Goal: Task Accomplishment & Management: Complete application form

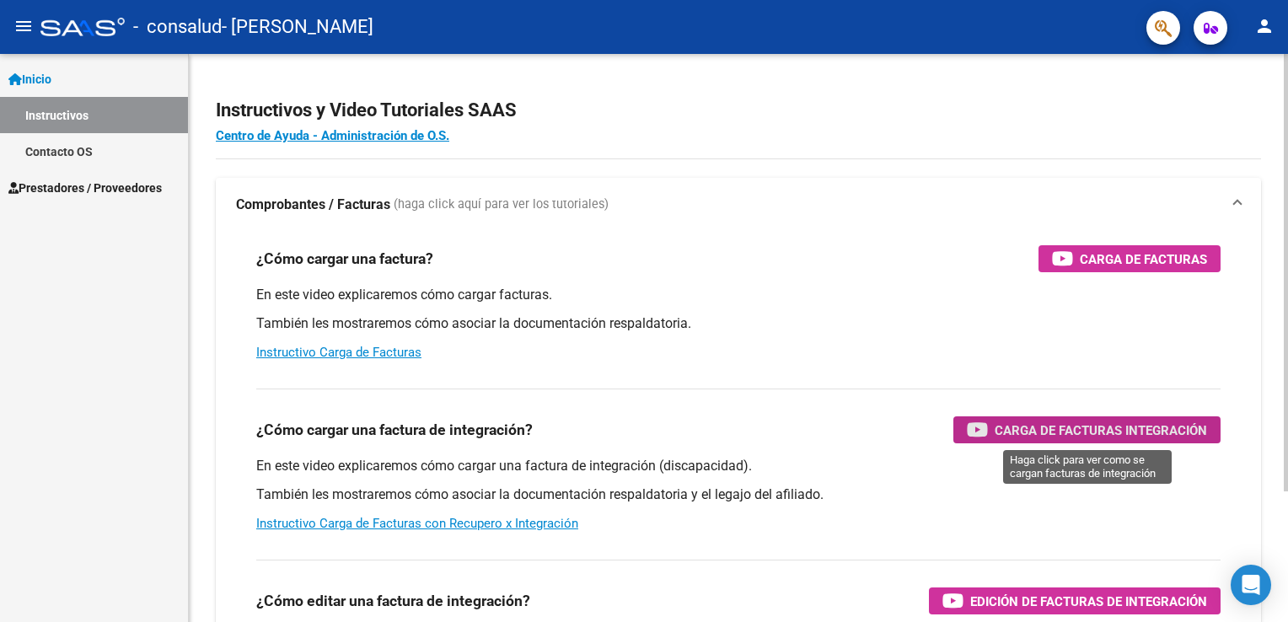
click at [1063, 430] on span "Carga de Facturas Integración" at bounding box center [1101, 430] width 212 height 21
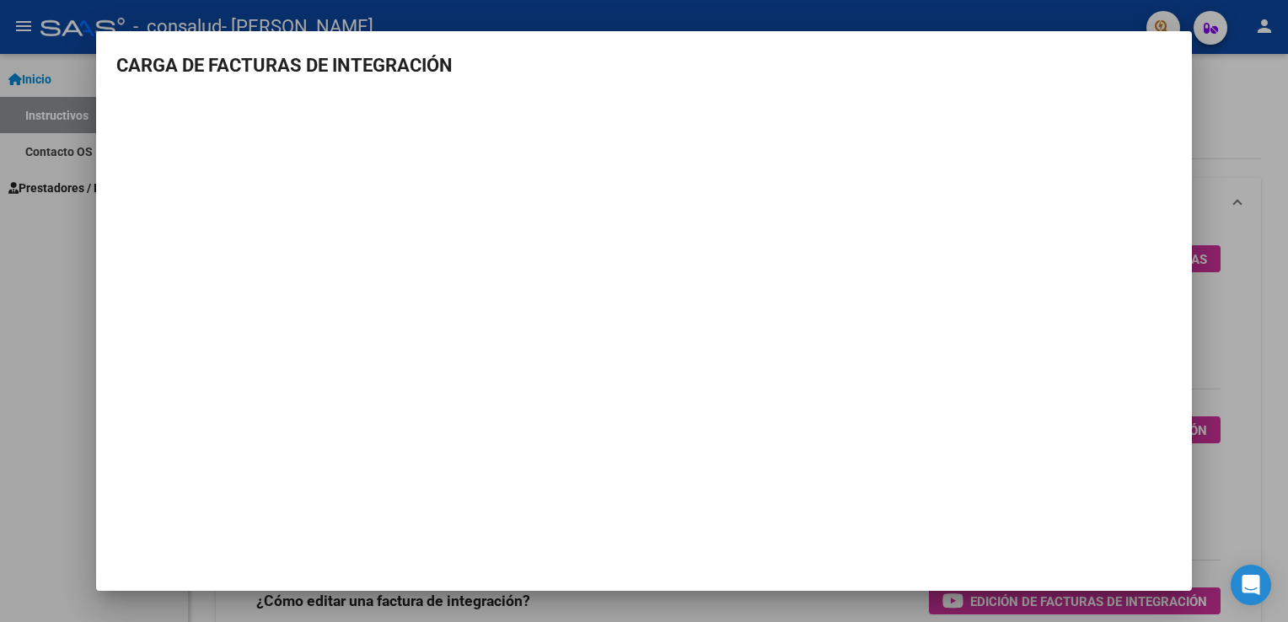
click at [1184, 206] on mat-dialog-content "CARGA DE FACTURAS DE INTEGRACIÓN" at bounding box center [644, 264] width 1096 height 426
click at [61, 233] on div at bounding box center [644, 311] width 1288 height 622
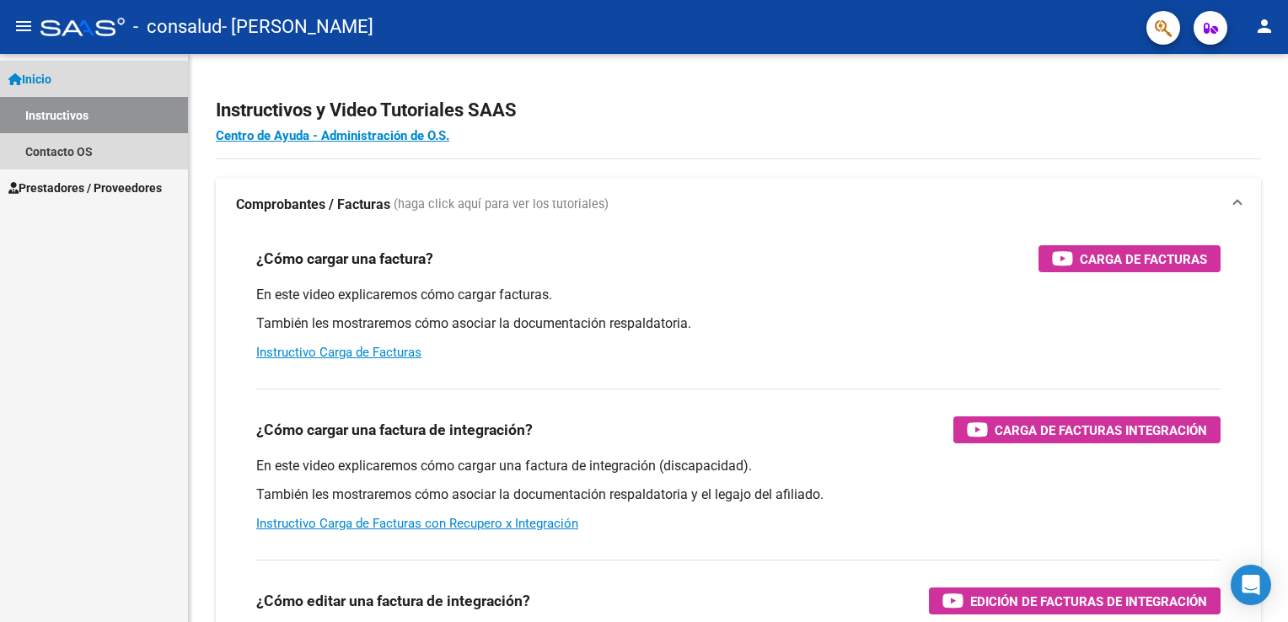
click at [51, 79] on span "Inicio" at bounding box center [29, 79] width 43 height 19
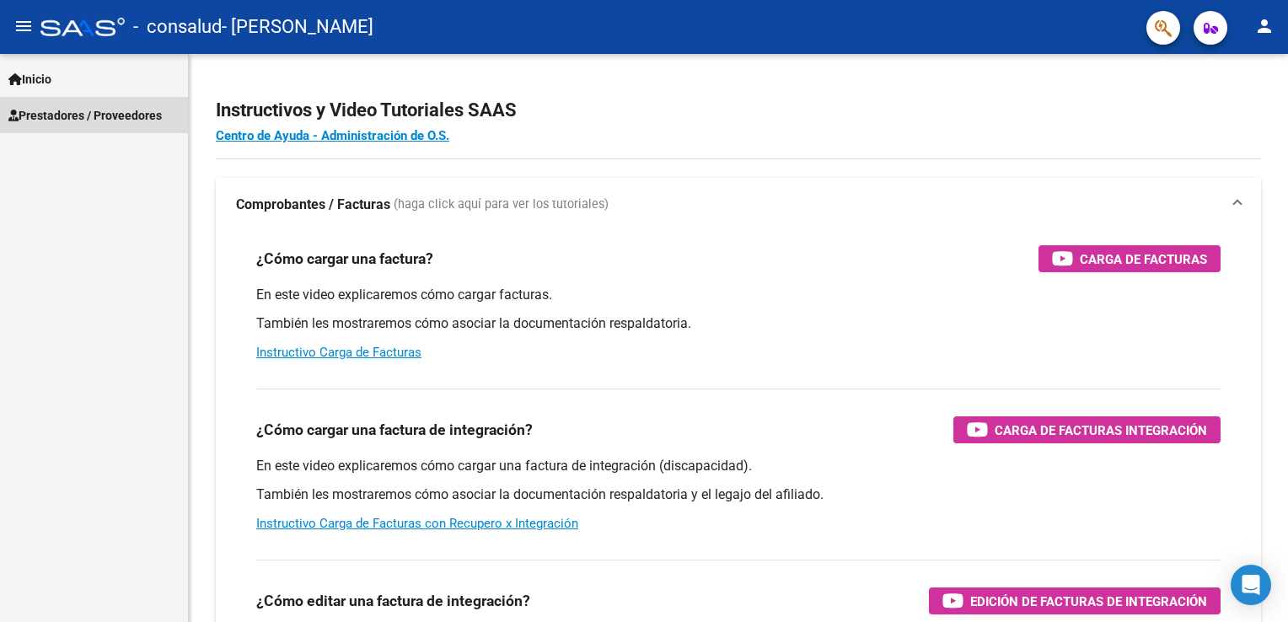
click at [75, 110] on span "Prestadores / Proveedores" at bounding box center [84, 115] width 153 height 19
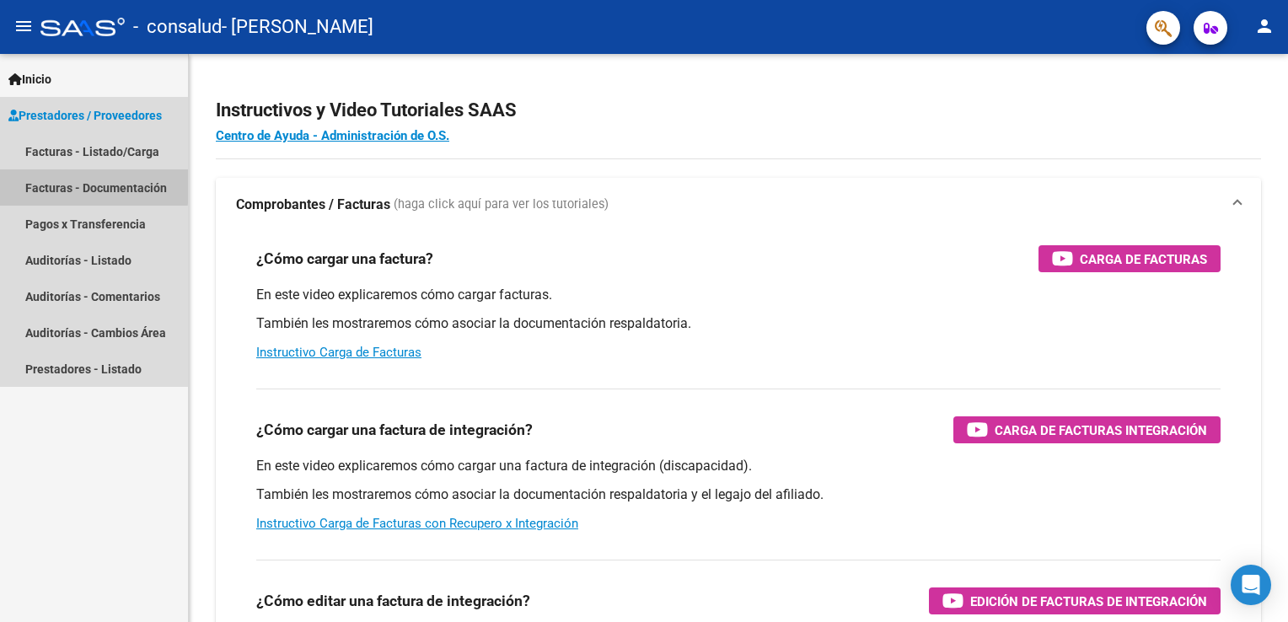
click at [68, 185] on link "Facturas - Documentación" at bounding box center [94, 187] width 188 height 36
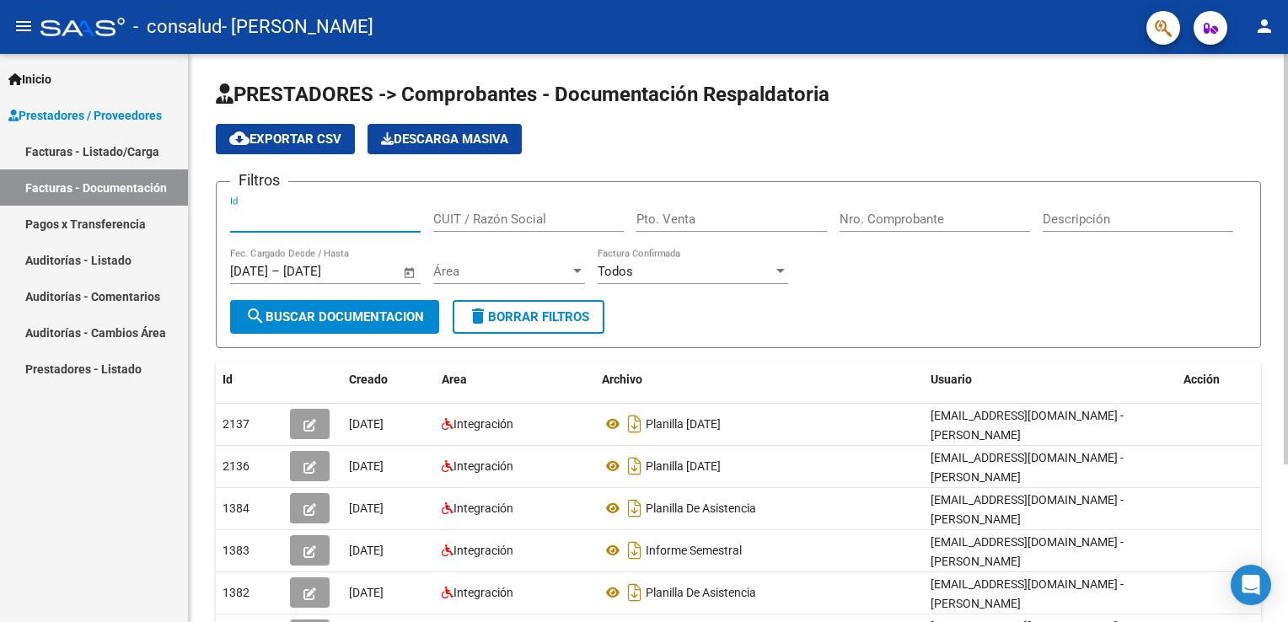
click at [282, 224] on input "Id" at bounding box center [325, 219] width 190 height 15
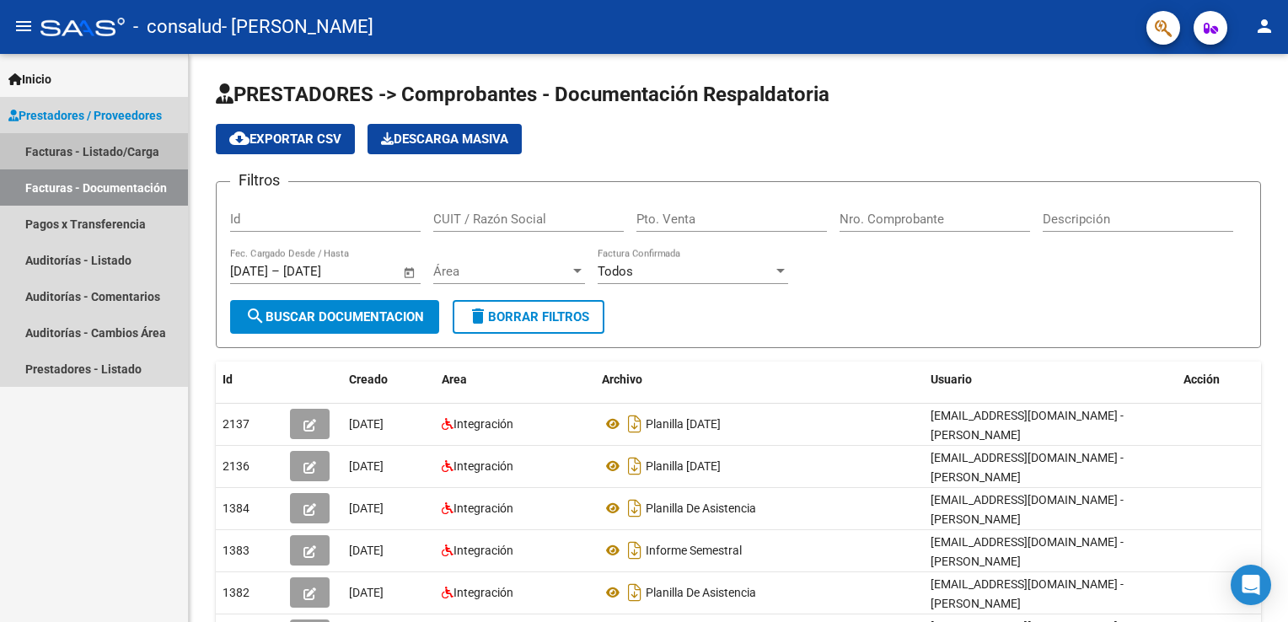
click at [76, 147] on link "Facturas - Listado/Carga" at bounding box center [94, 151] width 188 height 36
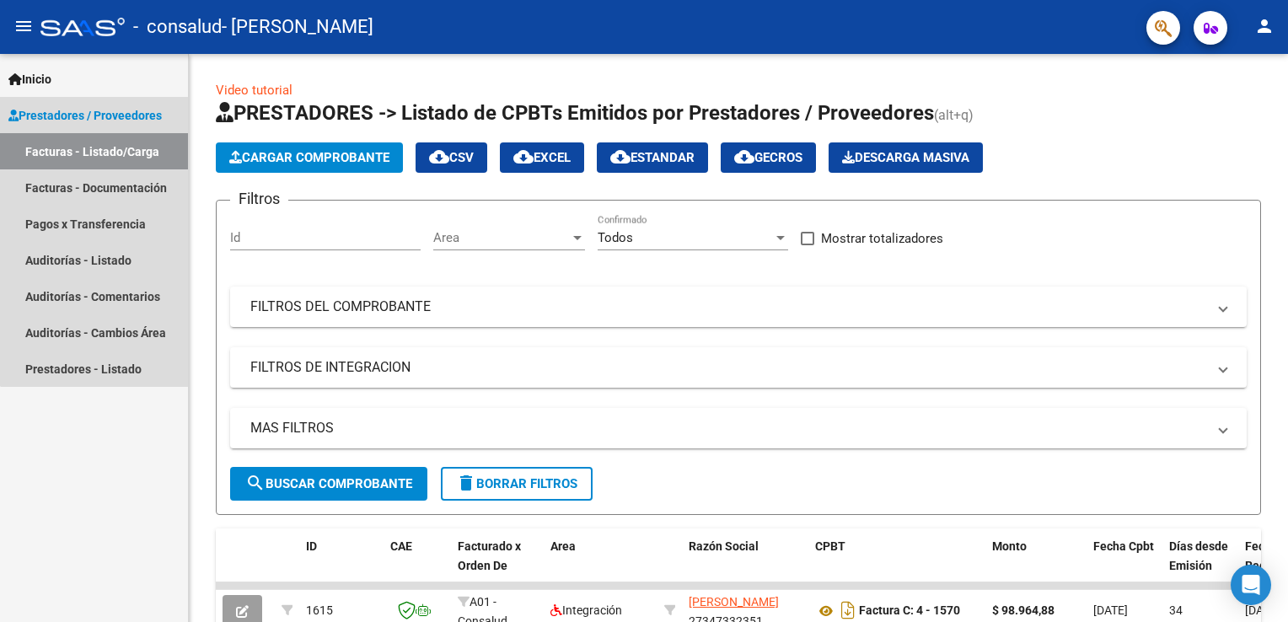
click at [125, 116] on span "Prestadores / Proveedores" at bounding box center [84, 115] width 153 height 19
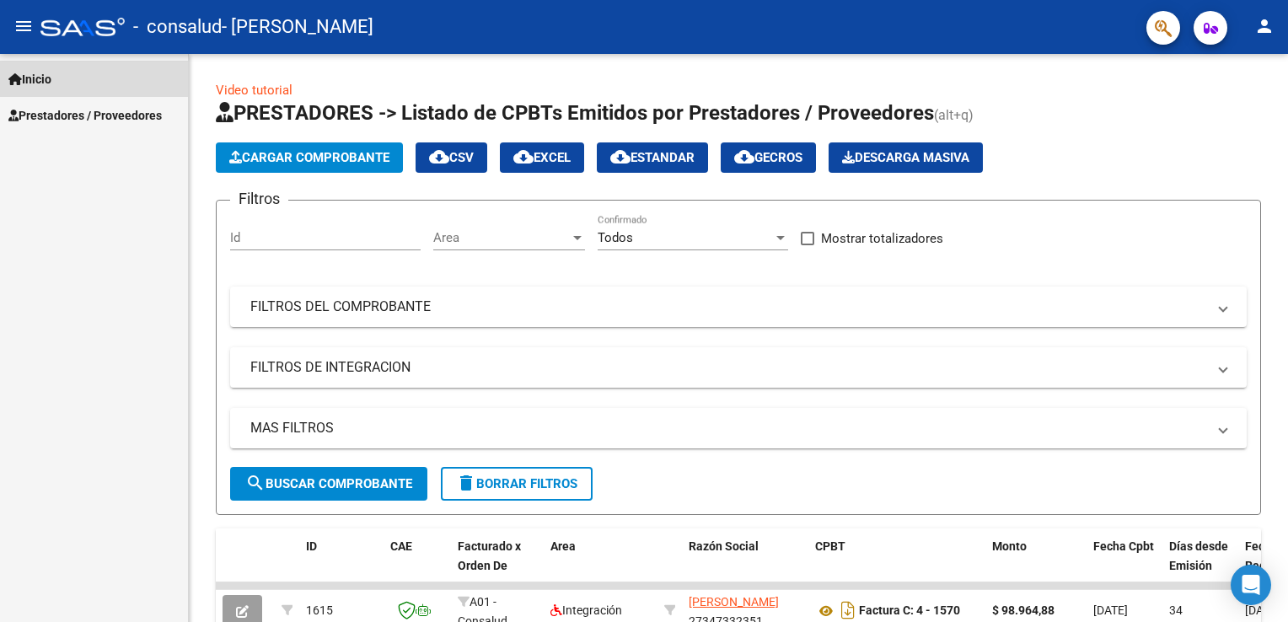
click at [86, 72] on link "Inicio" at bounding box center [94, 79] width 188 height 36
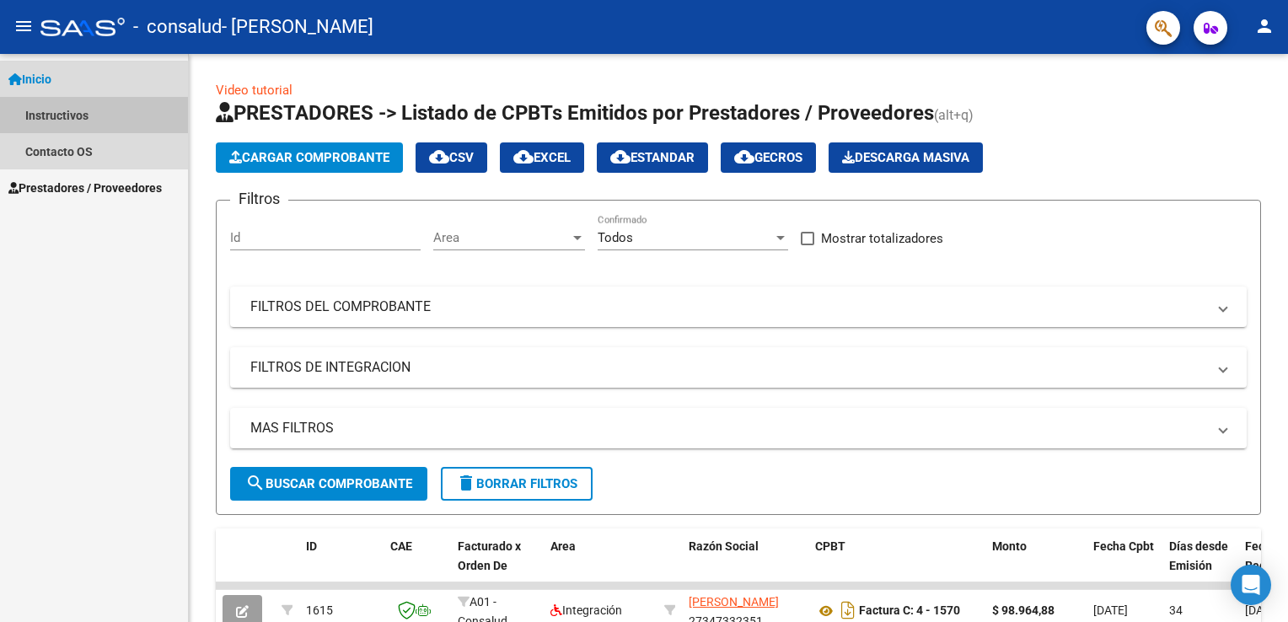
click at [53, 123] on link "Instructivos" at bounding box center [94, 115] width 188 height 36
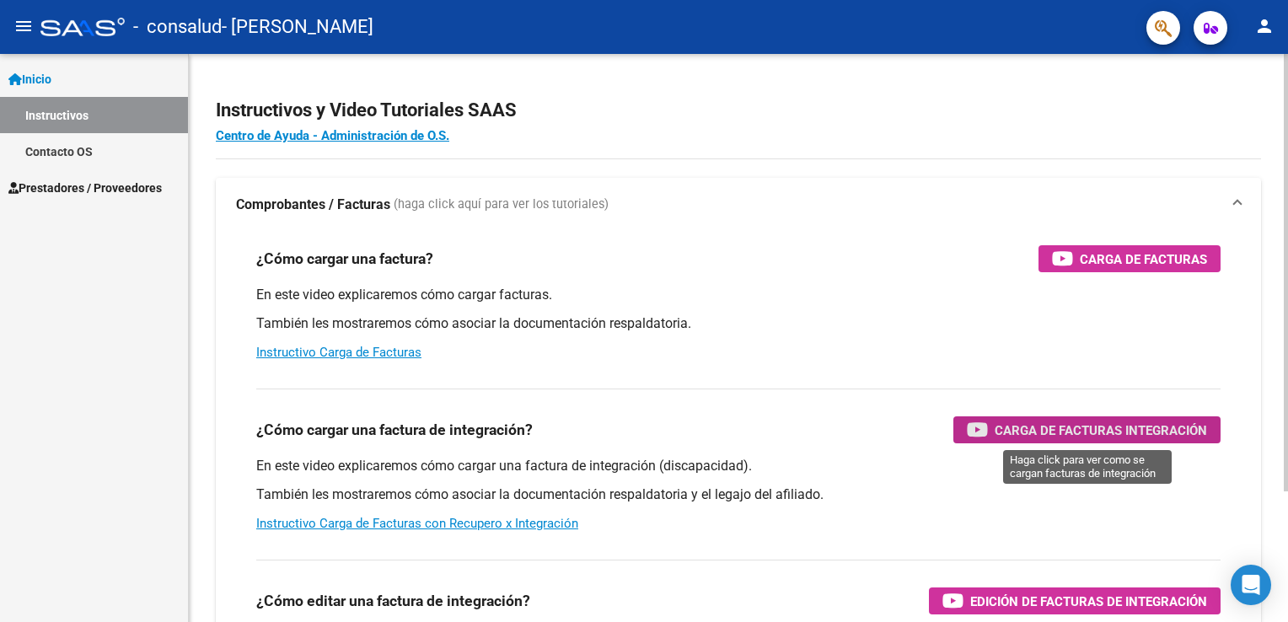
click at [1074, 420] on span "Carga de Facturas Integración" at bounding box center [1101, 430] width 212 height 21
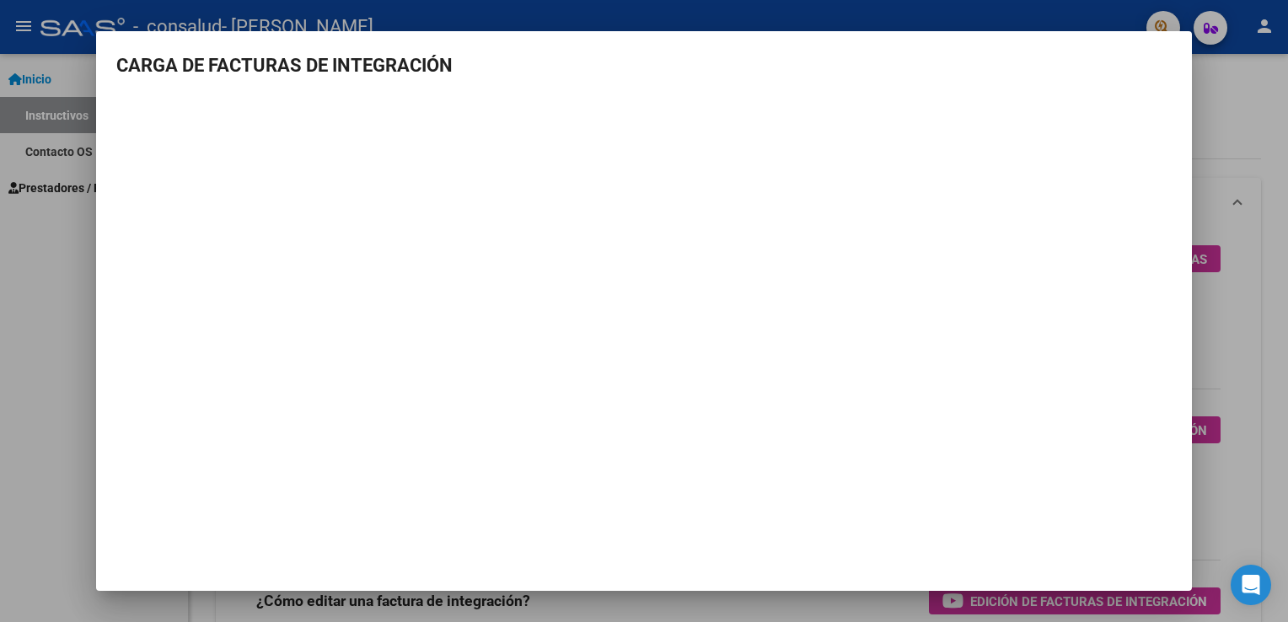
click at [75, 264] on div at bounding box center [644, 311] width 1288 height 622
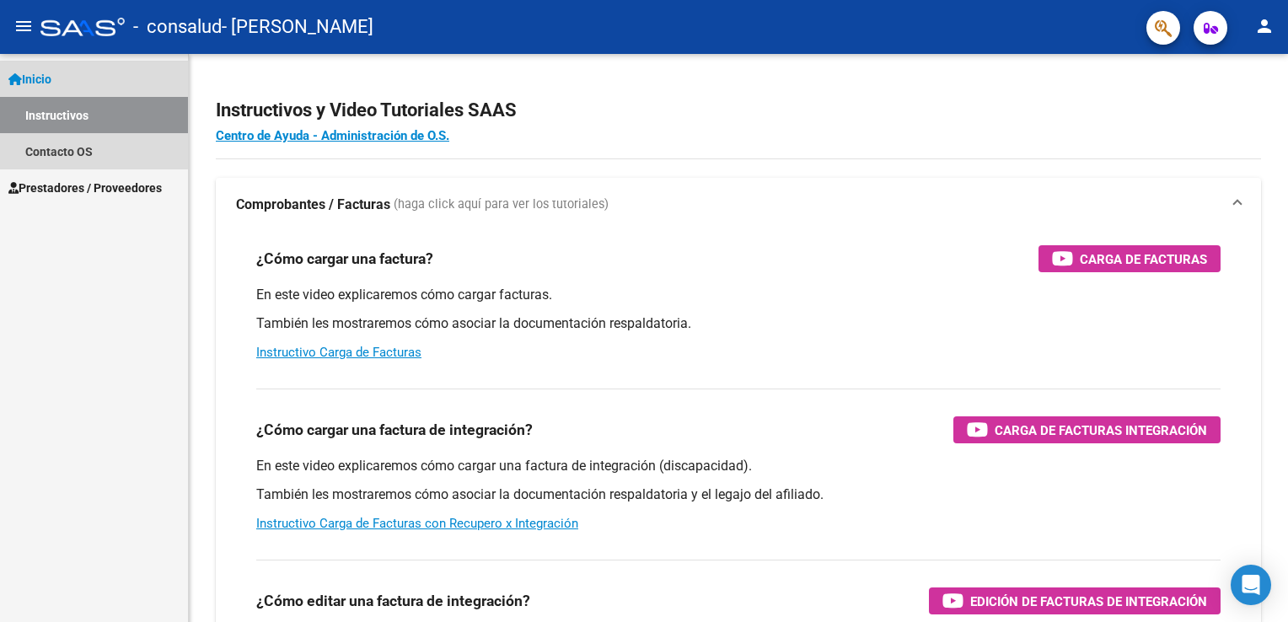
click at [51, 73] on span "Inicio" at bounding box center [29, 79] width 43 height 19
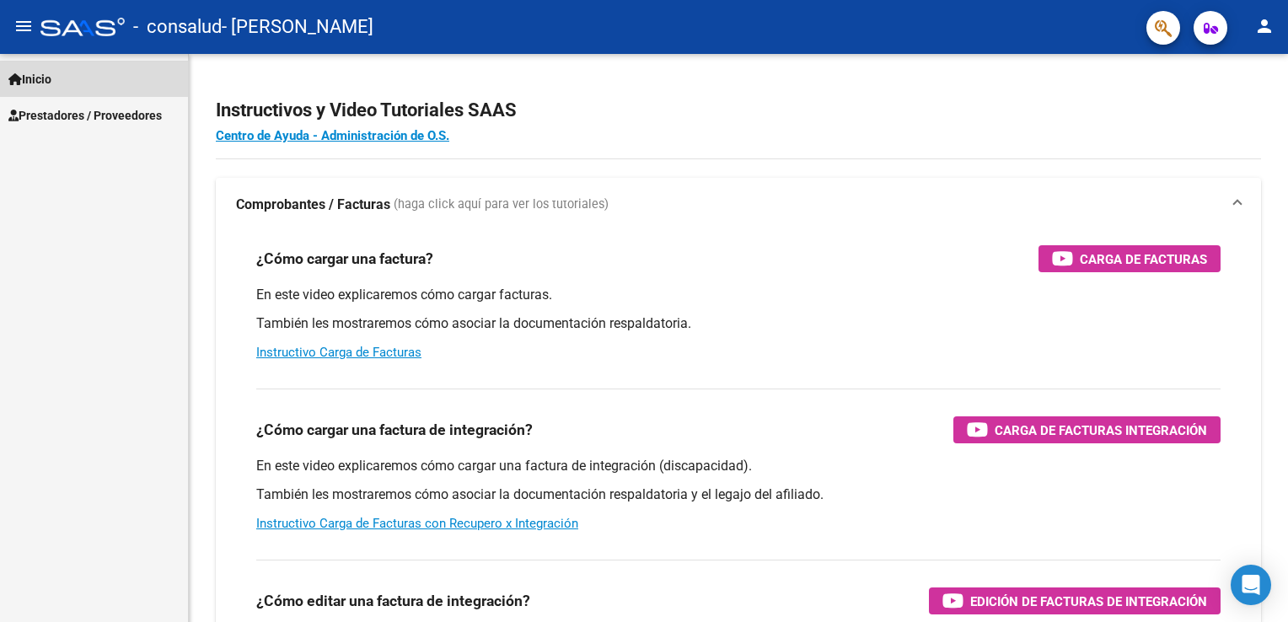
click at [51, 72] on span "Inicio" at bounding box center [29, 79] width 43 height 19
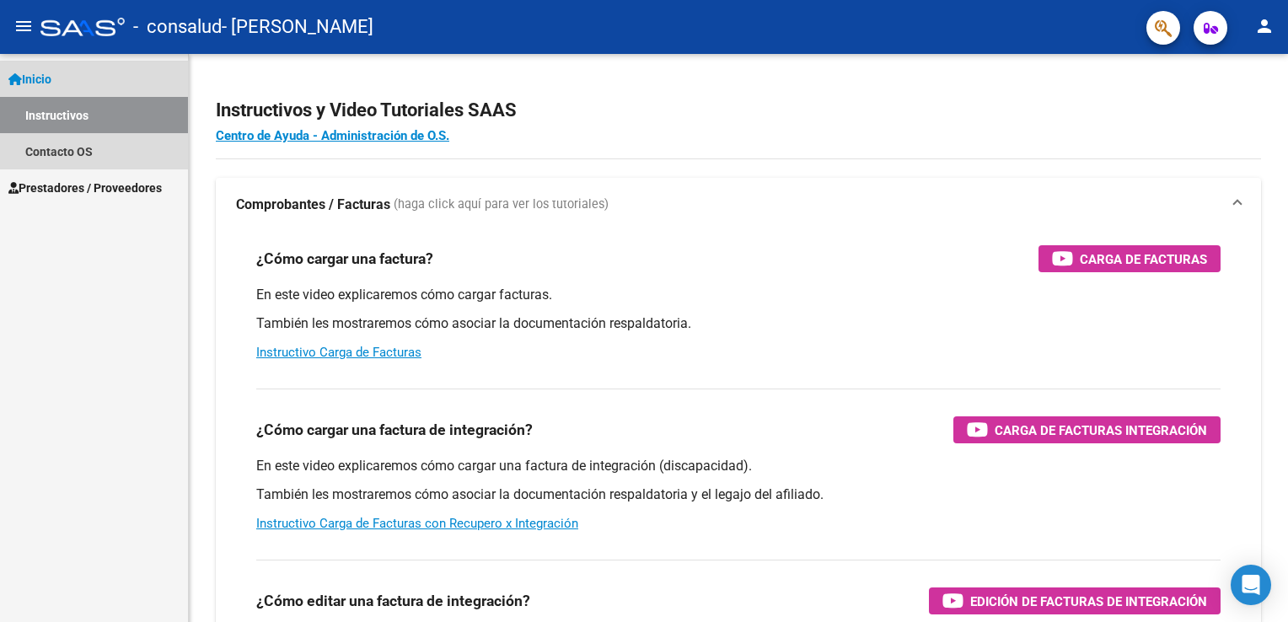
click at [51, 72] on span "Inicio" at bounding box center [29, 79] width 43 height 19
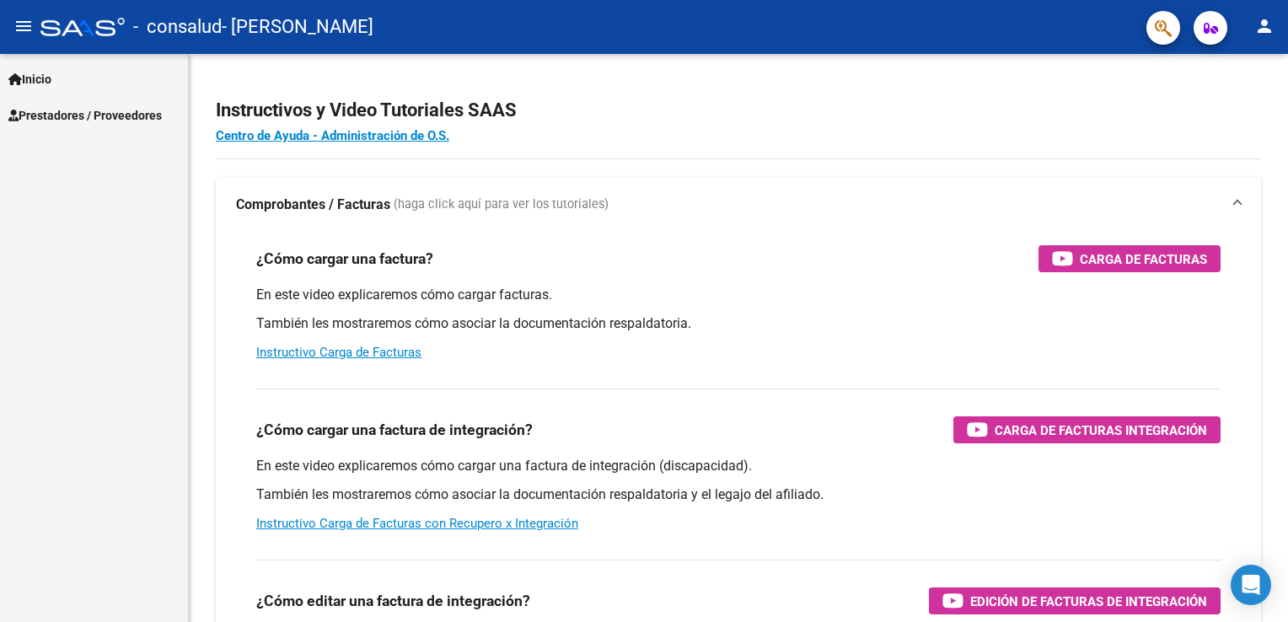
click at [57, 112] on span "Prestadores / Proveedores" at bounding box center [84, 115] width 153 height 19
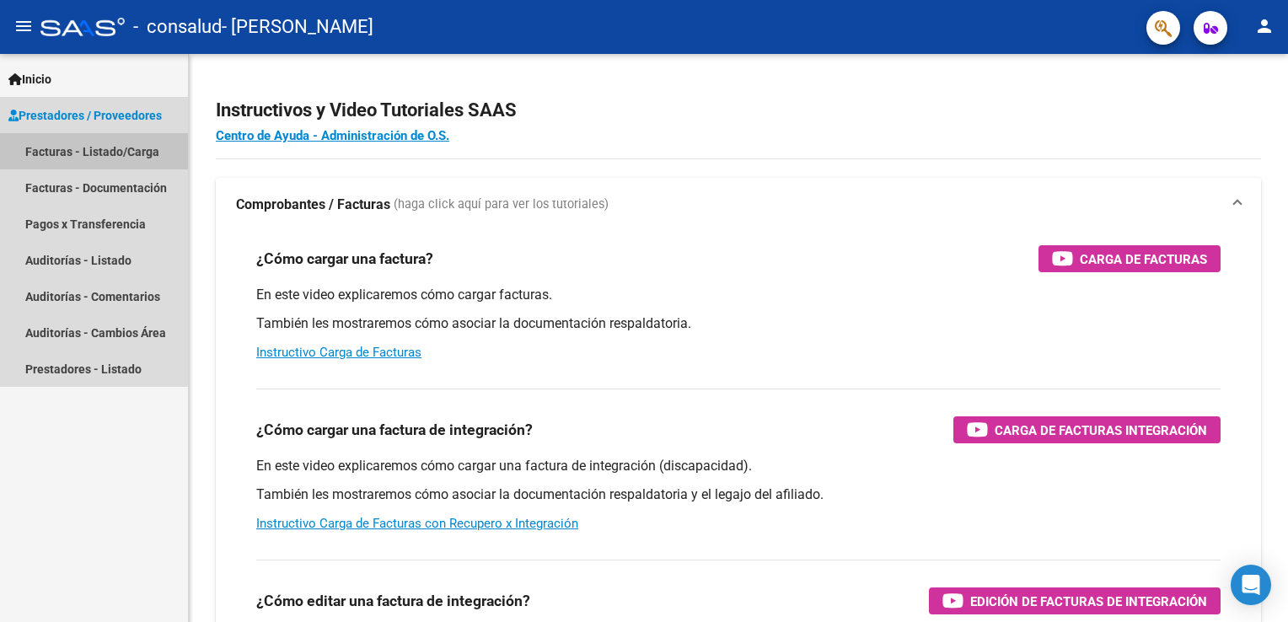
click at [57, 159] on link "Facturas - Listado/Carga" at bounding box center [94, 151] width 188 height 36
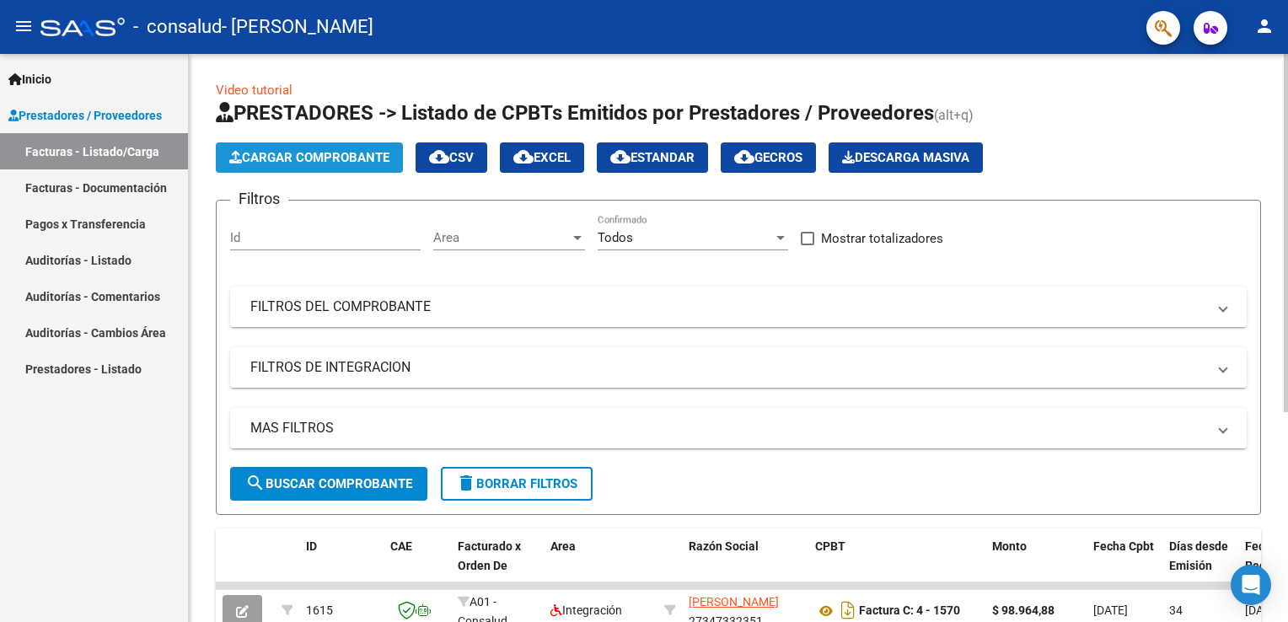
click at [274, 163] on span "Cargar Comprobante" at bounding box center [309, 157] width 160 height 15
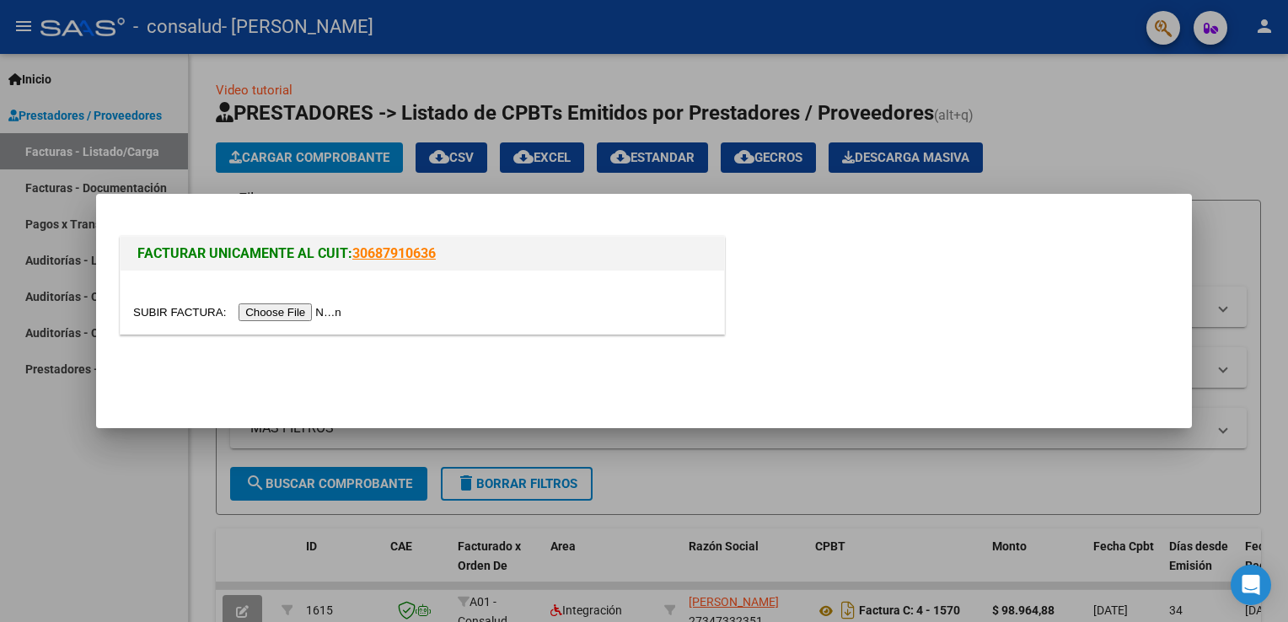
click at [271, 314] on input "file" at bounding box center [239, 312] width 213 height 18
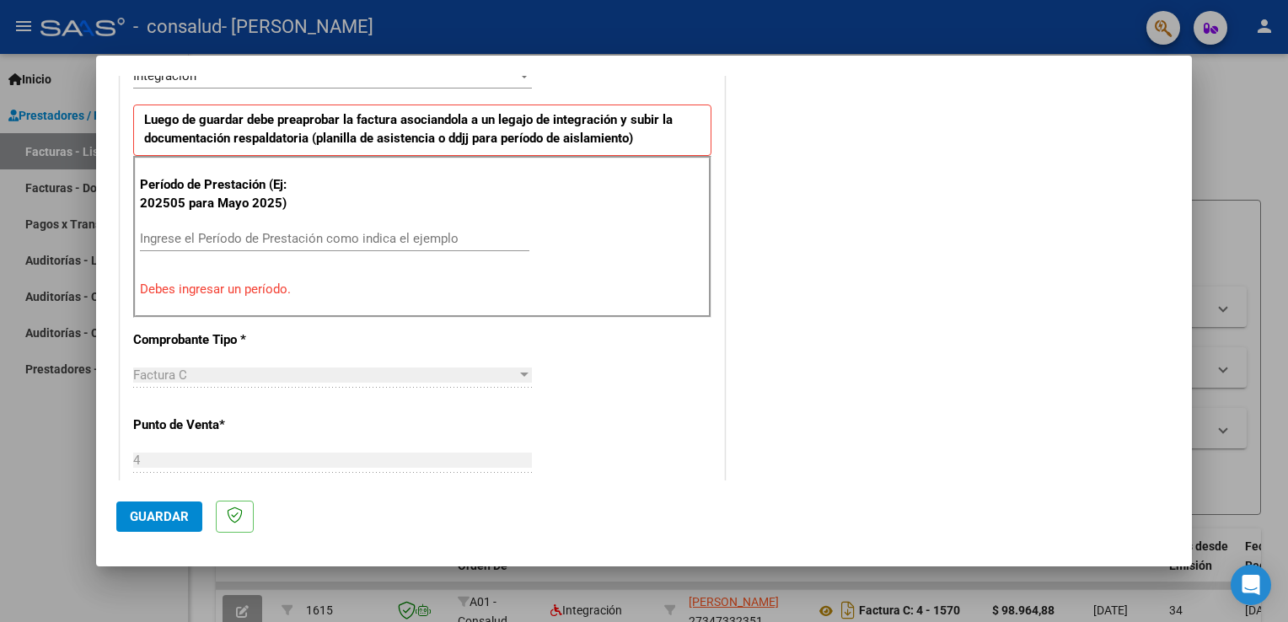
scroll to position [435, 0]
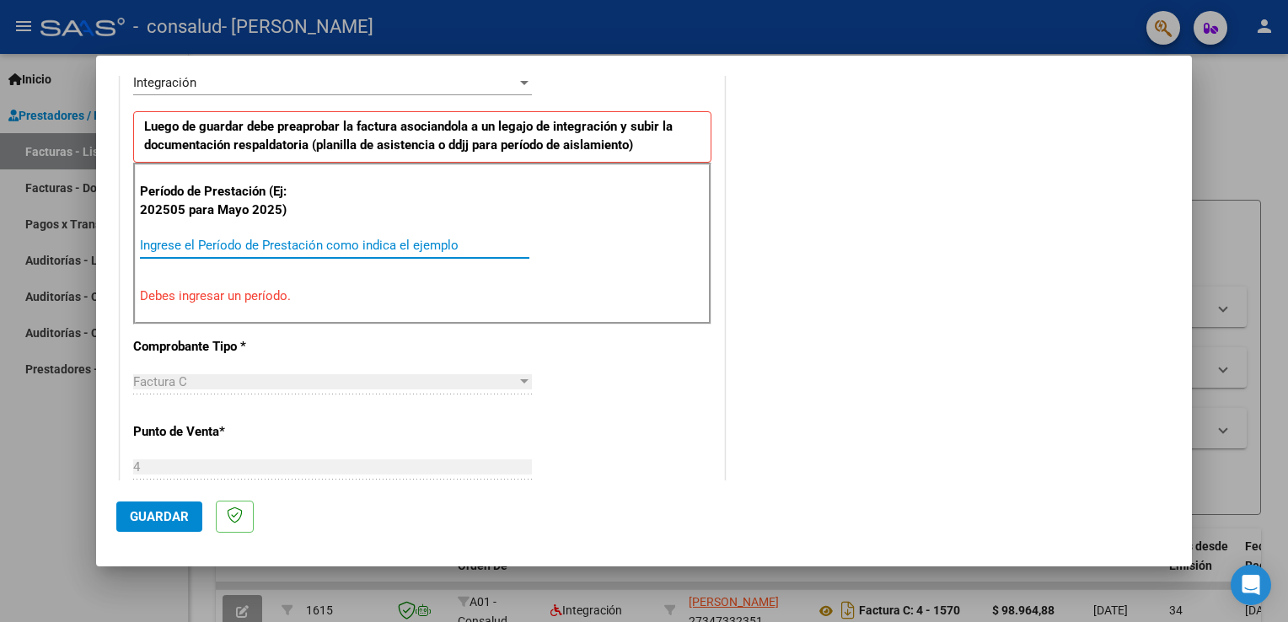
click at [270, 241] on input "Ingrese el Período de Prestación como indica el ejemplo" at bounding box center [334, 245] width 389 height 15
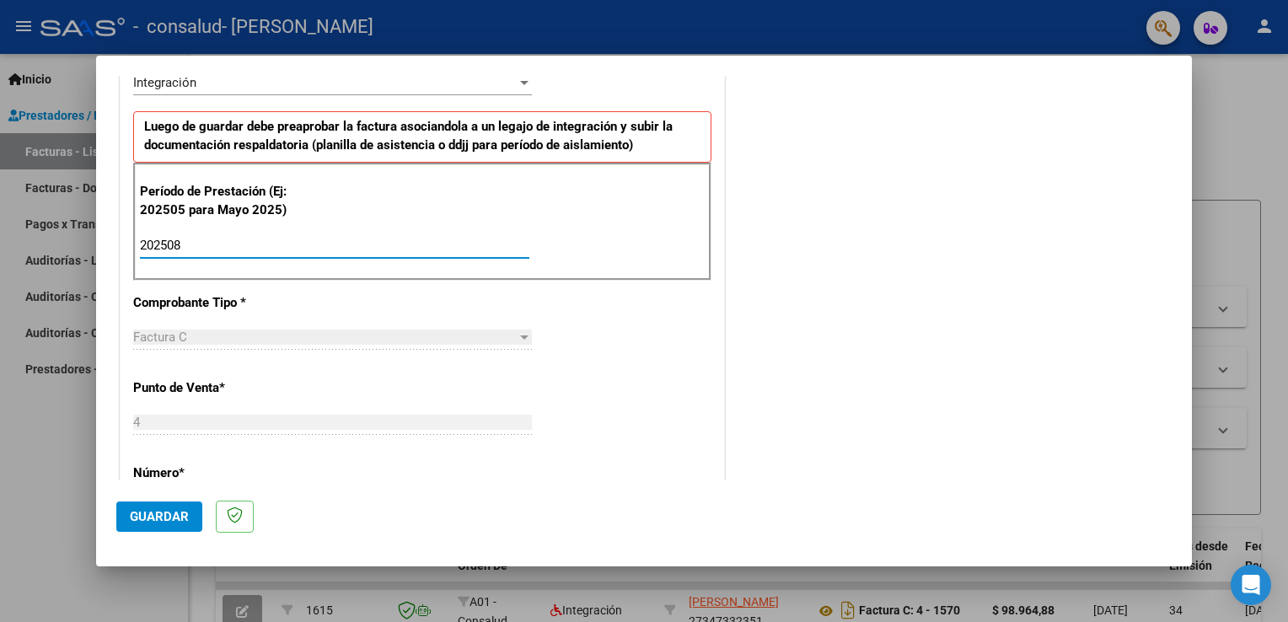
type input "202508"
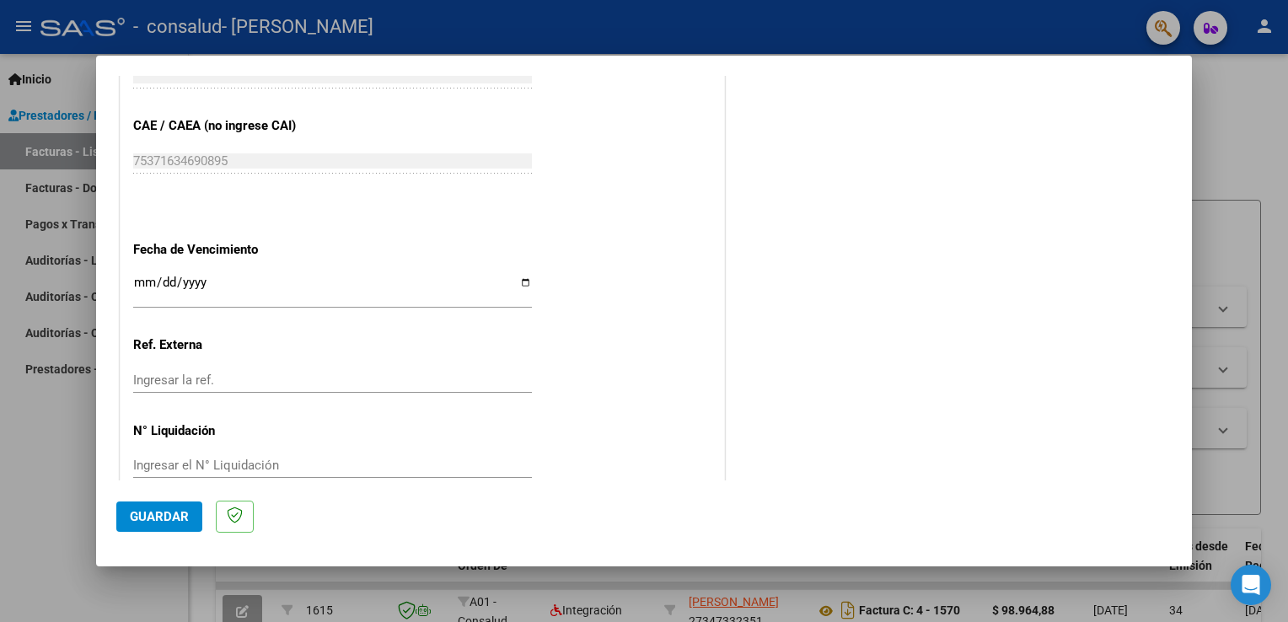
scroll to position [1076, 0]
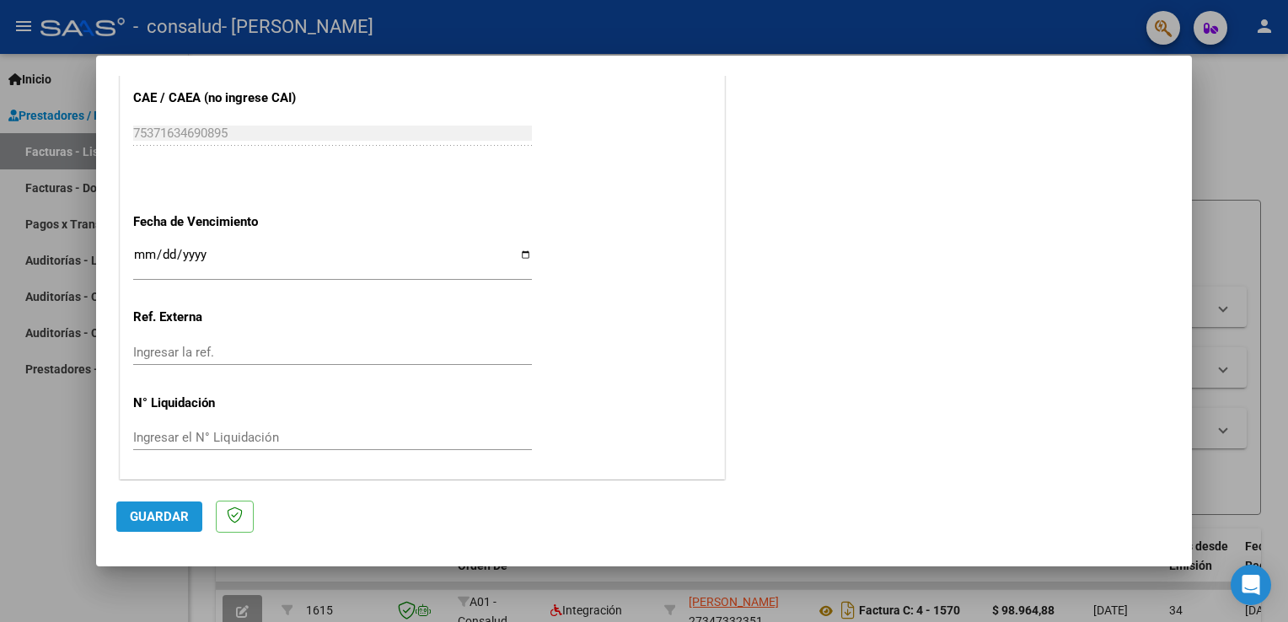
click at [142, 507] on button "Guardar" at bounding box center [159, 516] width 86 height 30
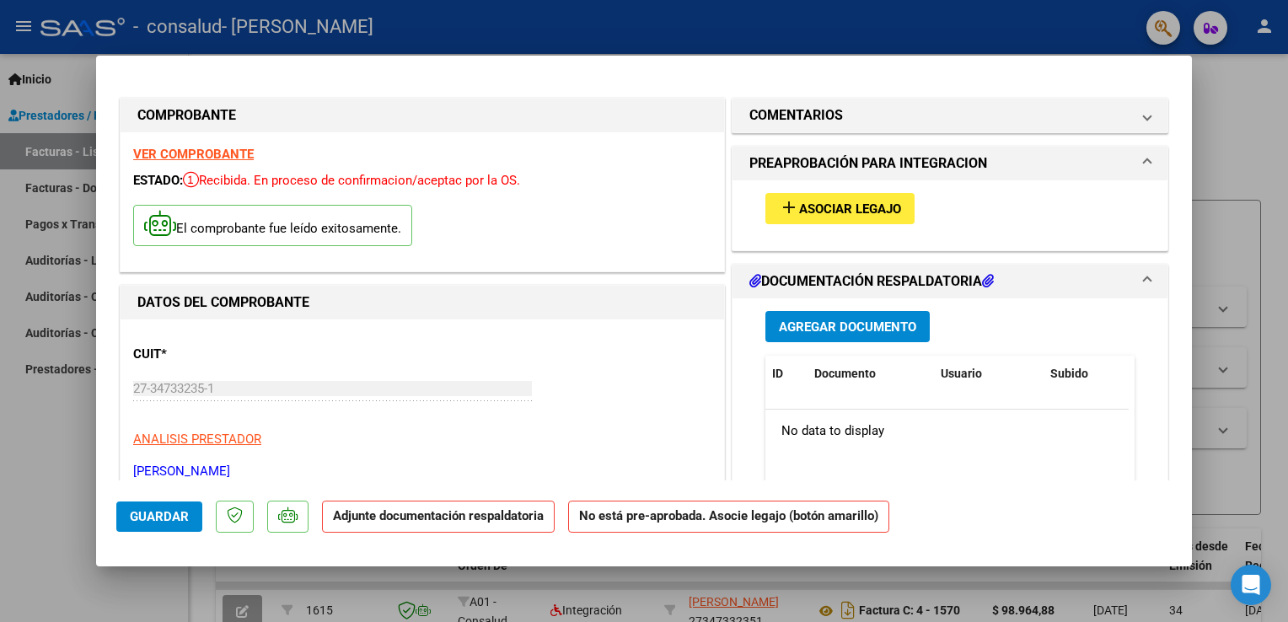
click at [403, 524] on p "Adjunte documentación respaldatoria" at bounding box center [438, 517] width 233 height 33
click at [389, 517] on strong "Adjunte documentación respaldatoria" at bounding box center [438, 515] width 211 height 15
click at [143, 509] on span "Guardar" at bounding box center [159, 516] width 59 height 15
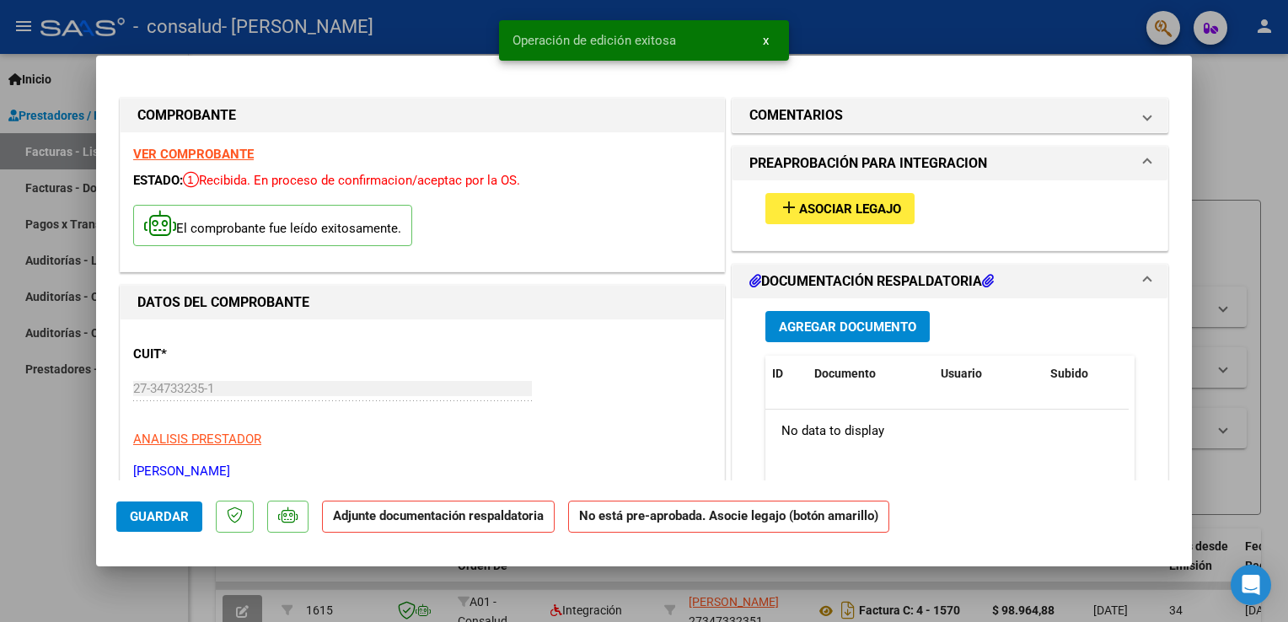
click at [424, 518] on strong "Adjunte documentación respaldatoria" at bounding box center [438, 515] width 211 height 15
click at [824, 207] on span "Asociar Legajo" at bounding box center [850, 208] width 102 height 15
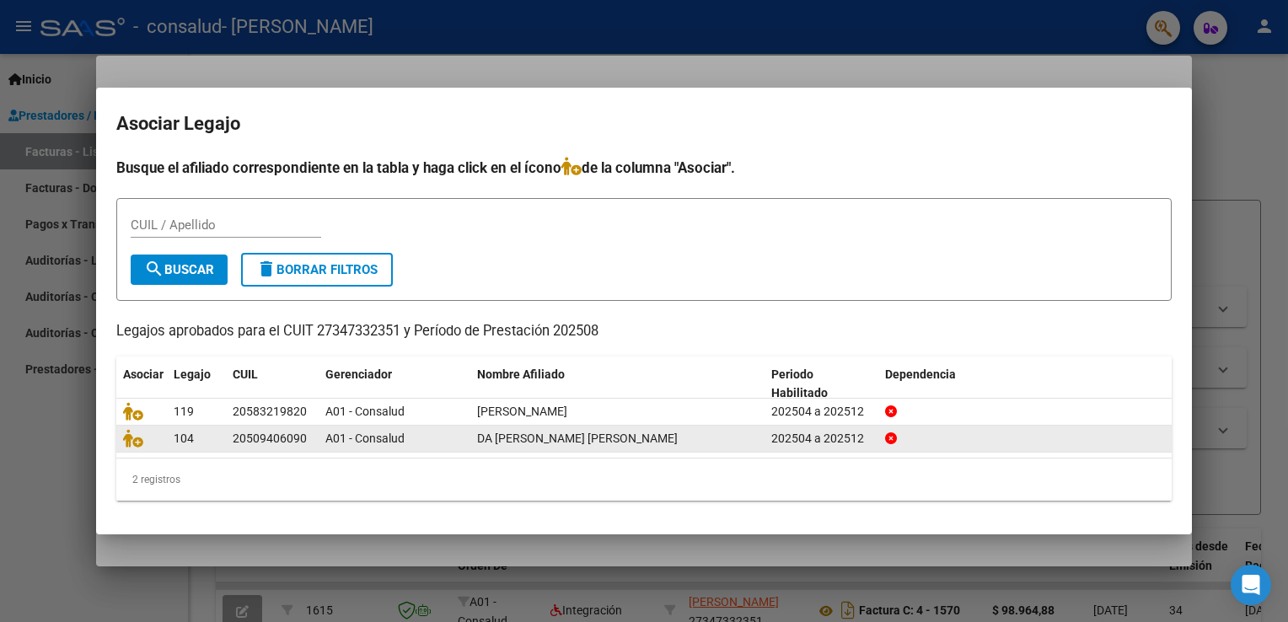
click at [536, 437] on span "DA [PERSON_NAME] [PERSON_NAME]" at bounding box center [577, 438] width 201 height 13
click at [185, 437] on span "104" at bounding box center [184, 438] width 20 height 13
click at [832, 437] on div "202504 a 202512" at bounding box center [821, 438] width 100 height 19
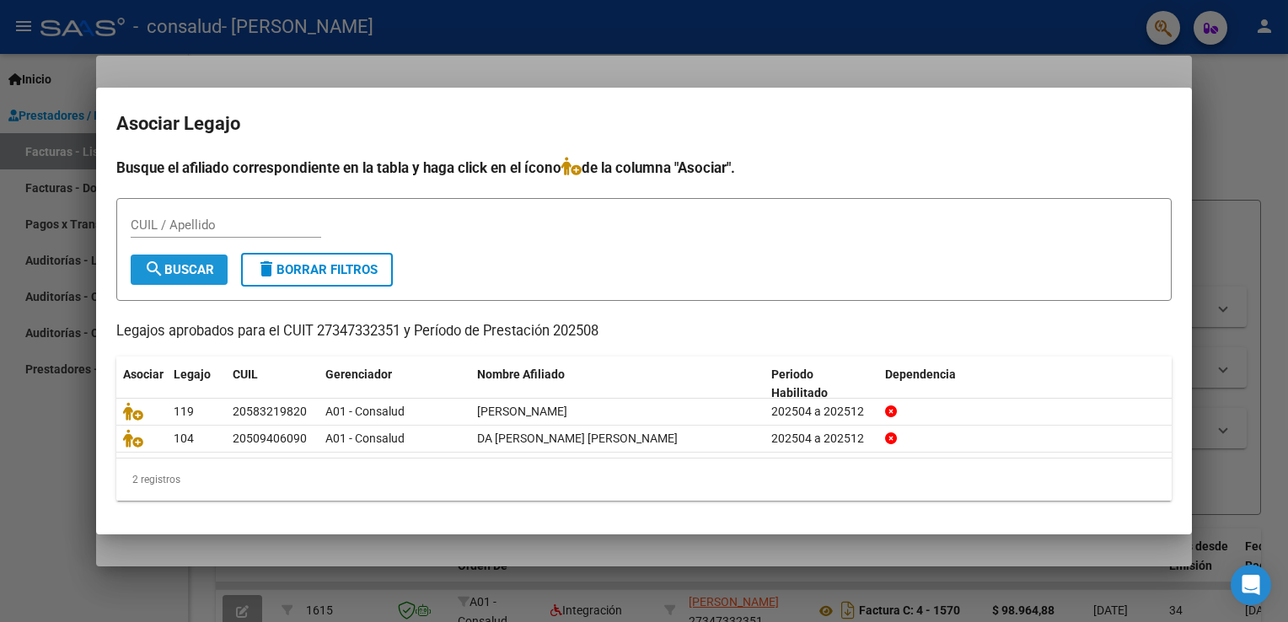
click at [203, 265] on span "search Buscar" at bounding box center [179, 269] width 70 height 15
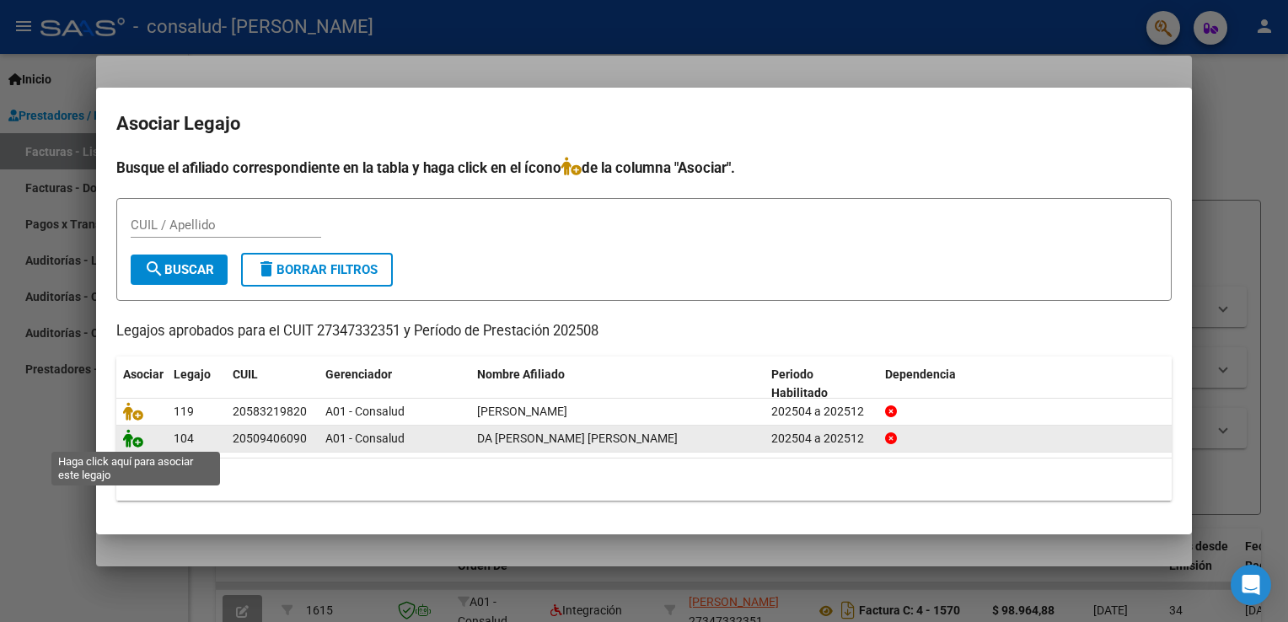
click at [128, 442] on icon at bounding box center [133, 438] width 20 height 19
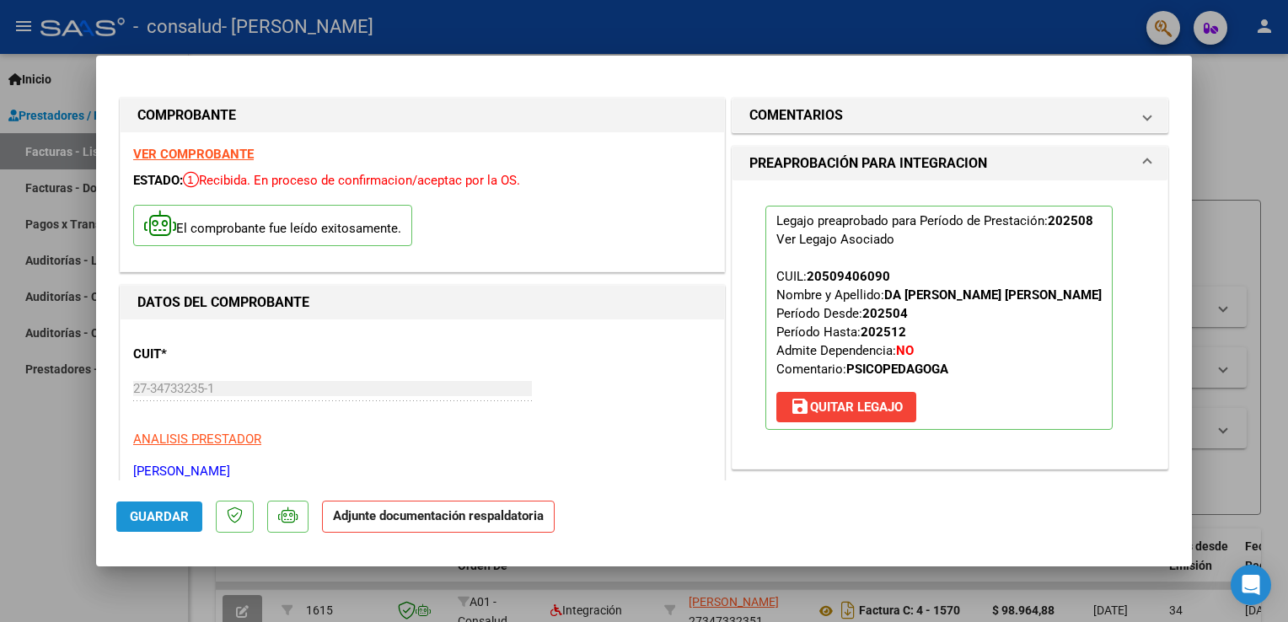
click at [179, 518] on span "Guardar" at bounding box center [159, 516] width 59 height 15
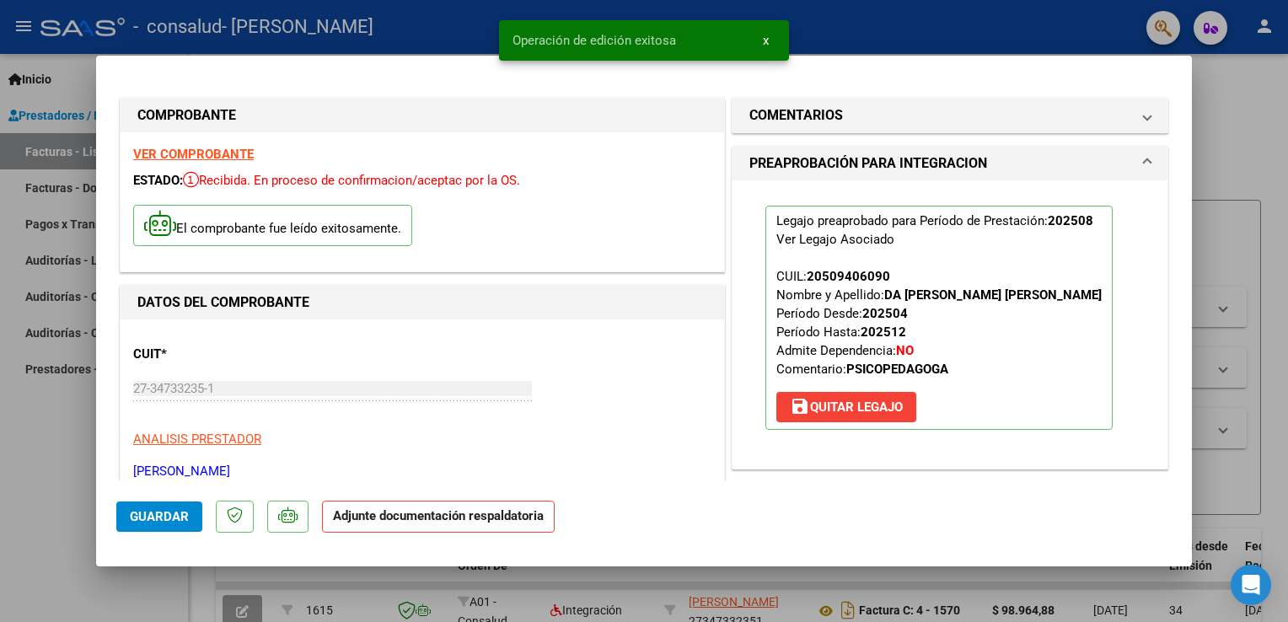
click at [426, 517] on strong "Adjunte documentación respaldatoria" at bounding box center [438, 515] width 211 height 15
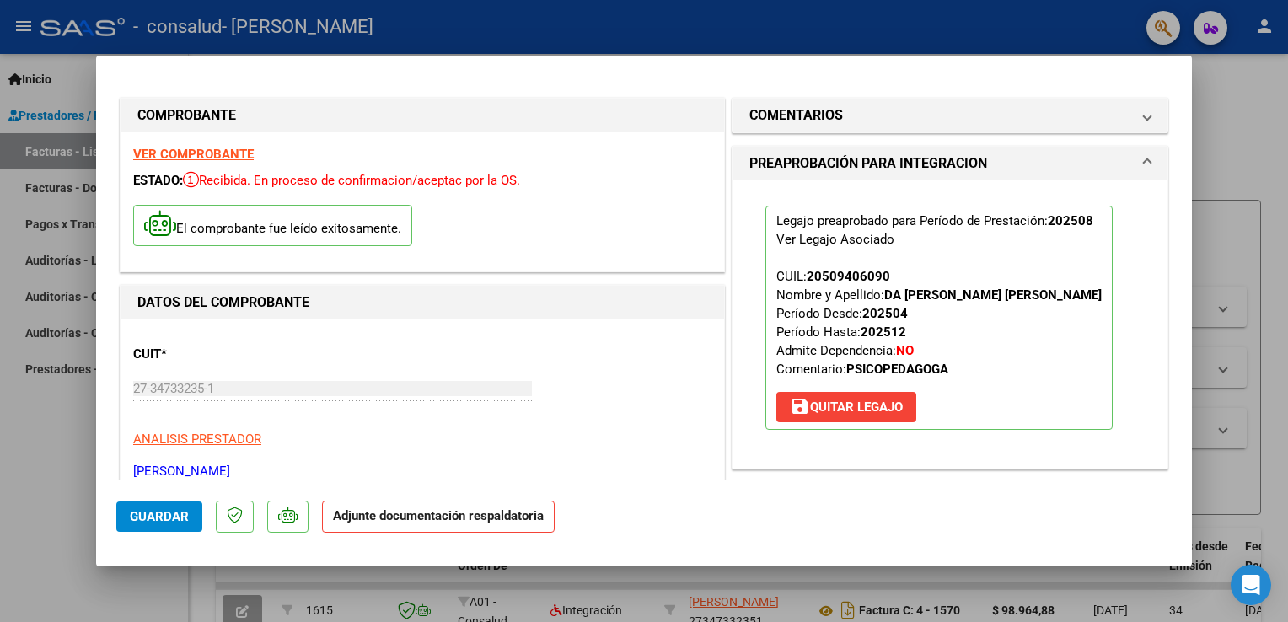
click at [417, 509] on strong "Adjunte documentación respaldatoria" at bounding box center [438, 515] width 211 height 15
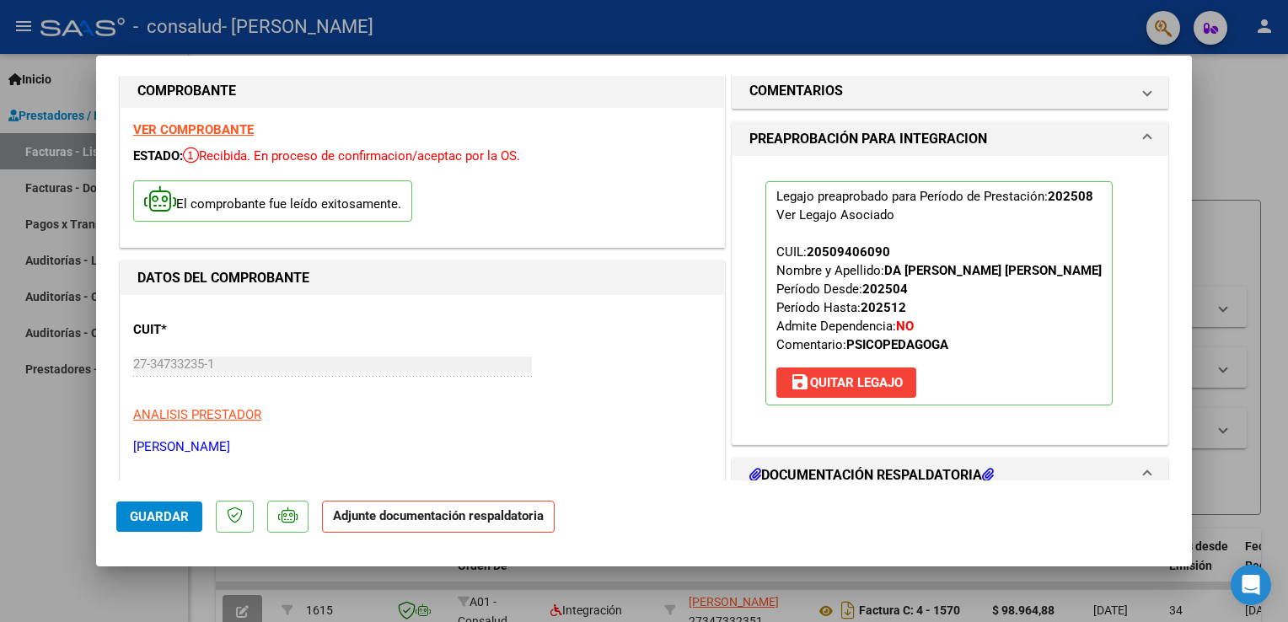
scroll to position [19, 0]
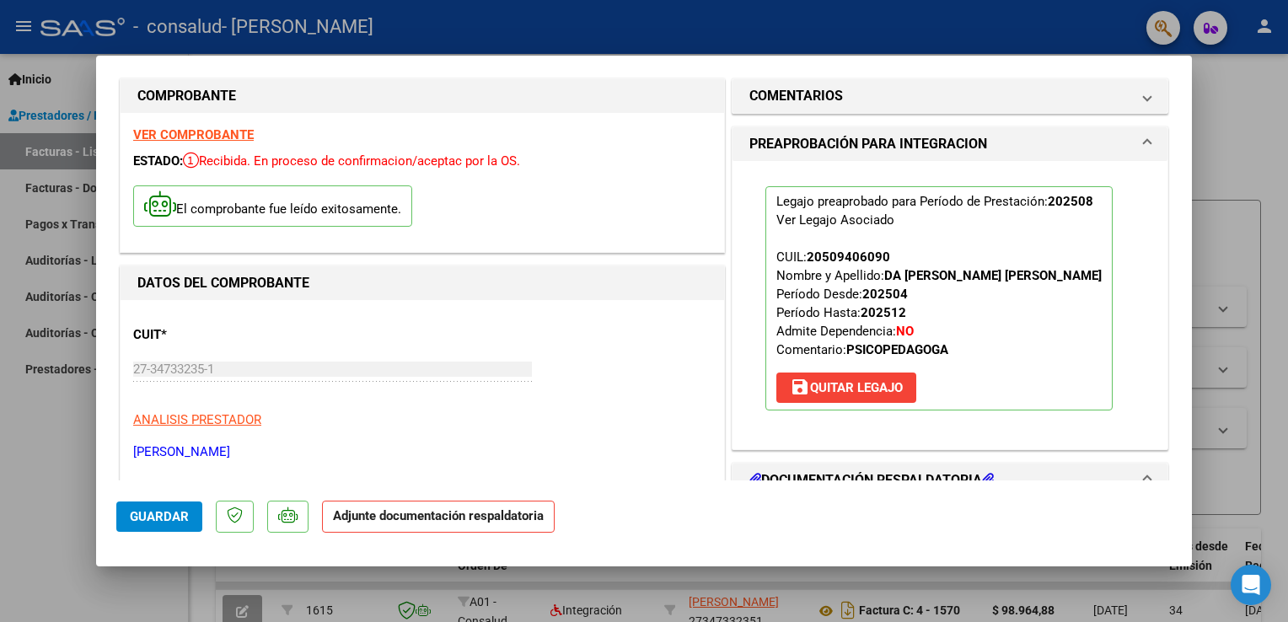
click at [355, 523] on strong "Adjunte documentación respaldatoria" at bounding box center [438, 515] width 211 height 15
drag, startPoint x: 355, startPoint y: 523, endPoint x: 422, endPoint y: 517, distance: 67.6
click at [422, 517] on strong "Adjunte documentación respaldatoria" at bounding box center [438, 515] width 211 height 15
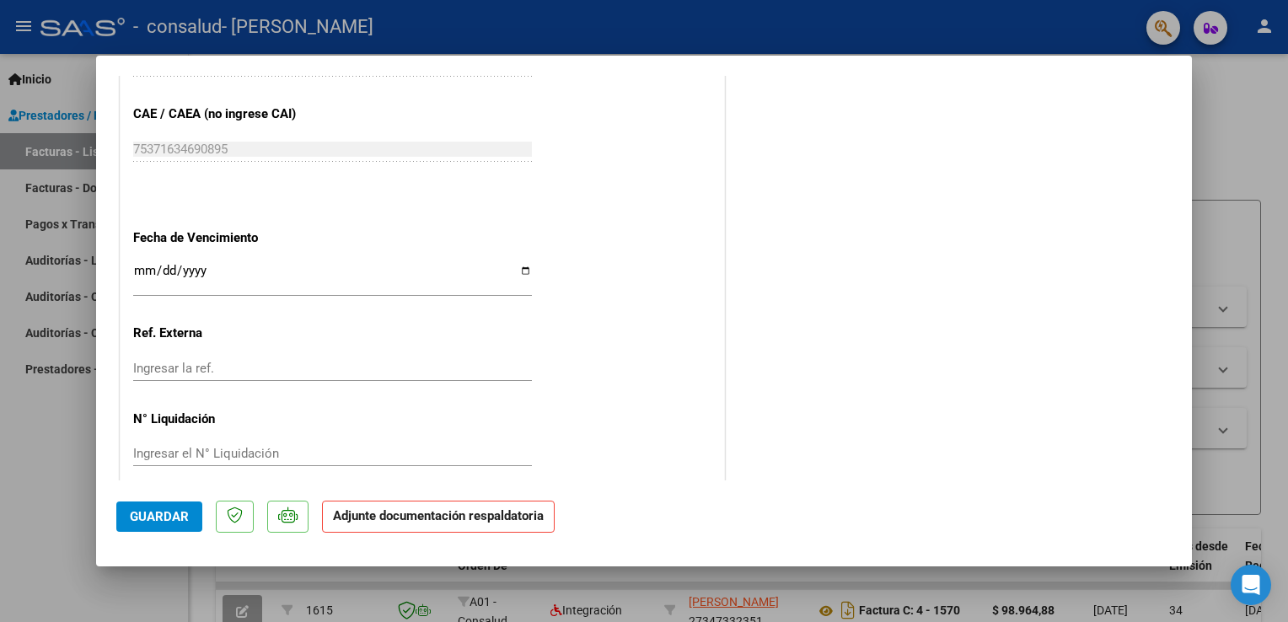
scroll to position [1063, 0]
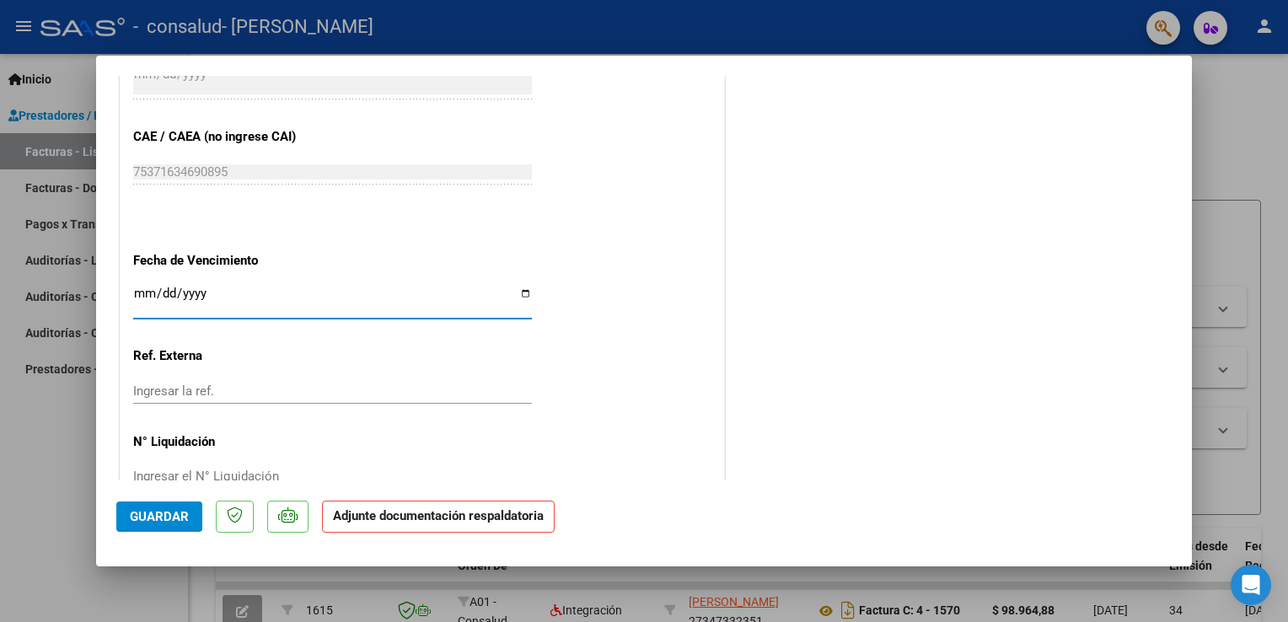
click at [142, 292] on input "Ingresar la fecha" at bounding box center [332, 300] width 399 height 27
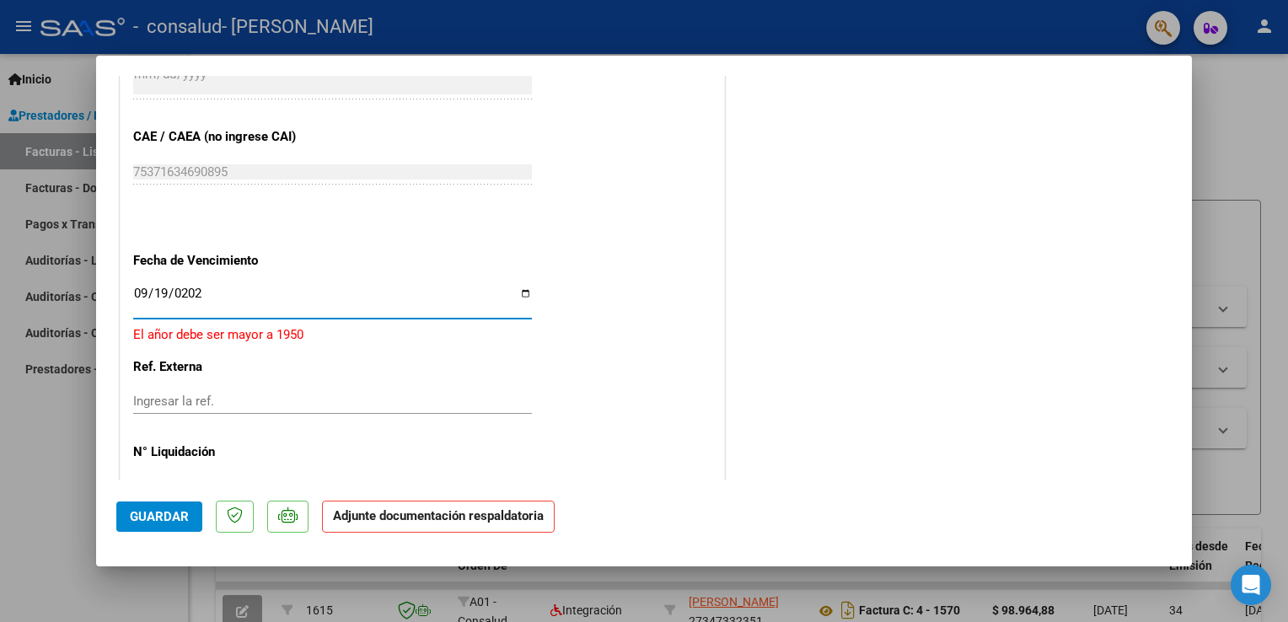
type input "[DATE]"
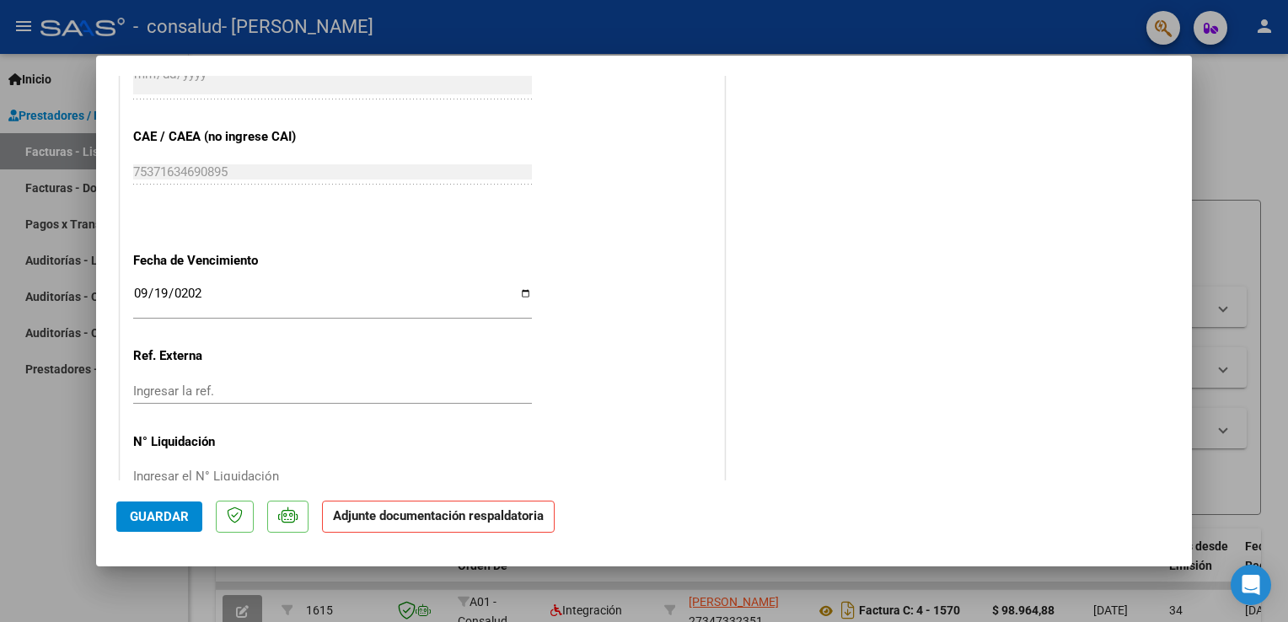
click at [147, 514] on span "Guardar" at bounding box center [159, 516] width 59 height 15
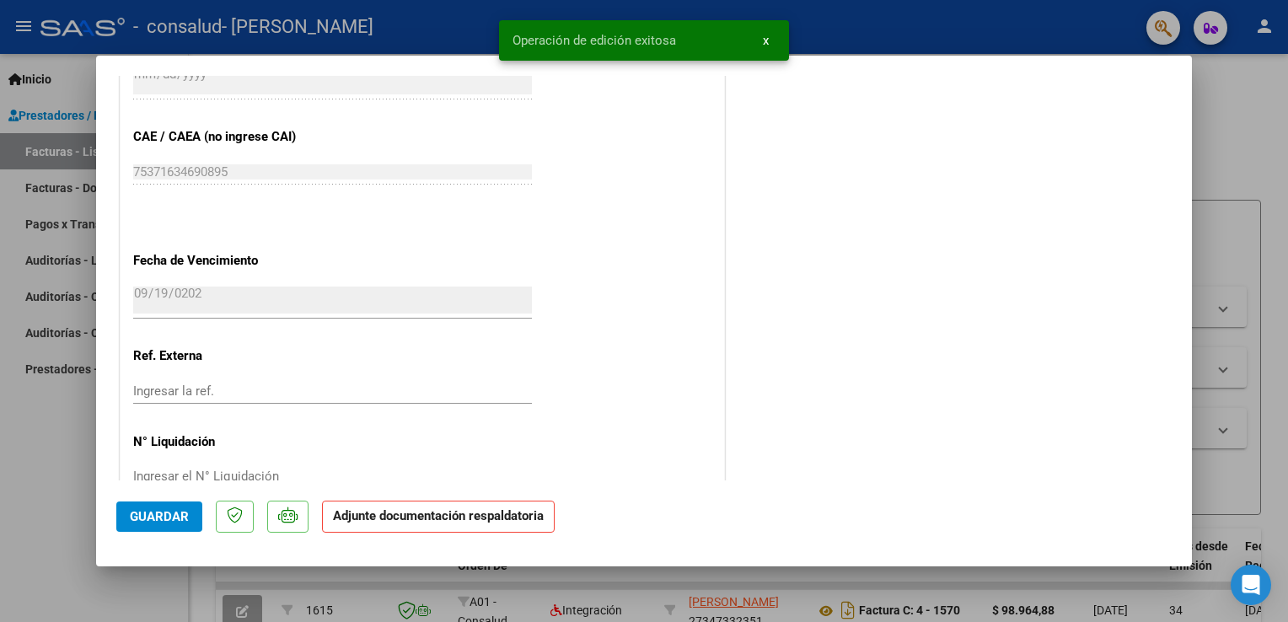
click at [444, 514] on strong "Adjunte documentación respaldatoria" at bounding box center [438, 515] width 211 height 15
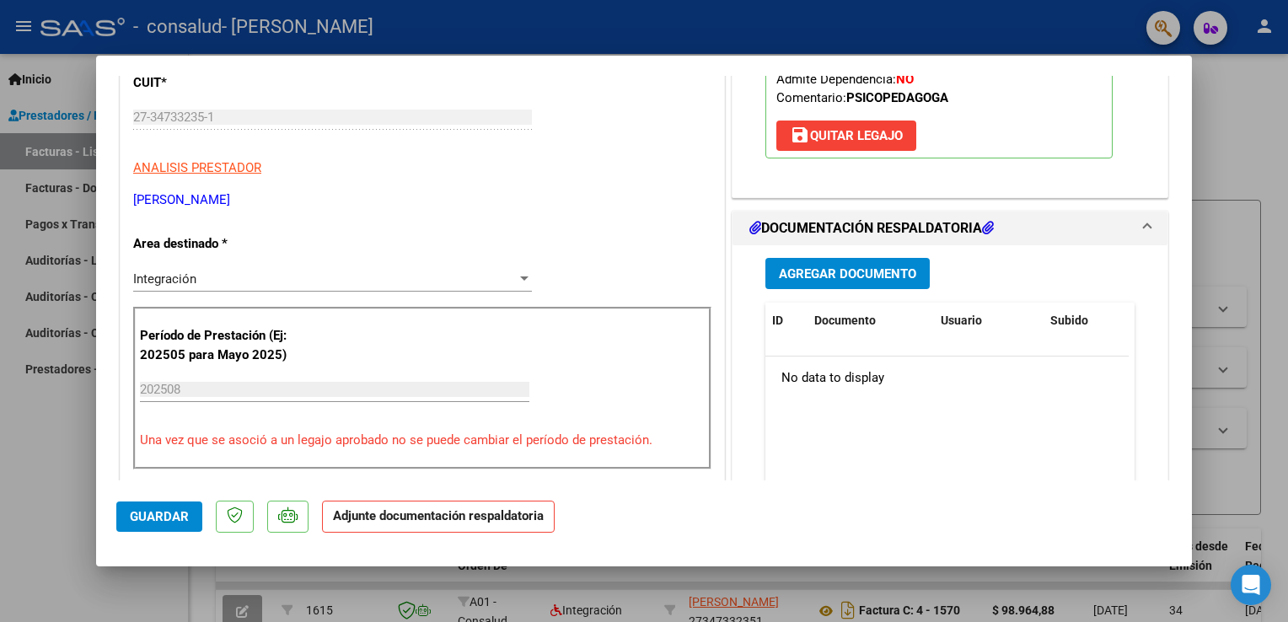
scroll to position [112, 0]
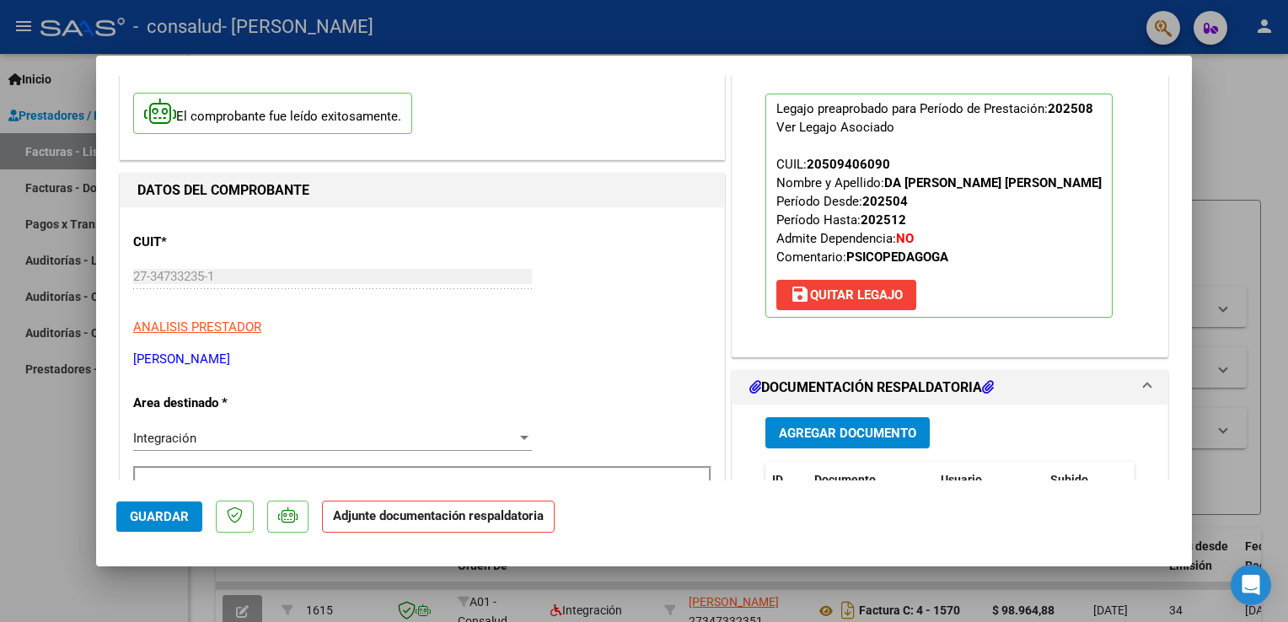
click at [1228, 103] on div at bounding box center [644, 311] width 1288 height 622
type input "$ 0,00"
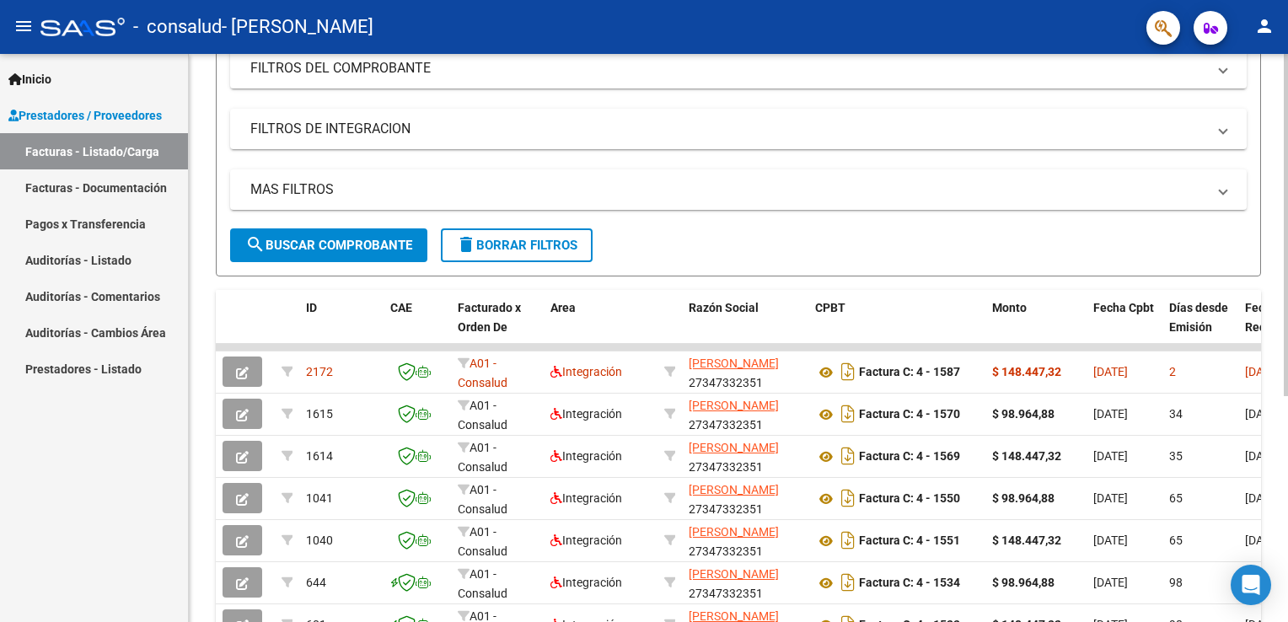
scroll to position [239, 0]
click at [1284, 362] on div at bounding box center [1286, 373] width 4 height 342
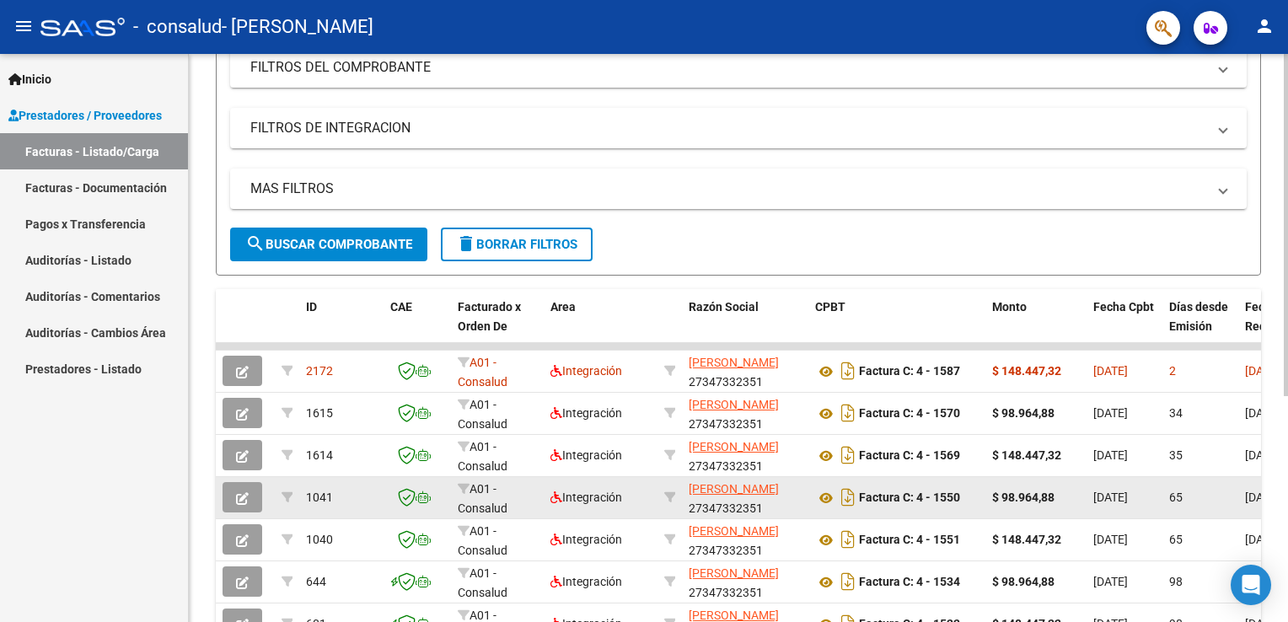
drag, startPoint x: 368, startPoint y: 343, endPoint x: 355, endPoint y: 476, distance: 133.8
click at [355, 476] on datatable-scroller "2172 A01 - Consalud Integración [PERSON_NAME] 27347332351 Factura C: 4 - 1587 $…" at bounding box center [738, 494] width 1045 height 303
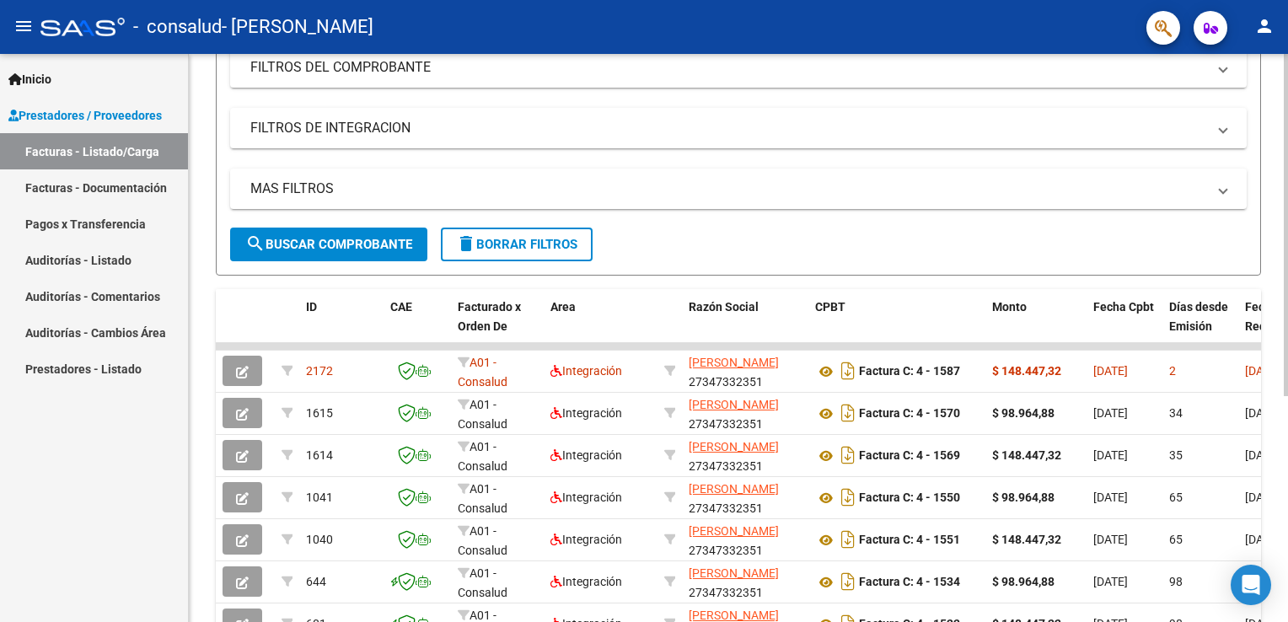
click at [1282, 234] on div "Video tutorial PRESTADORES -> Listado de CPBTs Emitidos por Prestadores / Prove…" at bounding box center [738, 281] width 1099 height 933
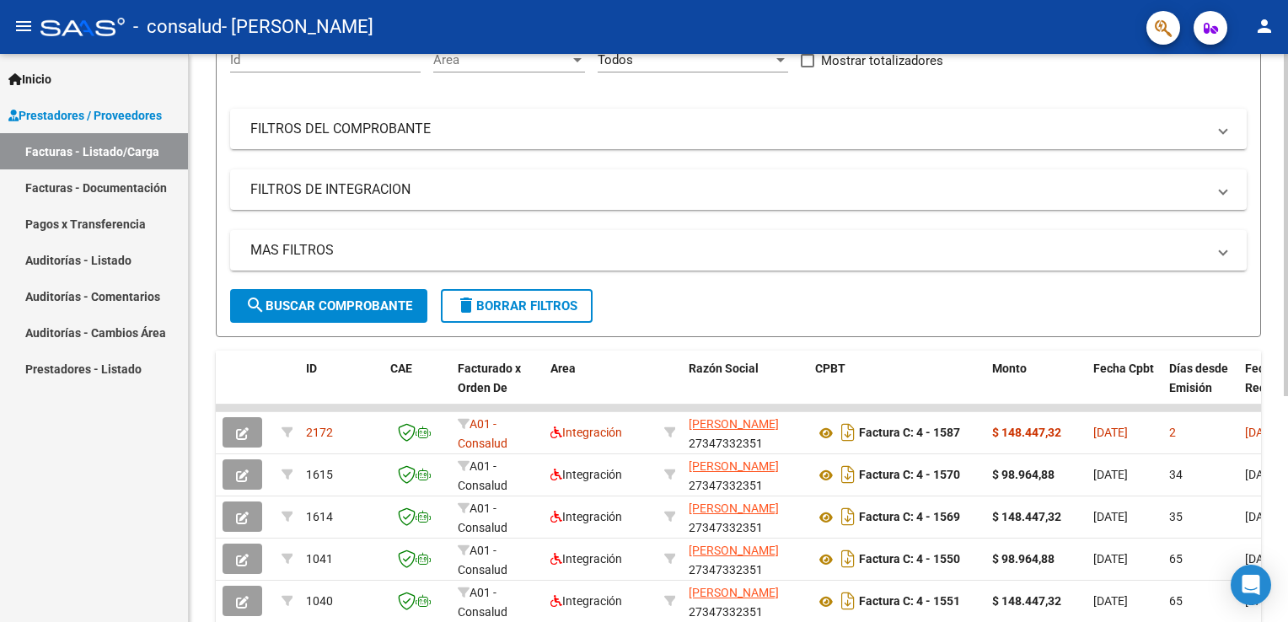
scroll to position [176, 0]
click at [1284, 211] on div at bounding box center [1286, 335] width 4 height 342
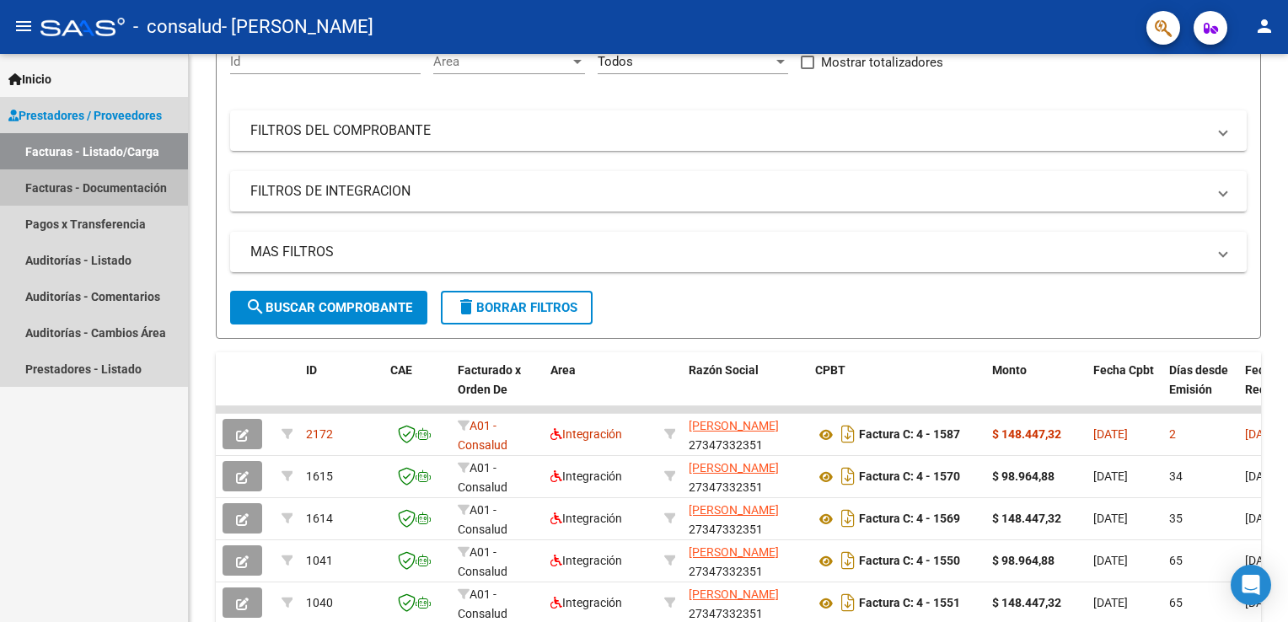
click at [90, 184] on link "Facturas - Documentación" at bounding box center [94, 187] width 188 height 36
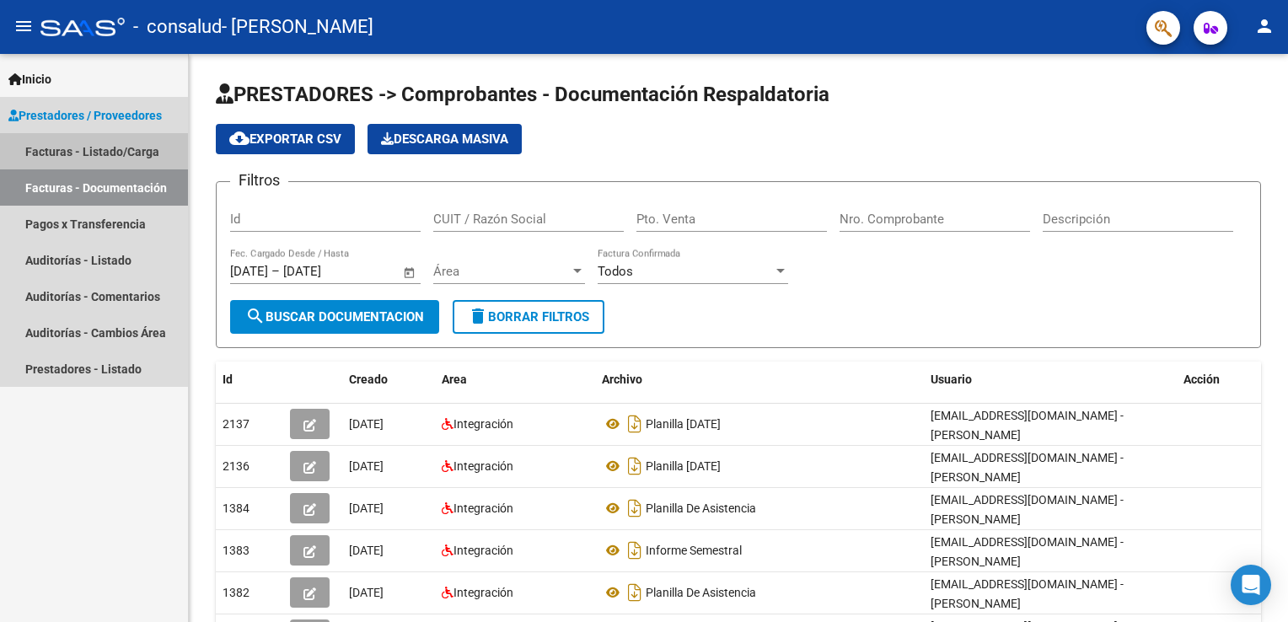
click at [91, 140] on link "Facturas - Listado/Carga" at bounding box center [94, 151] width 188 height 36
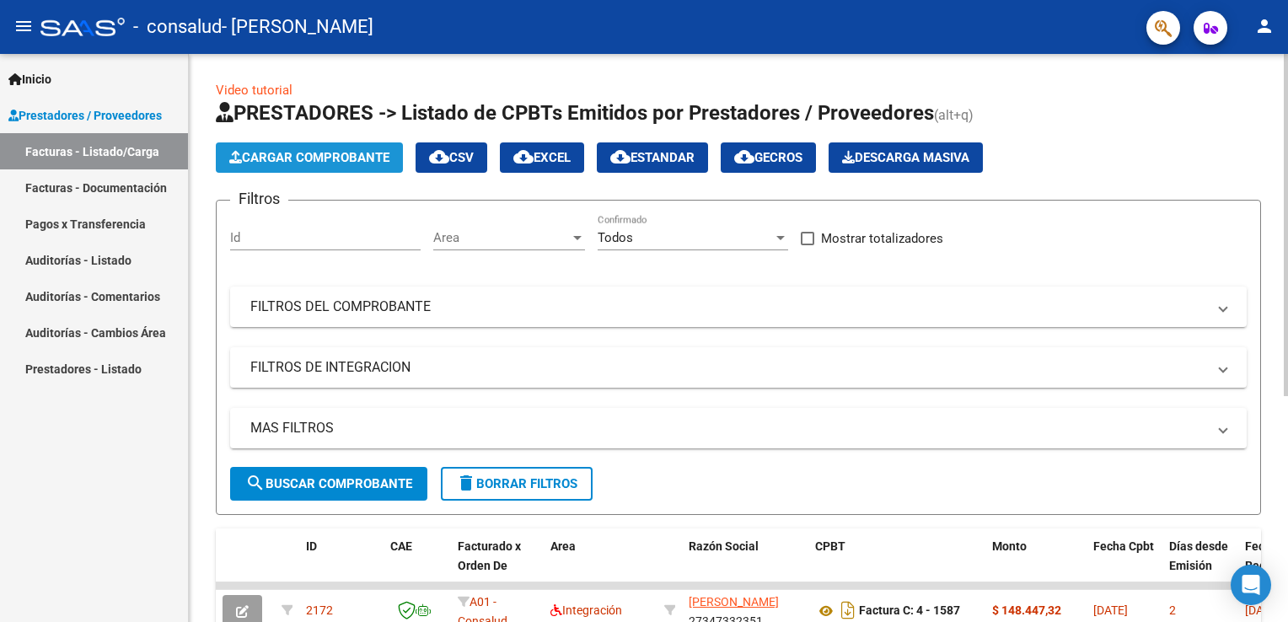
click at [306, 147] on button "Cargar Comprobante" at bounding box center [309, 157] width 187 height 30
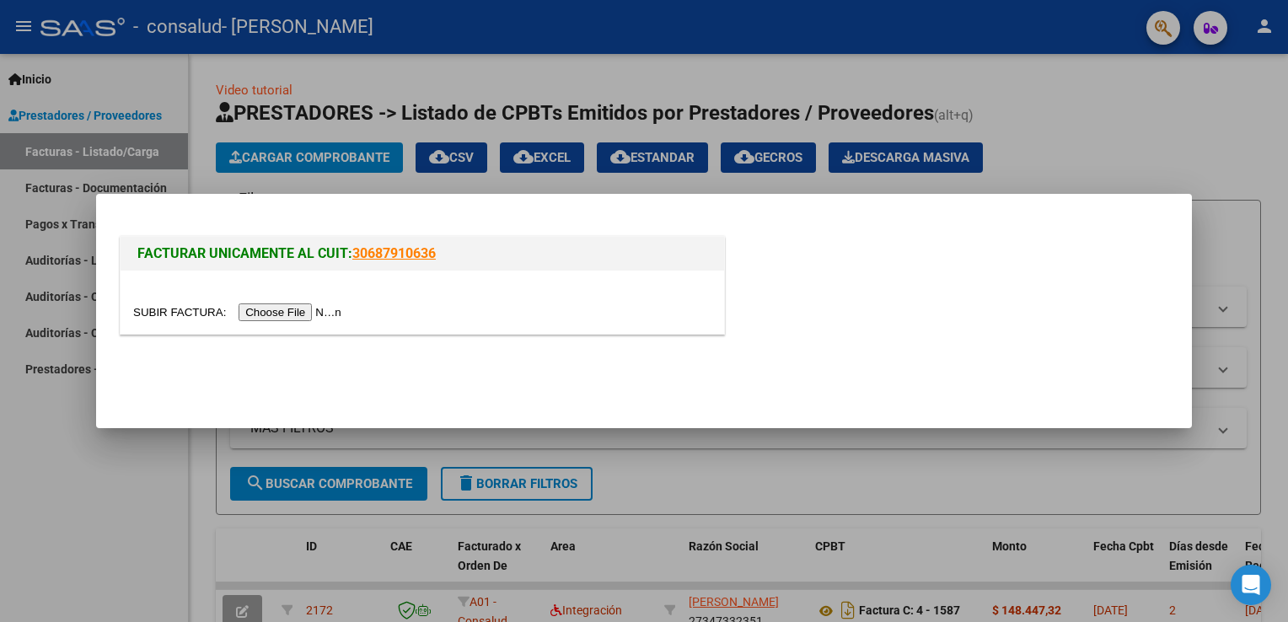
click at [275, 309] on input "file" at bounding box center [239, 312] width 213 height 18
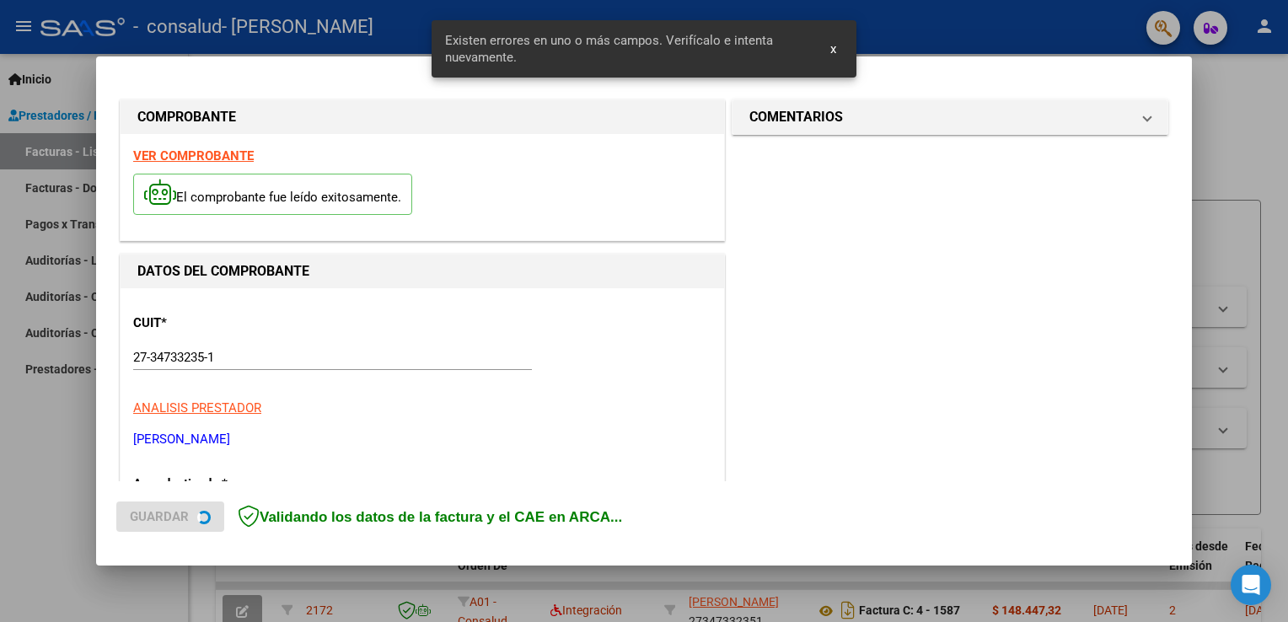
scroll to position [383, 0]
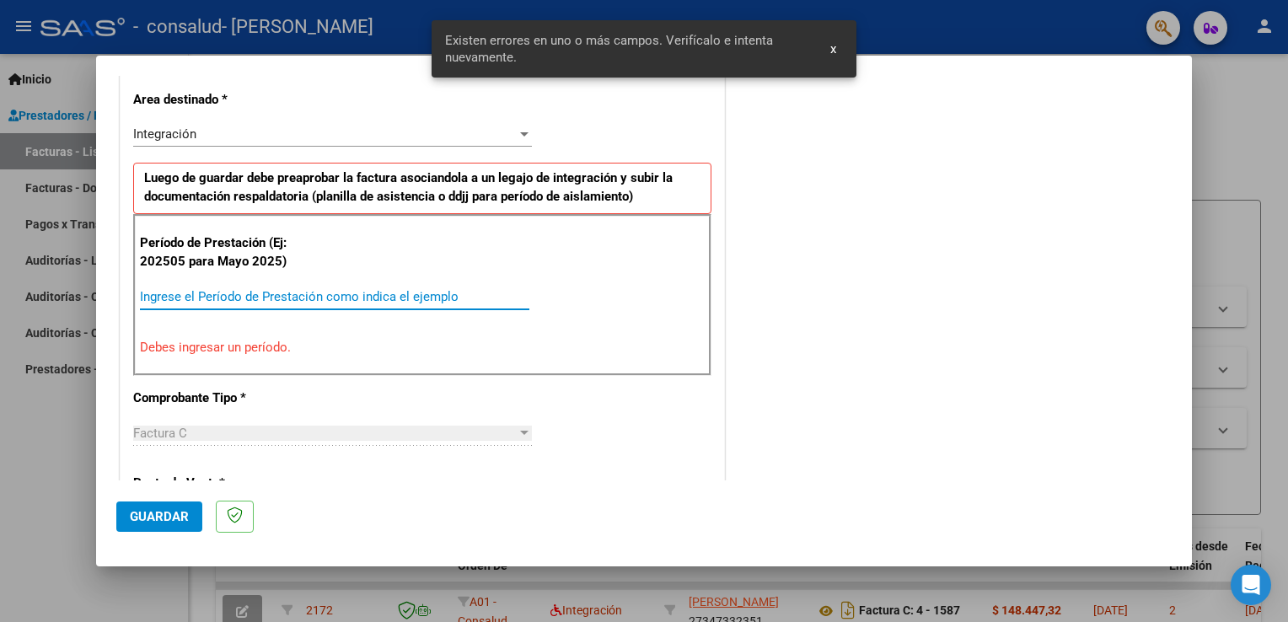
click at [210, 295] on input "Ingrese el Período de Prestación como indica el ejemplo" at bounding box center [334, 296] width 389 height 15
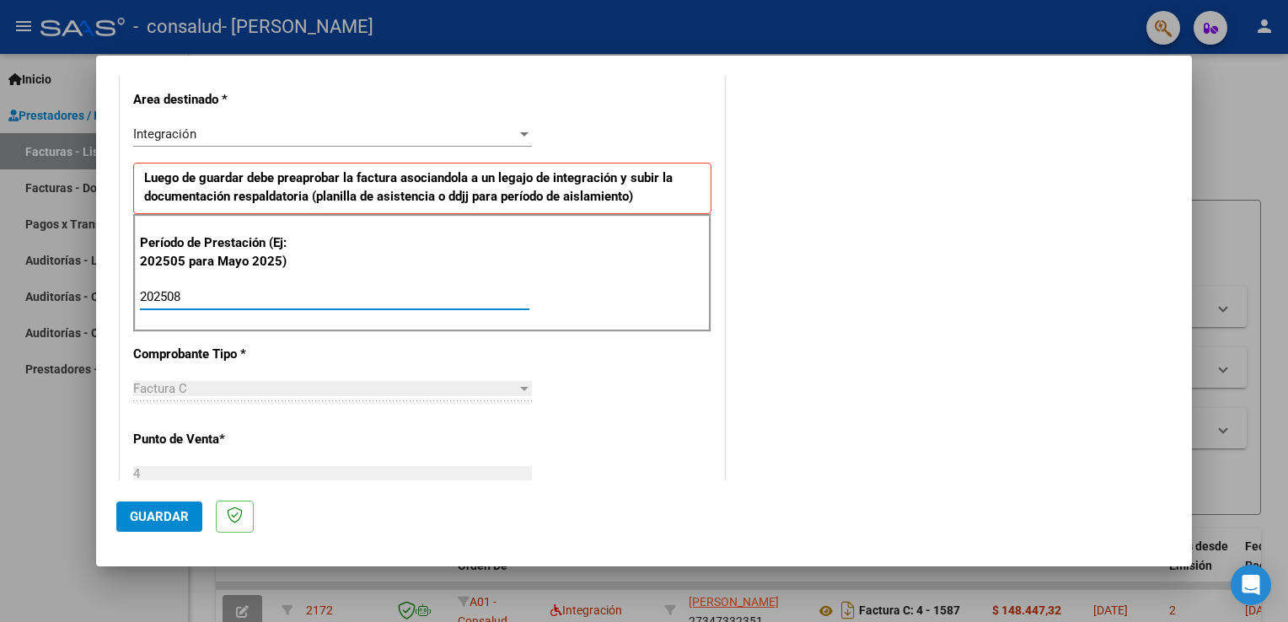
type input "202508"
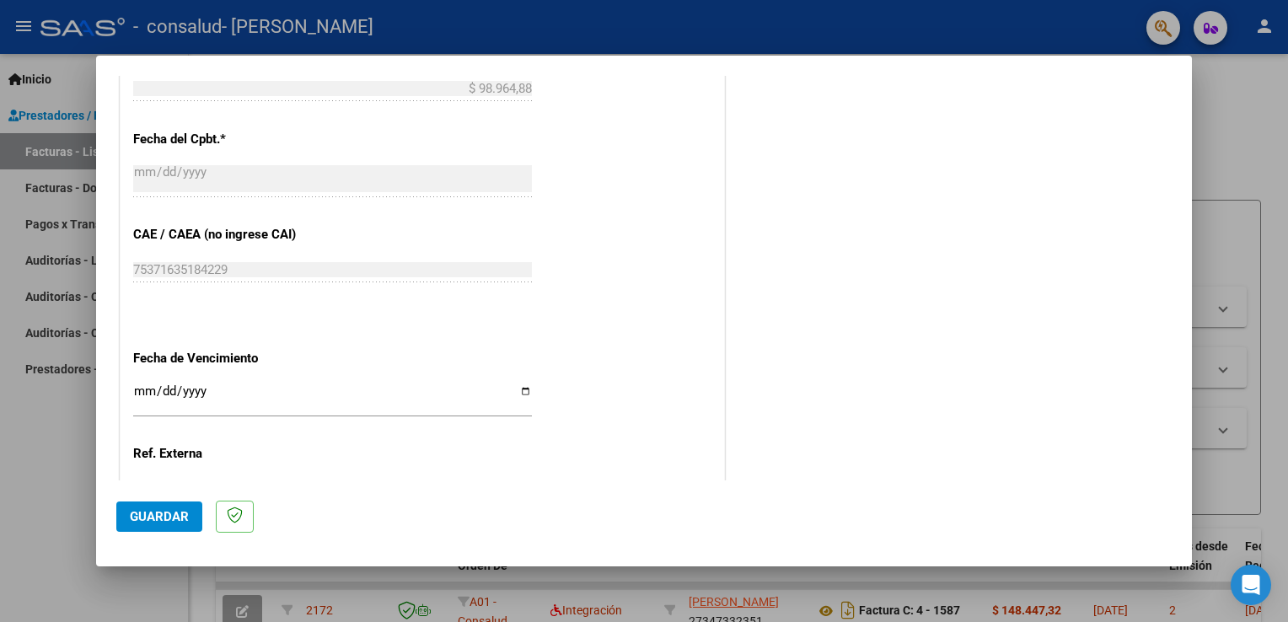
scroll to position [942, 0]
click at [142, 387] on input "Ingresar la fecha" at bounding box center [332, 395] width 399 height 27
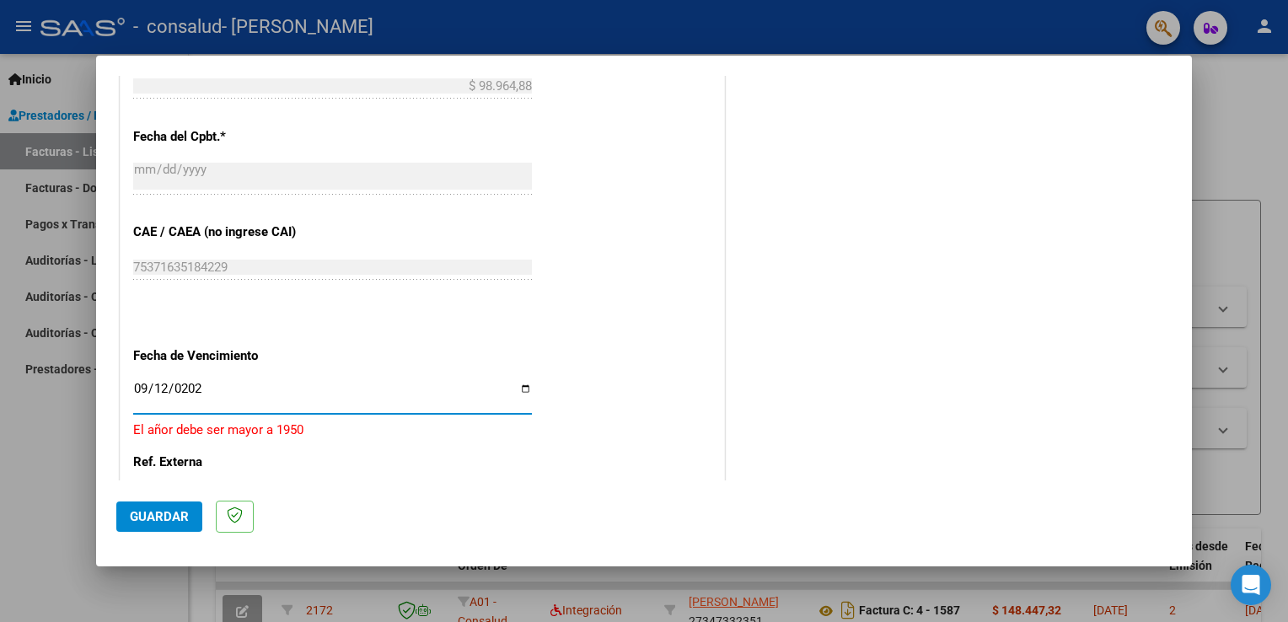
type input "[DATE]"
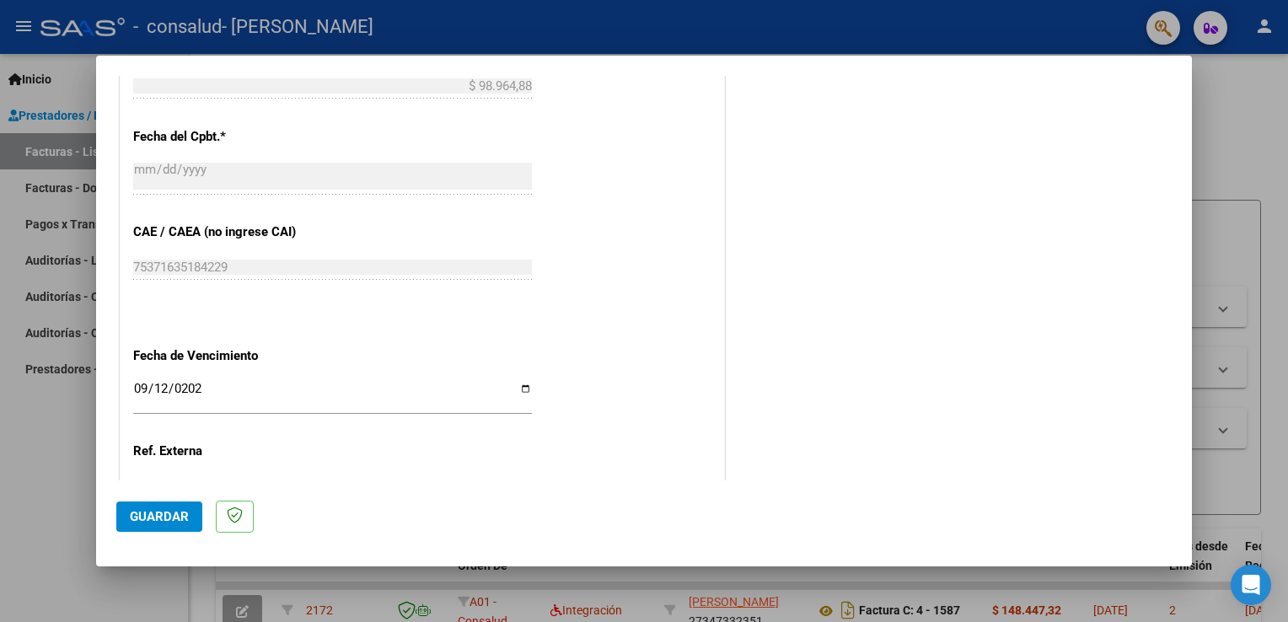
click at [179, 515] on span "Guardar" at bounding box center [159, 516] width 59 height 15
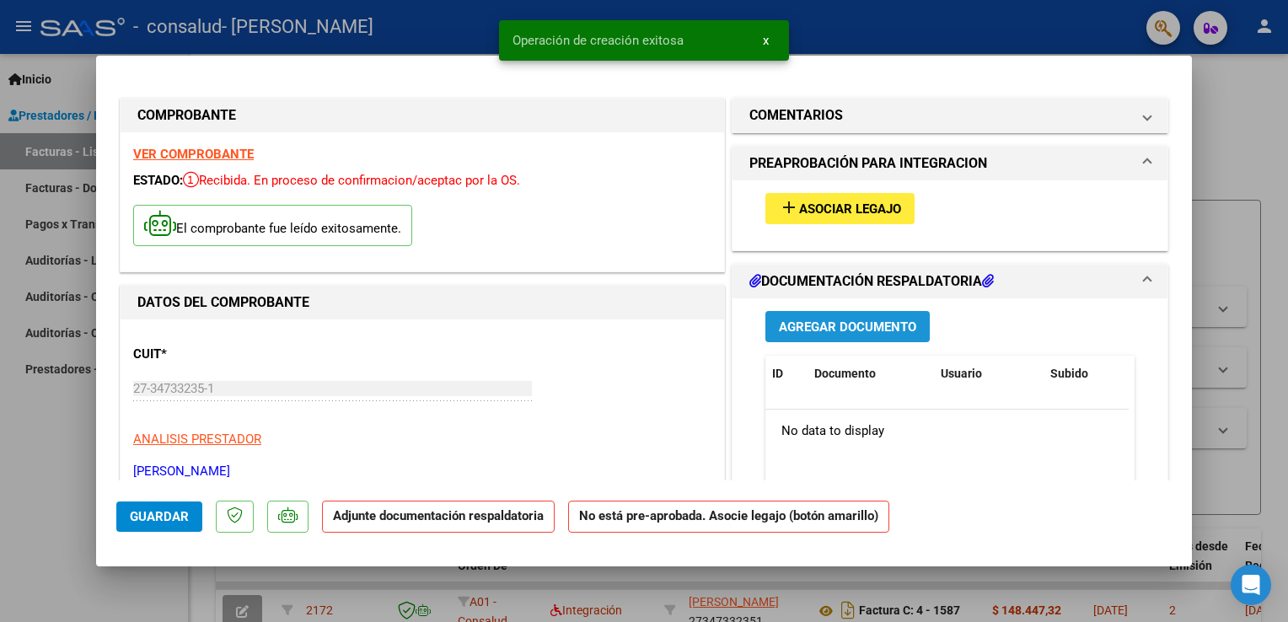
click at [815, 325] on span "Agregar Documento" at bounding box center [847, 326] width 137 height 15
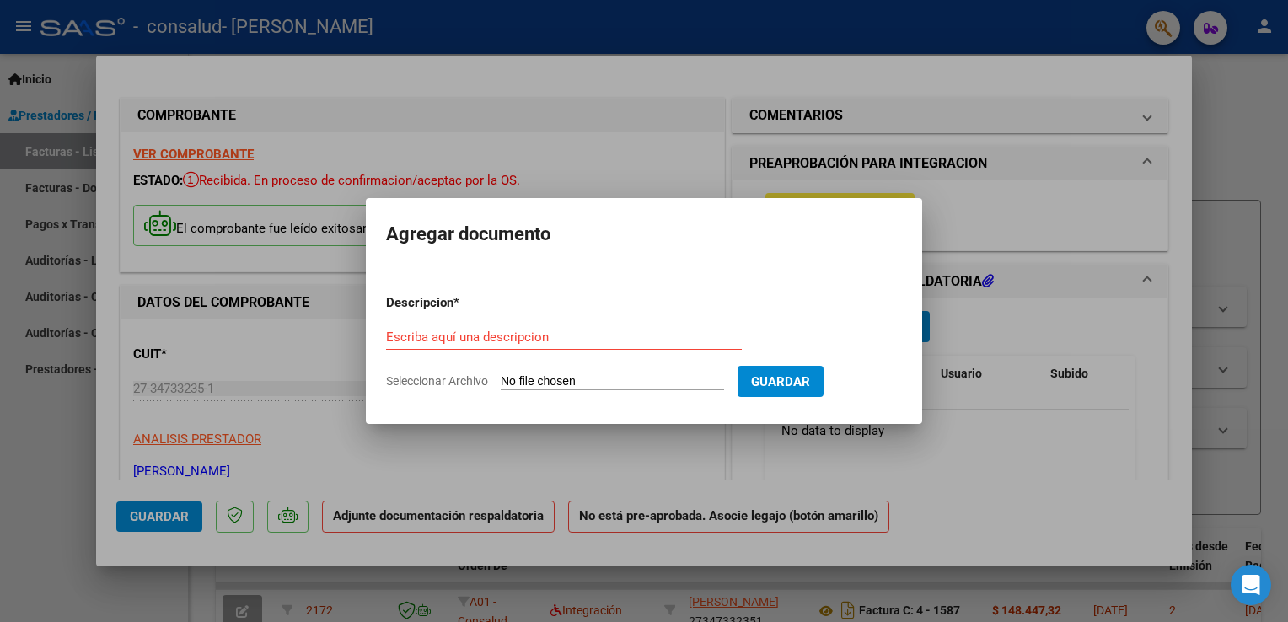
click at [441, 378] on span "Seleccionar Archivo" at bounding box center [437, 380] width 102 height 13
click at [501, 378] on input "Seleccionar Archivo" at bounding box center [612, 382] width 223 height 16
type input "C:\fakepath\planilla de asistencia Axel.pdf"
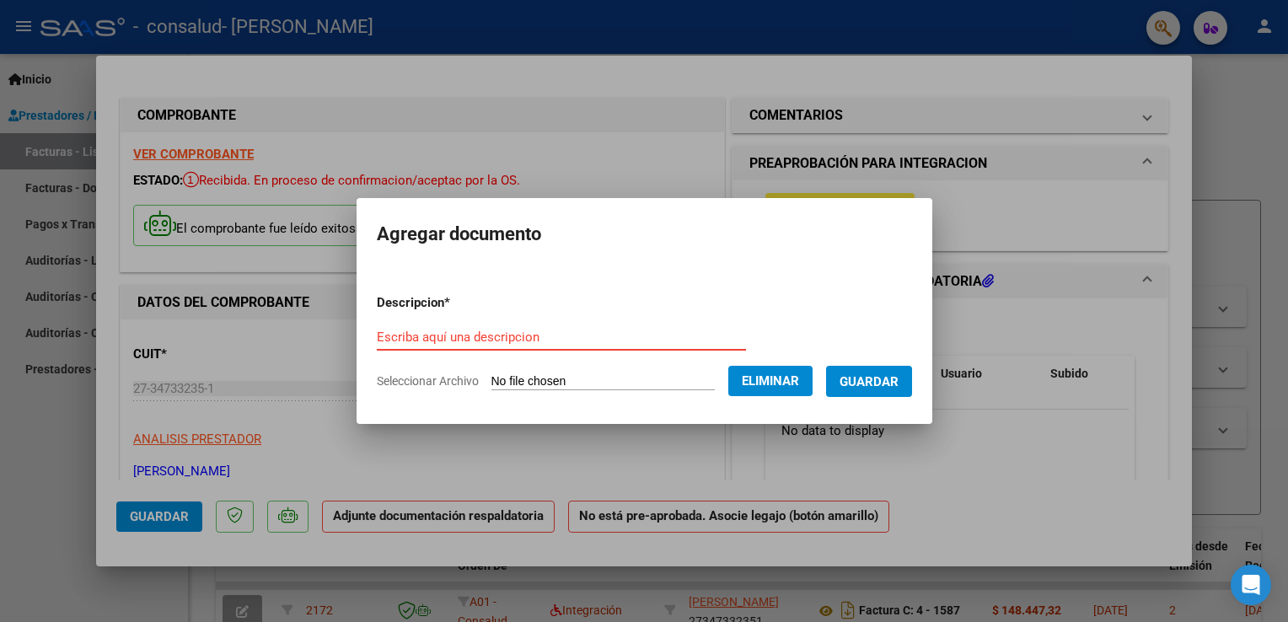
click at [586, 341] on input "Escriba aquí una descripcion" at bounding box center [561, 337] width 369 height 15
type input "planilla de asistencia"
click at [882, 373] on button "Guardar" at bounding box center [869, 381] width 86 height 31
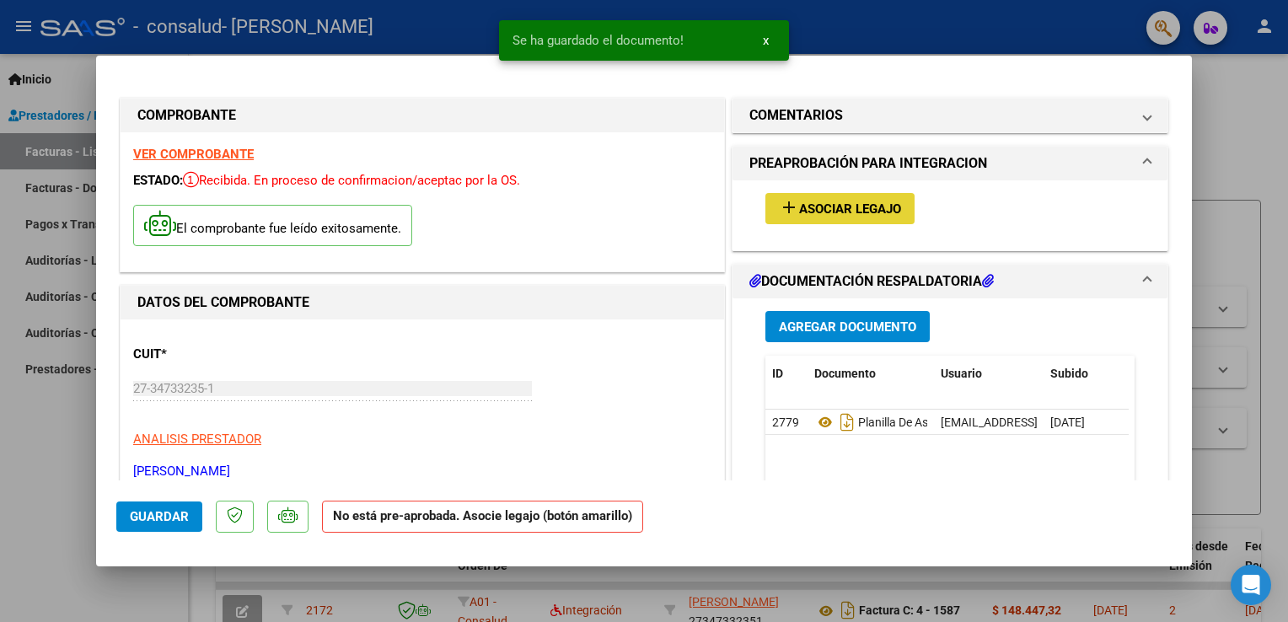
click at [850, 214] on span "Asociar Legajo" at bounding box center [850, 208] width 102 height 15
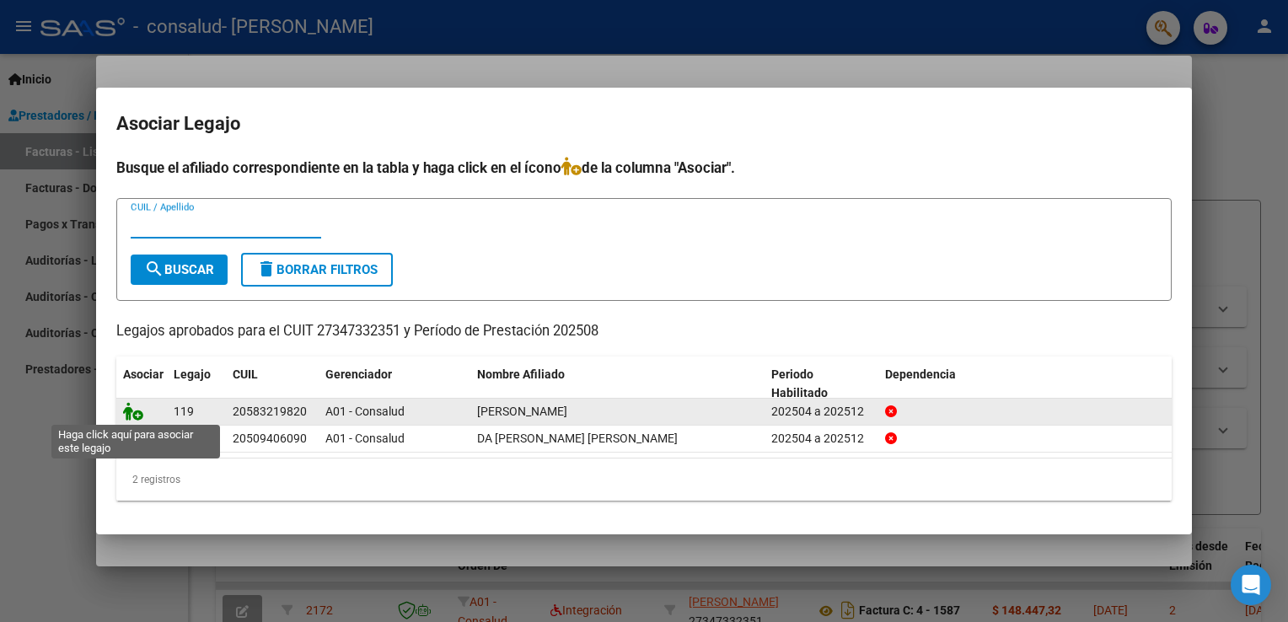
click at [138, 412] on icon at bounding box center [133, 411] width 20 height 19
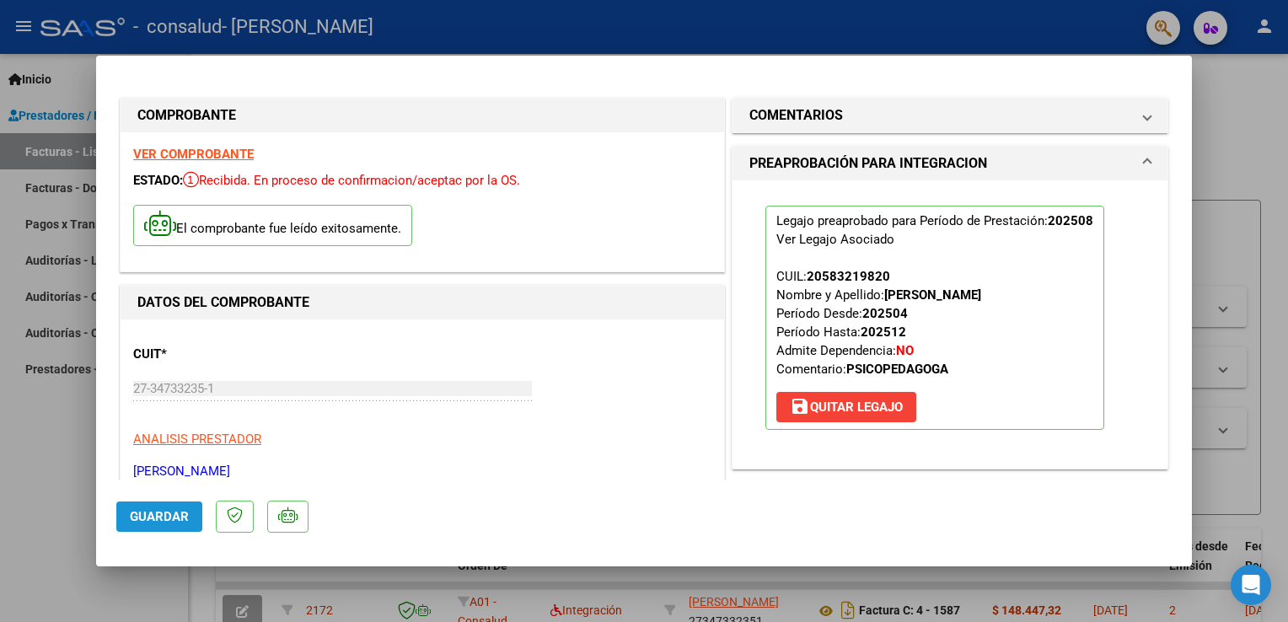
click at [148, 513] on span "Guardar" at bounding box center [159, 516] width 59 height 15
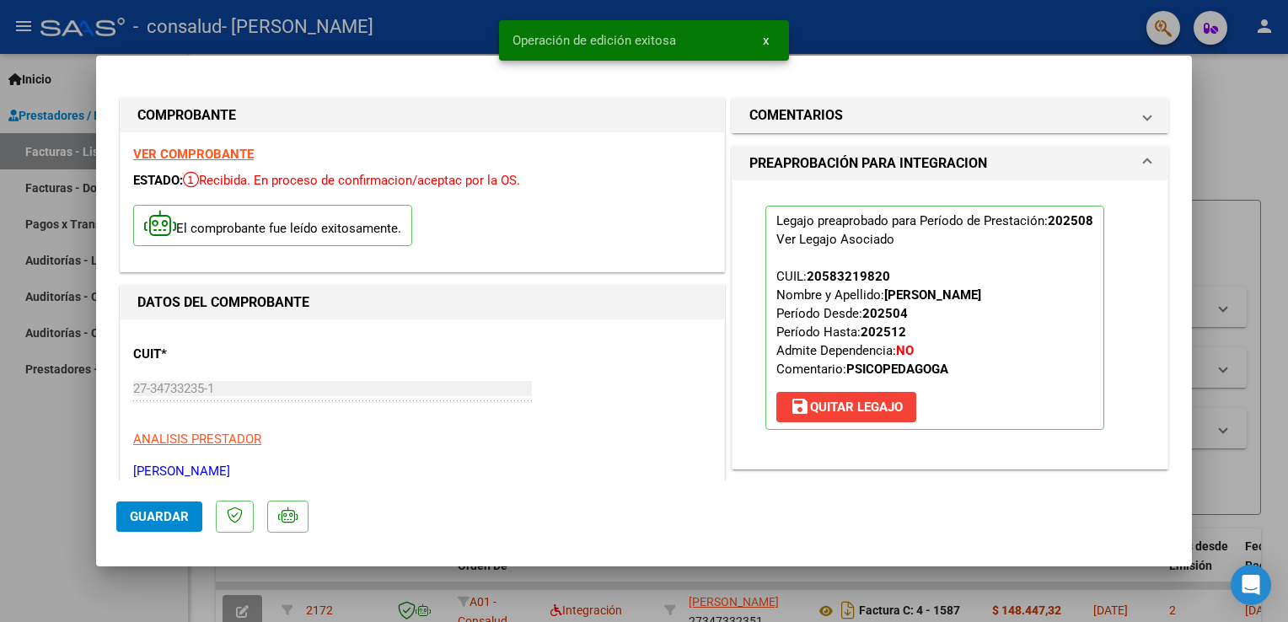
click at [64, 447] on div at bounding box center [644, 311] width 1288 height 622
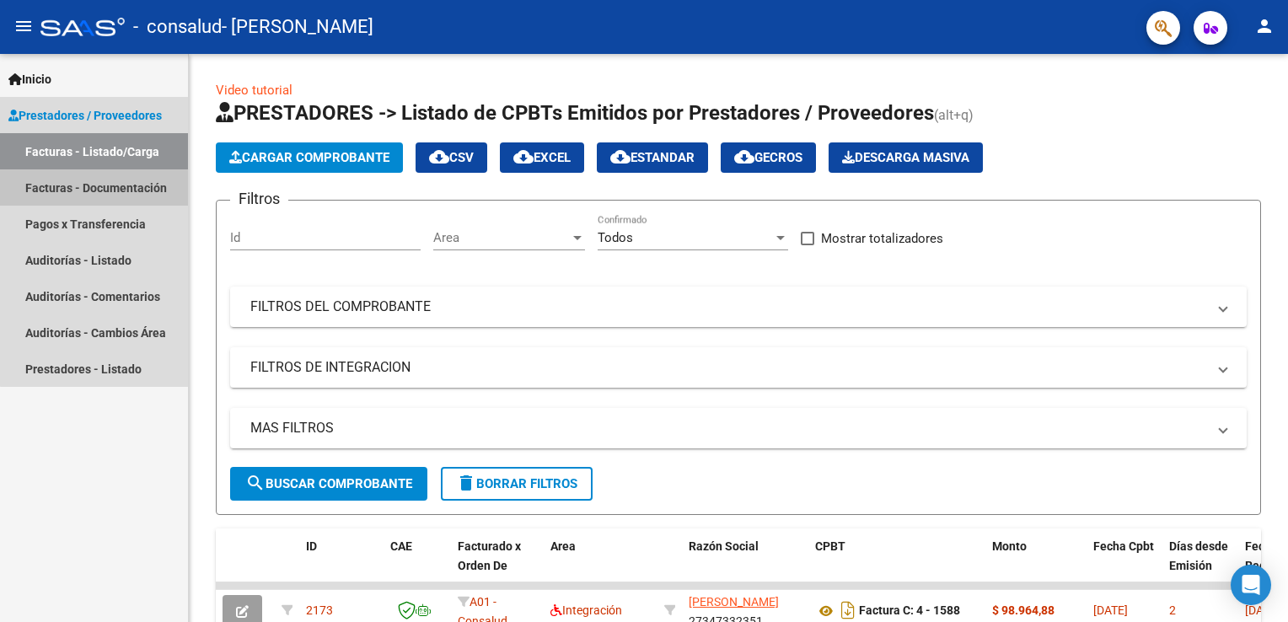
click at [118, 188] on link "Facturas - Documentación" at bounding box center [94, 187] width 188 height 36
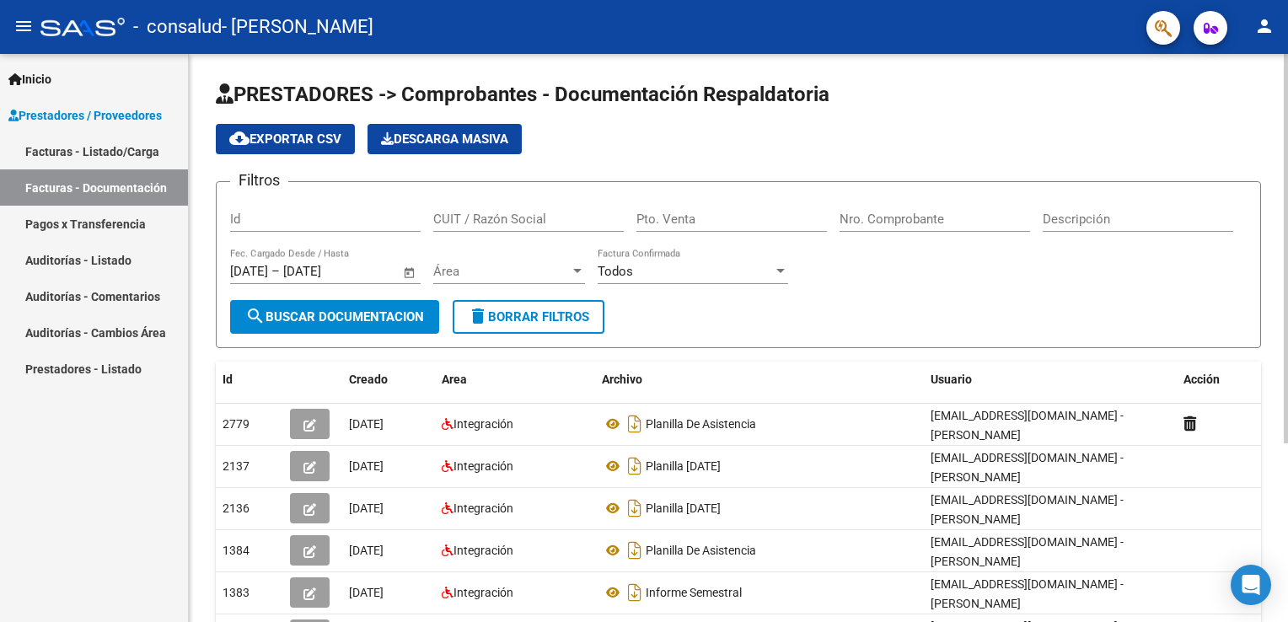
drag, startPoint x: 1281, startPoint y: 377, endPoint x: 1287, endPoint y: 383, distance: 9.0
click at [1287, 383] on div "PRESTADORES -> Comprobantes - Documentación Respaldatoria cloud_download Export…" at bounding box center [740, 469] width 1103 height 831
drag, startPoint x: 1287, startPoint y: 383, endPoint x: 1278, endPoint y: 464, distance: 81.4
click at [1278, 464] on div "PRESTADORES -> Comprobantes - Documentación Respaldatoria cloud_download Export…" at bounding box center [738, 469] width 1099 height 831
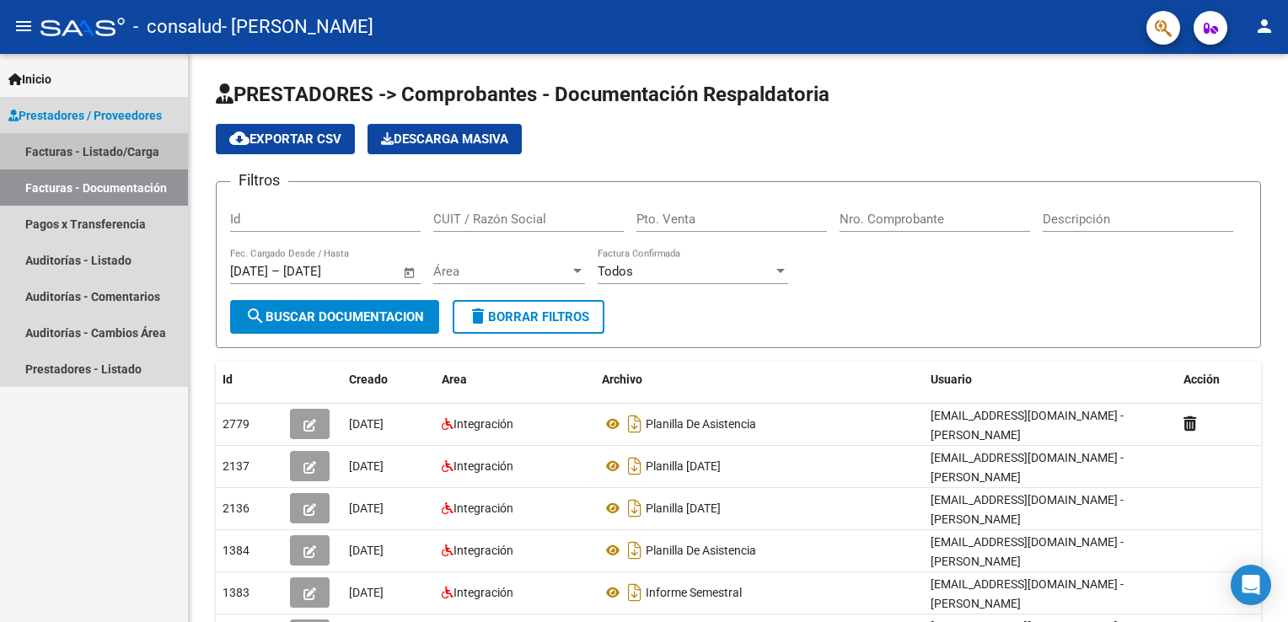
click at [78, 153] on link "Facturas - Listado/Carga" at bounding box center [94, 151] width 188 height 36
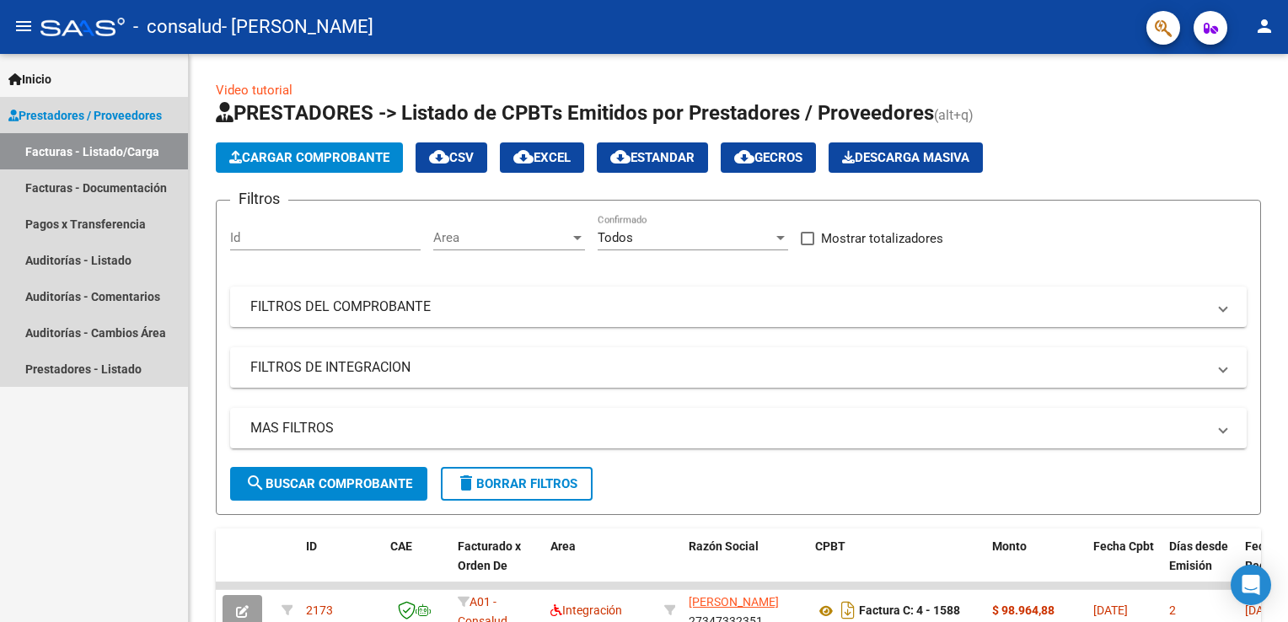
click at [78, 153] on link "Facturas - Listado/Carga" at bounding box center [94, 151] width 188 height 36
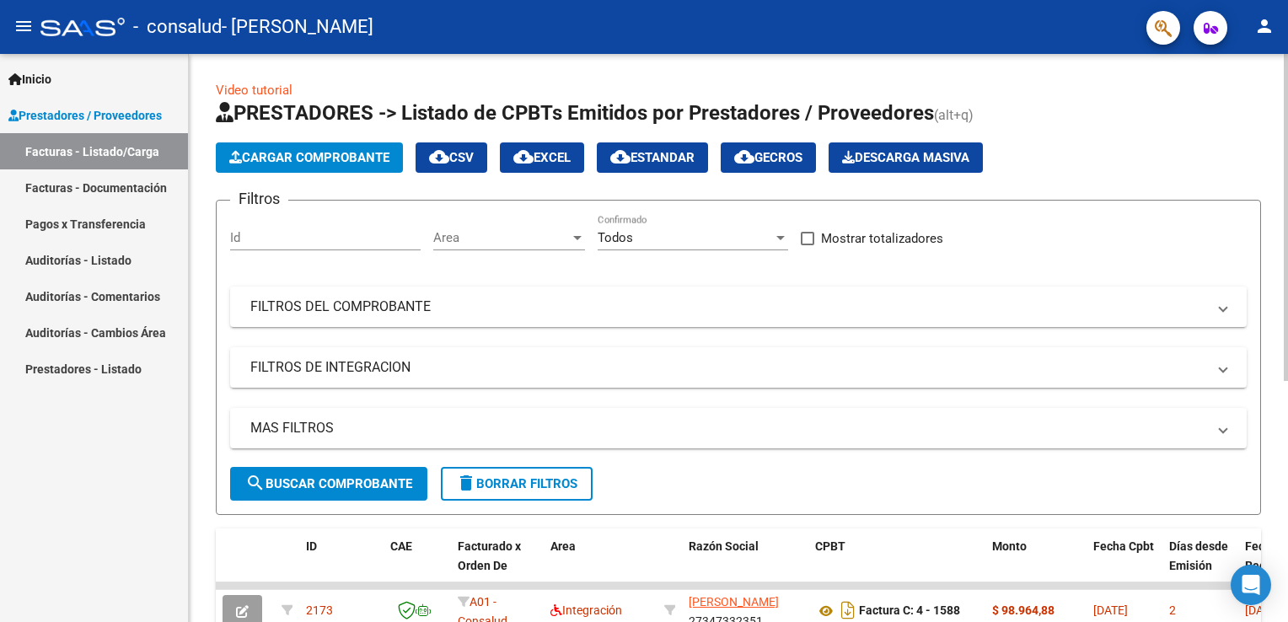
click at [596, 274] on div "Filtros Id Area Area Todos Confirmado Mostrar totalizadores FILTROS DEL COMPROB…" at bounding box center [738, 340] width 1016 height 253
drag, startPoint x: 1282, startPoint y: 241, endPoint x: 1285, endPoint y: 260, distance: 18.8
click at [1285, 260] on div "Video tutorial PRESTADORES -> Listado de CPBTs Emitidos por Prestadores / Prove…" at bounding box center [740, 541] width 1103 height 975
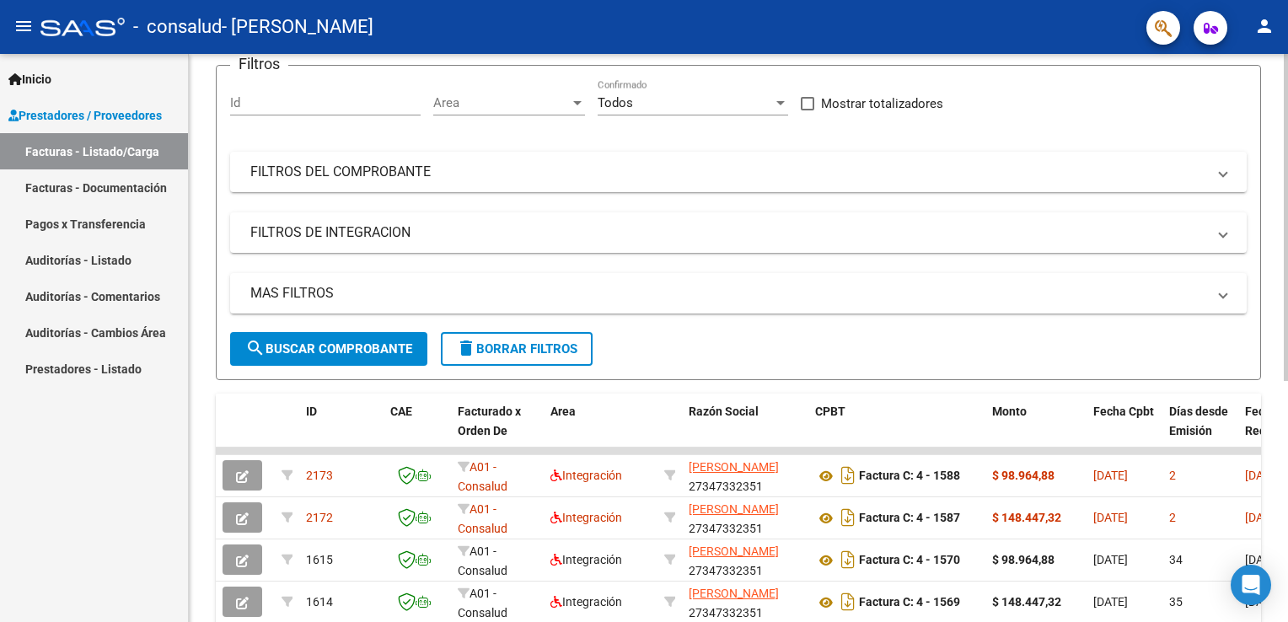
click at [1287, 341] on html "menu - consalud - [PERSON_NAME] person Inicio Instructivos Contacto OS Prestado…" at bounding box center [644, 311] width 1288 height 622
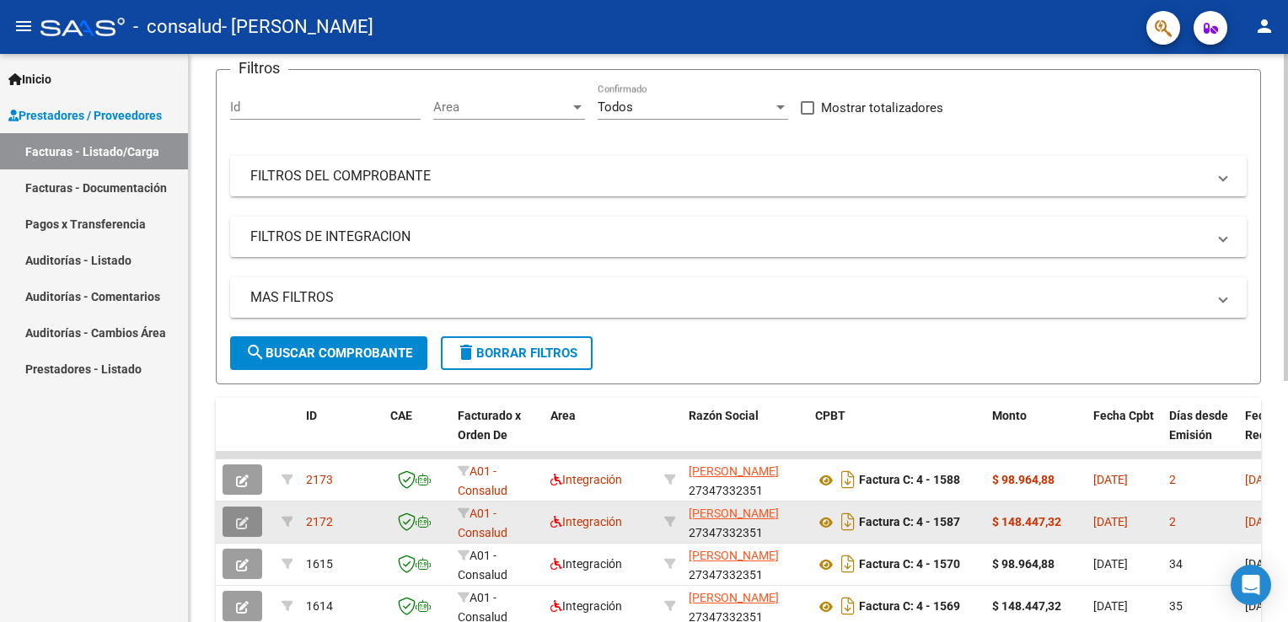
click at [236, 518] on icon "button" at bounding box center [242, 523] width 13 height 13
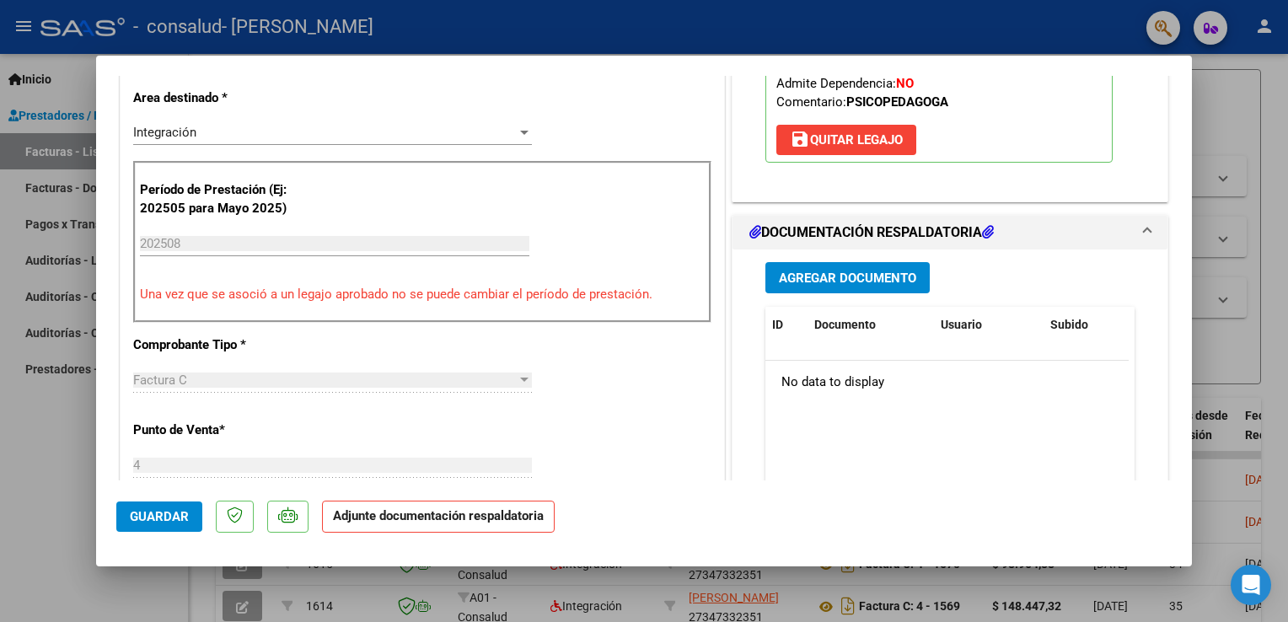
scroll to position [351, 0]
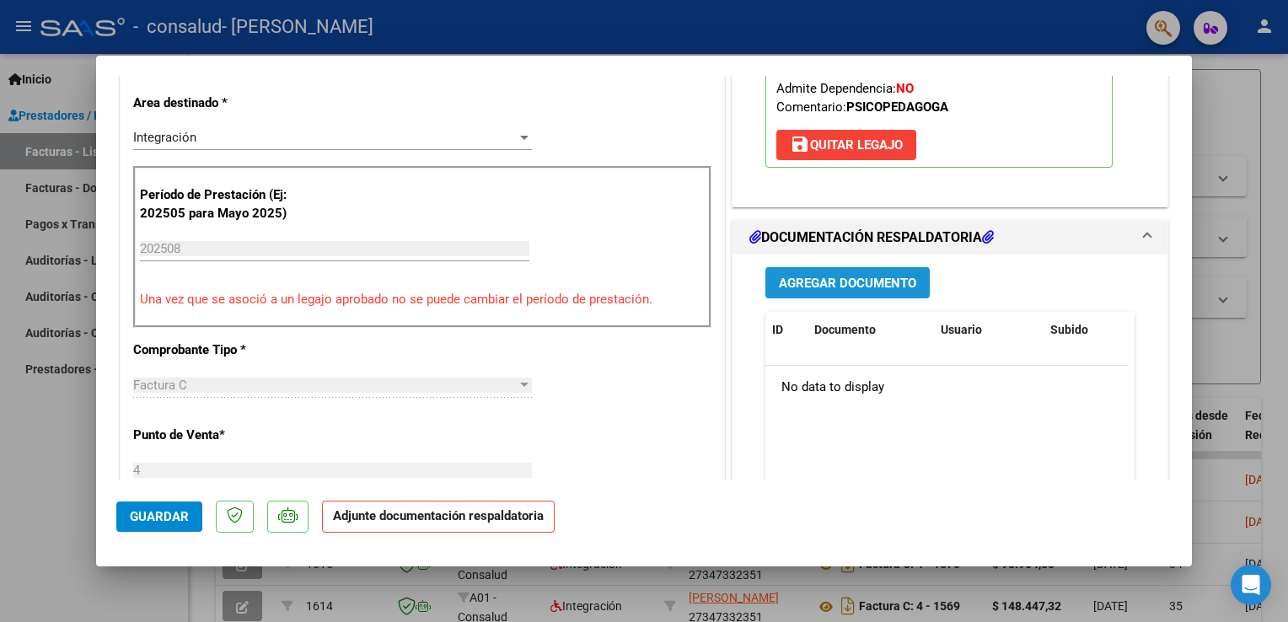
click at [833, 279] on span "Agregar Documento" at bounding box center [847, 283] width 137 height 15
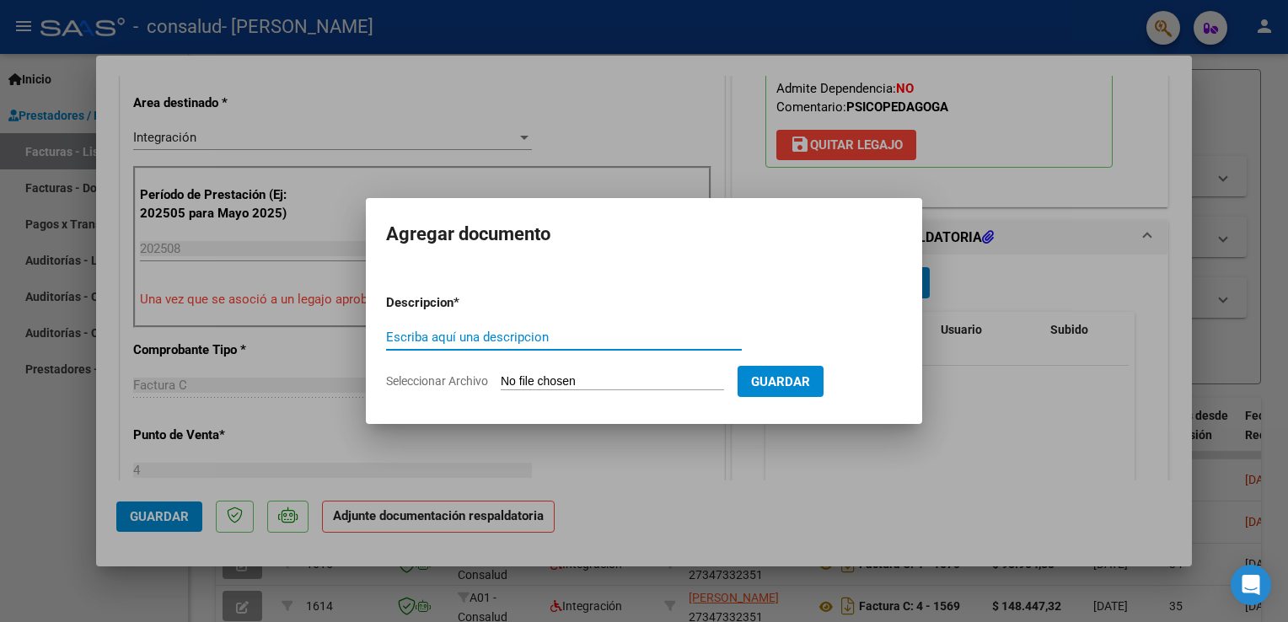
click at [577, 338] on input "Escriba aquí una descripcion" at bounding box center [564, 337] width 356 height 15
type input "planilla de asistencia"
click at [453, 378] on span "Seleccionar Archivo" at bounding box center [437, 380] width 102 height 13
click at [501, 378] on input "Seleccionar Archivo" at bounding box center [612, 382] width 223 height 16
type input "C:\fakepath\planilla asistencia [PERSON_NAME].pdf"
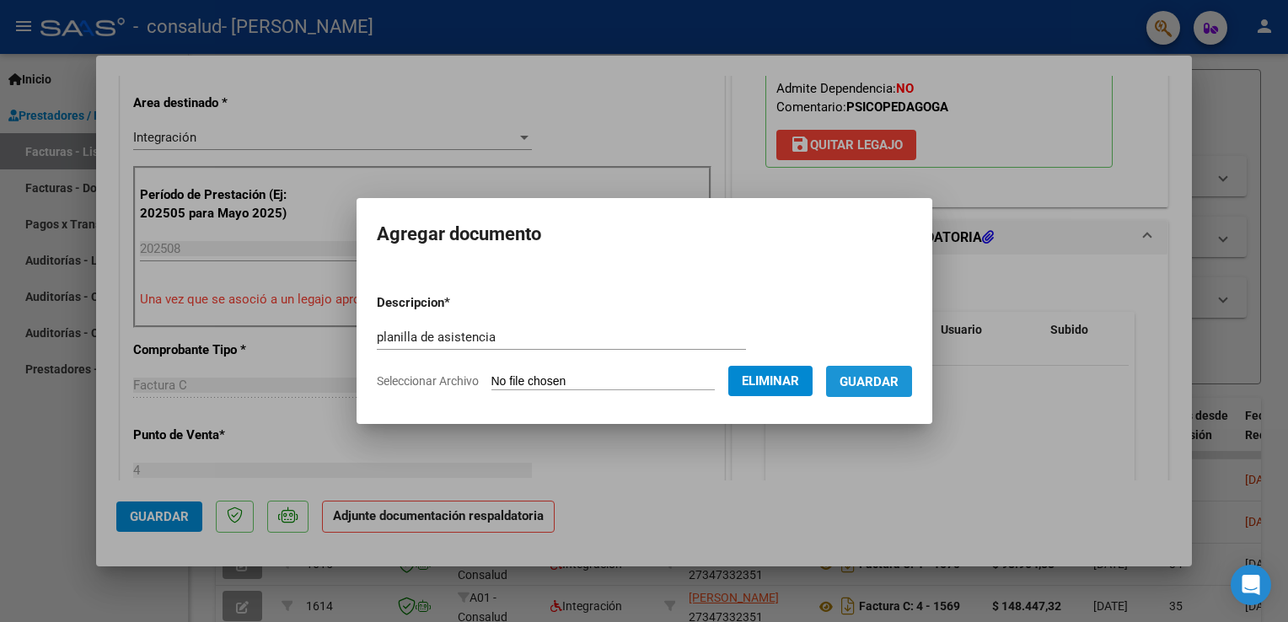
click at [898, 382] on span "Guardar" at bounding box center [868, 381] width 59 height 15
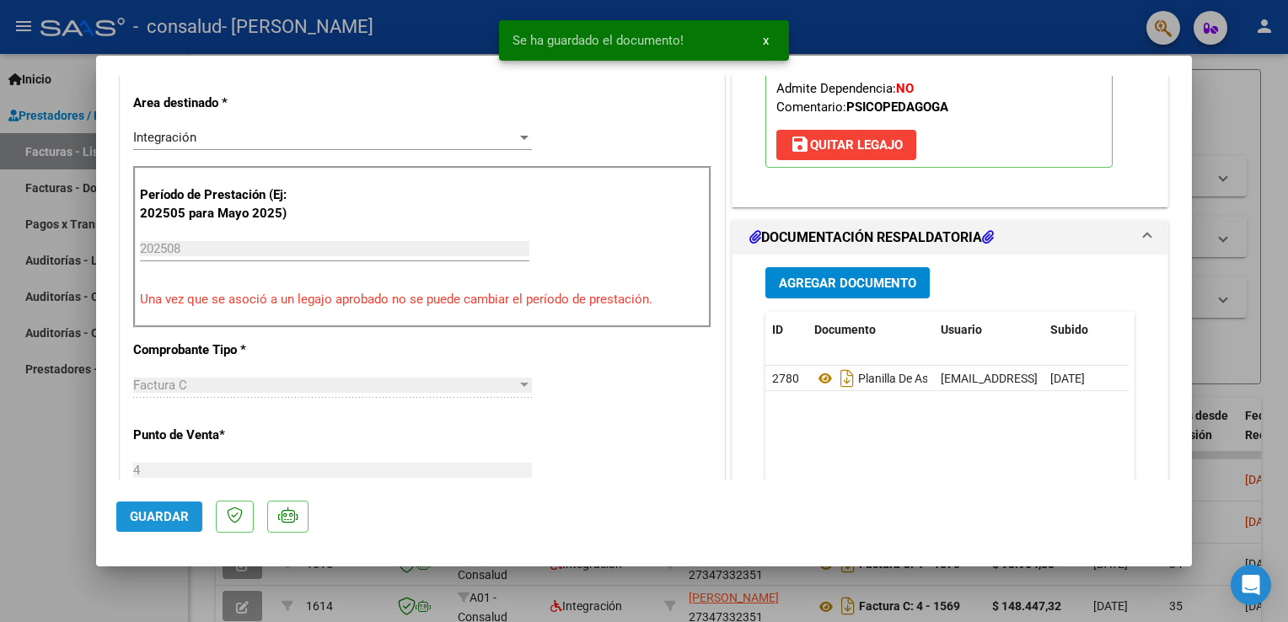
click at [154, 512] on span "Guardar" at bounding box center [159, 516] width 59 height 15
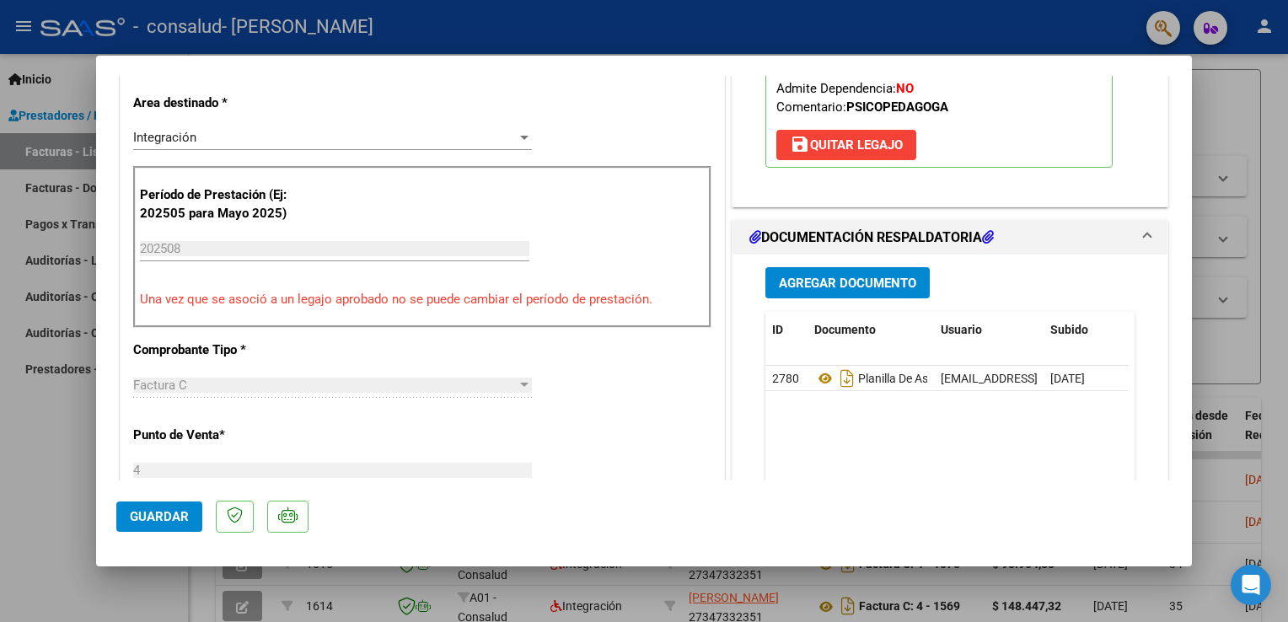
click at [699, 103] on div "CUIT * 27-34733235-1 Ingresar CUIT ANALISIS PRESTADOR [PERSON_NAME] [PERSON_NAM…" at bounding box center [422, 536] width 603 height 1261
click at [55, 12] on div at bounding box center [644, 311] width 1288 height 622
type input "$ 0,00"
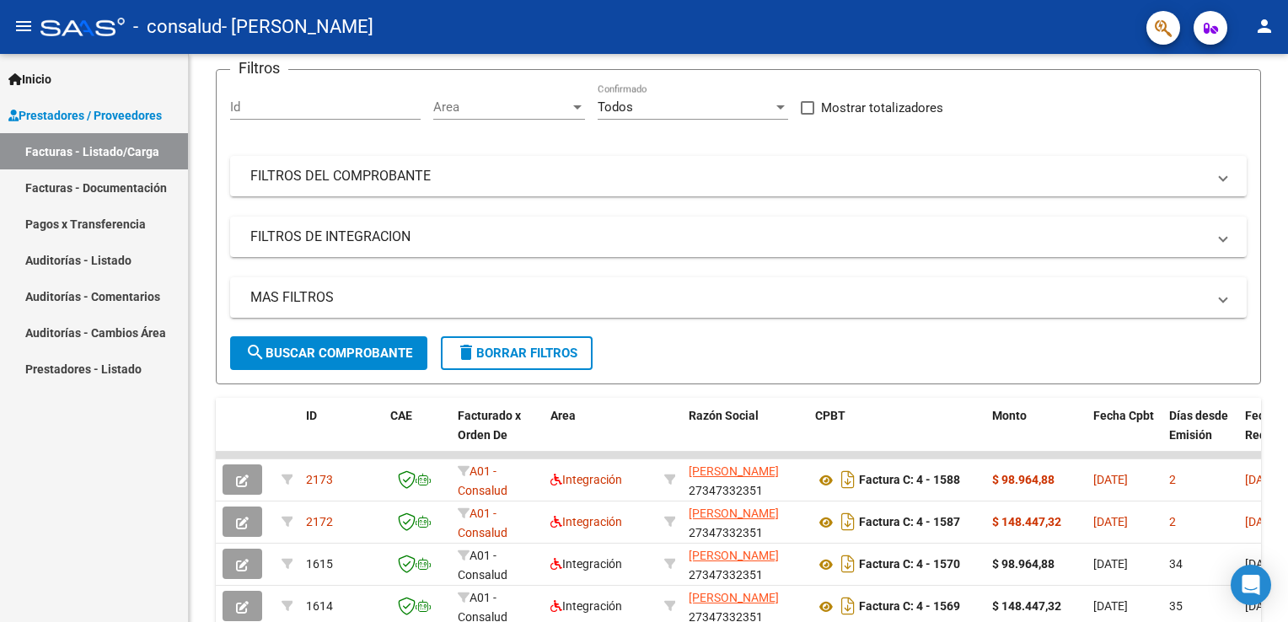
click at [118, 228] on link "Pagos x Transferencia" at bounding box center [94, 224] width 188 height 36
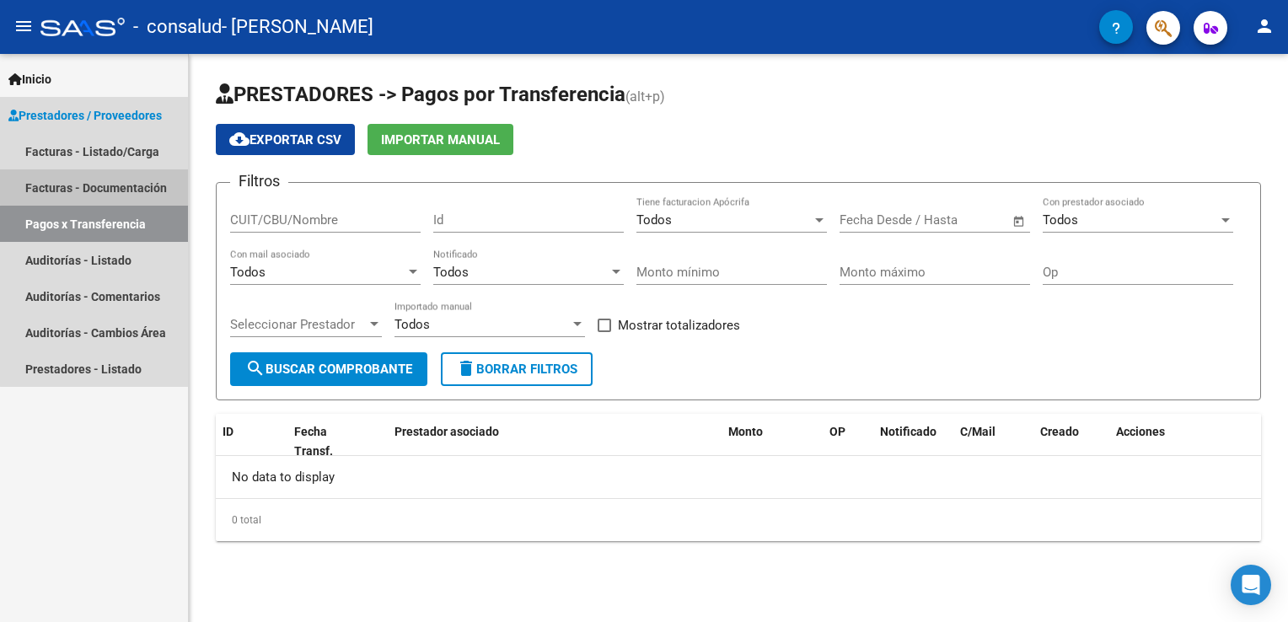
click at [107, 182] on link "Facturas - Documentación" at bounding box center [94, 187] width 188 height 36
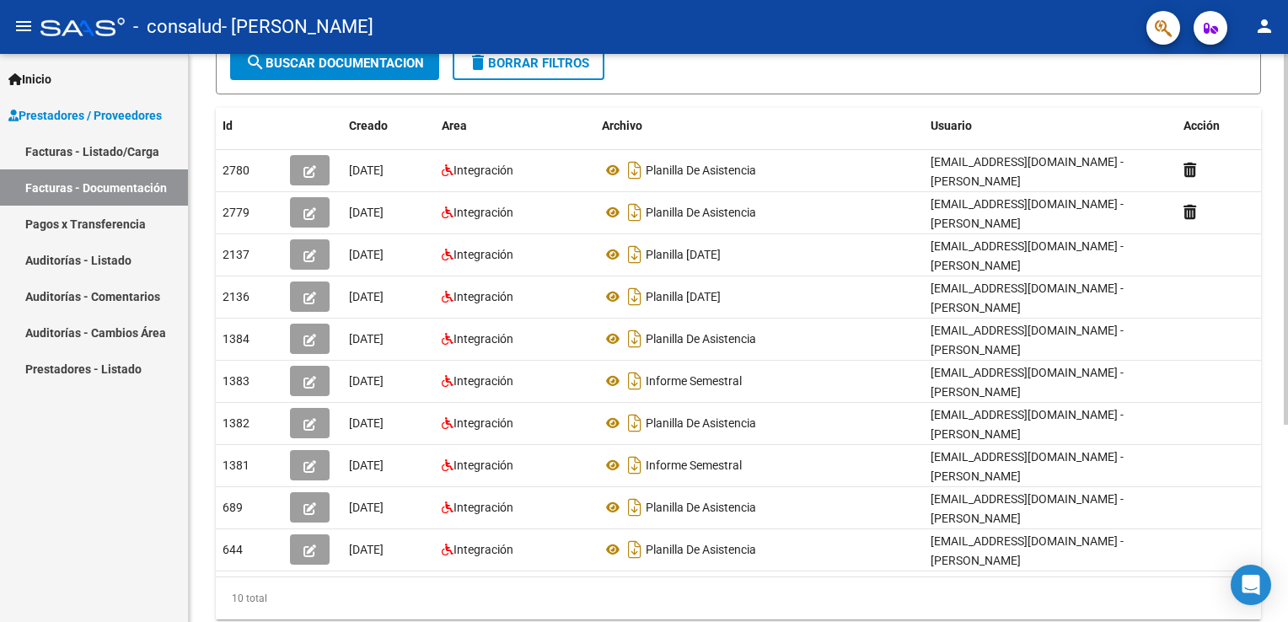
scroll to position [248, 0]
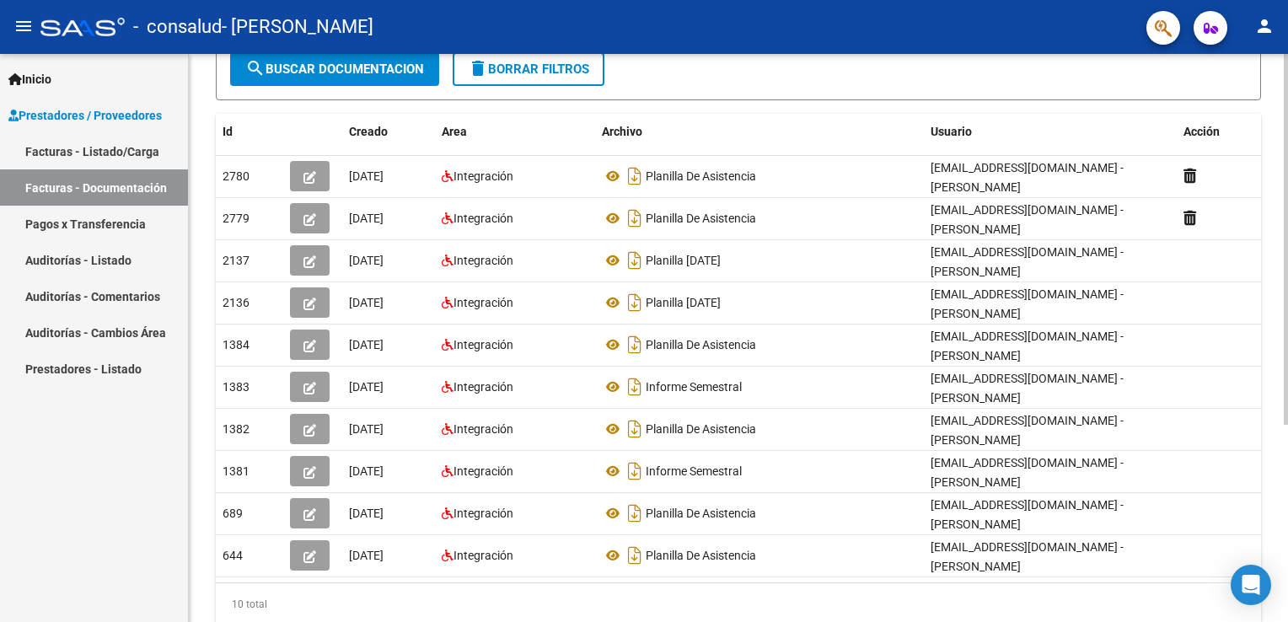
click at [1287, 311] on html "menu - consalud - [PERSON_NAME] person Inicio Instructivos Contacto OS Prestado…" at bounding box center [644, 311] width 1288 height 622
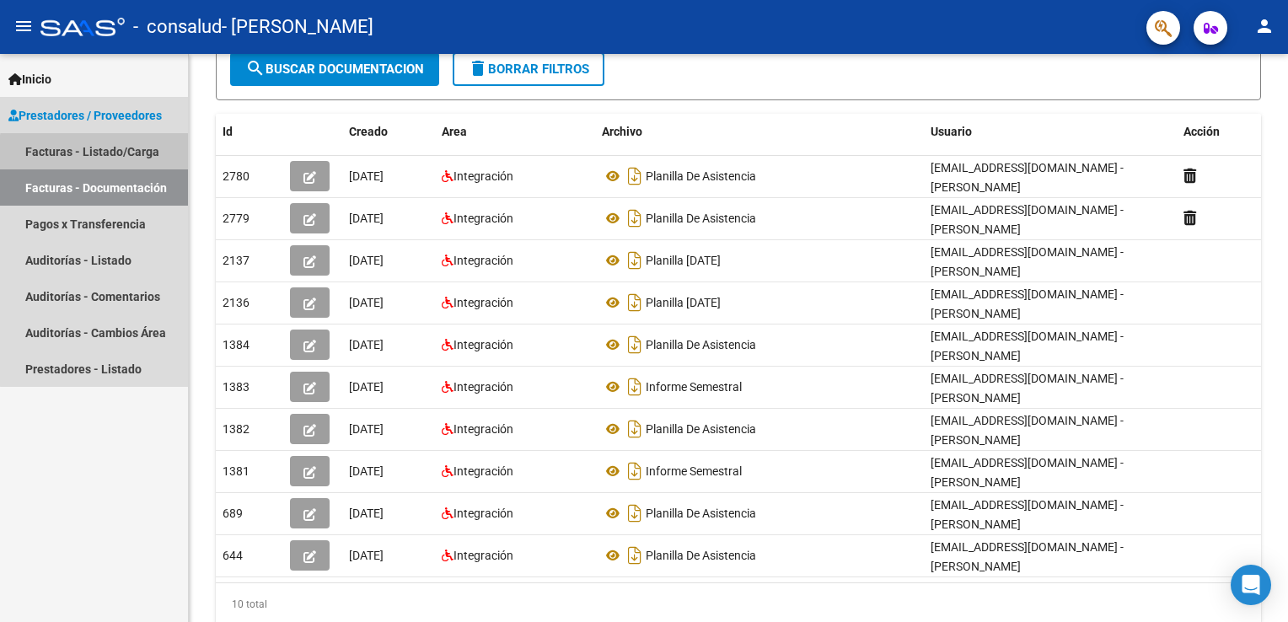
click at [96, 160] on link "Facturas - Listado/Carga" at bounding box center [94, 151] width 188 height 36
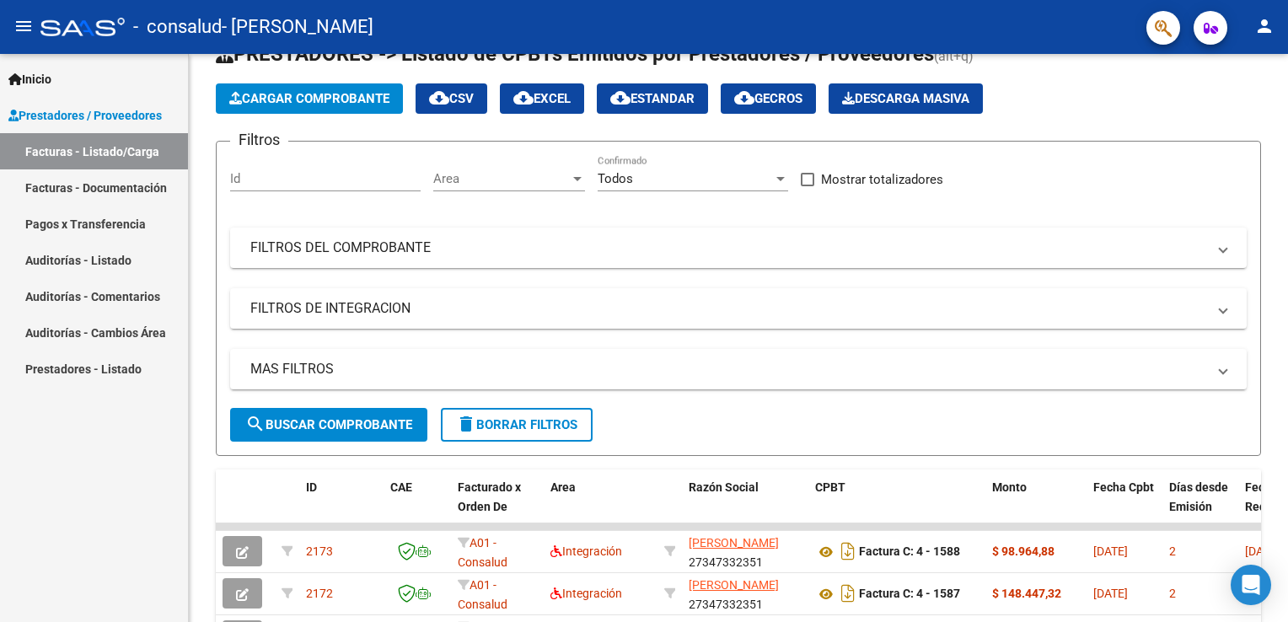
scroll to position [248, 0]
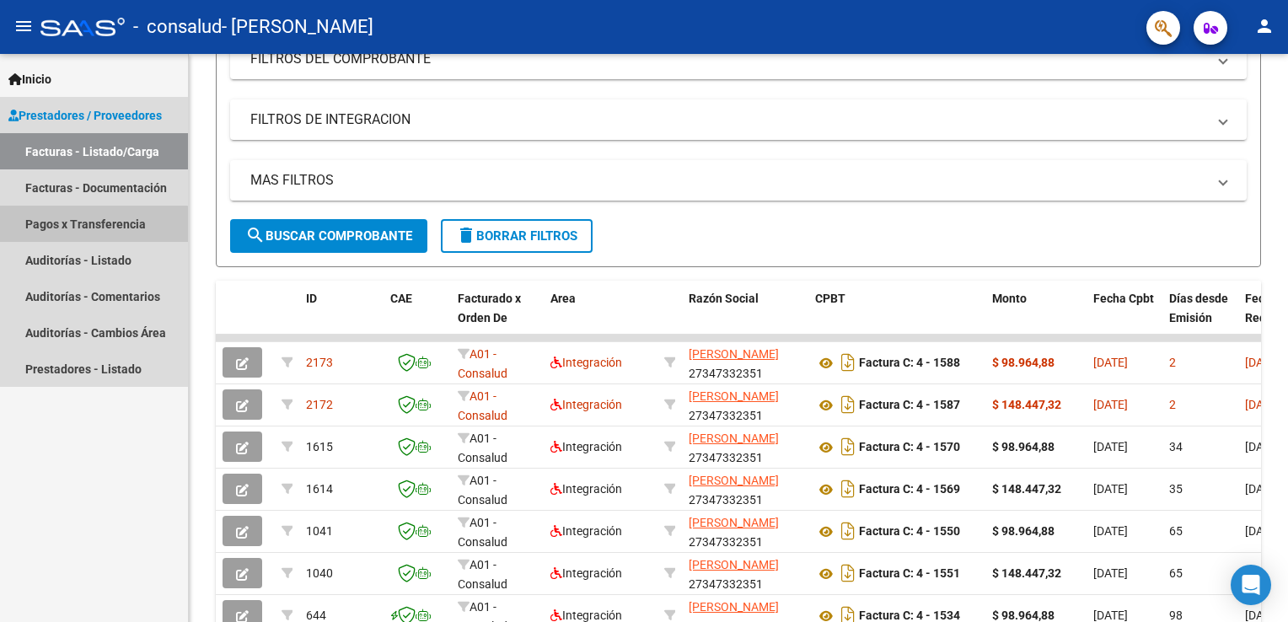
click at [65, 232] on link "Pagos x Transferencia" at bounding box center [94, 224] width 188 height 36
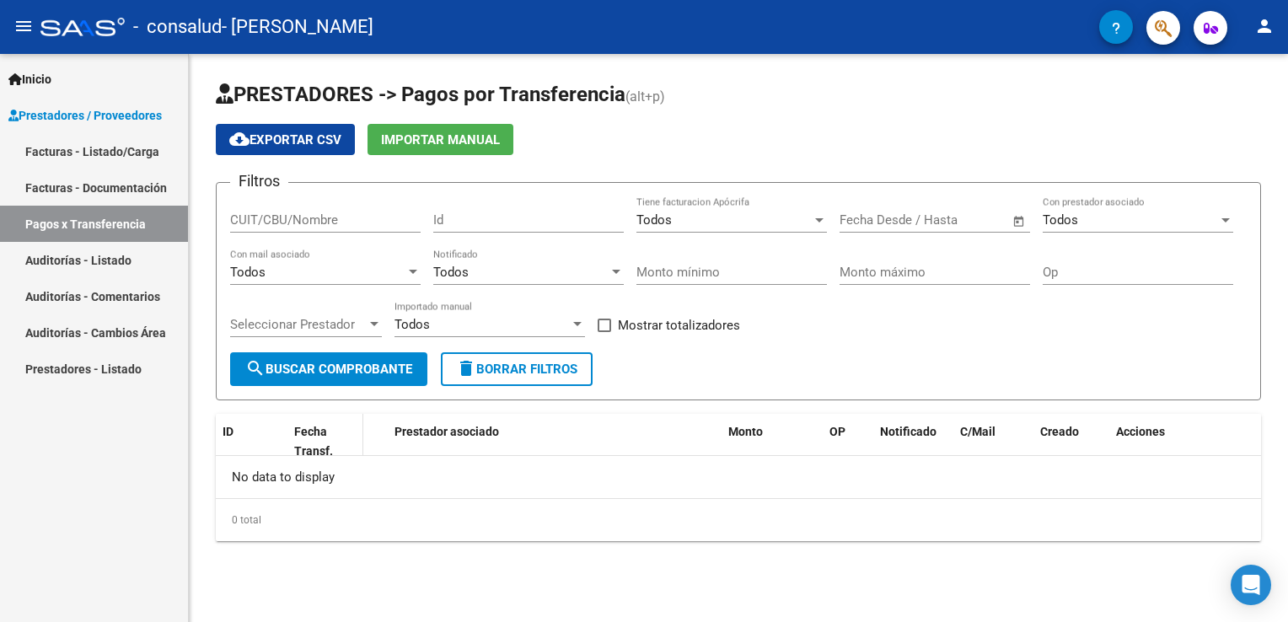
click at [323, 435] on span "Fecha Transf." at bounding box center [313, 441] width 39 height 33
click at [506, 110] on app-list-header "PRESTADORES -> Pagos por Transferencia (alt+p) cloud_download Exportar CSV Impo…" at bounding box center [738, 240] width 1045 height 319
click at [35, 78] on span "Inicio" at bounding box center [29, 79] width 43 height 19
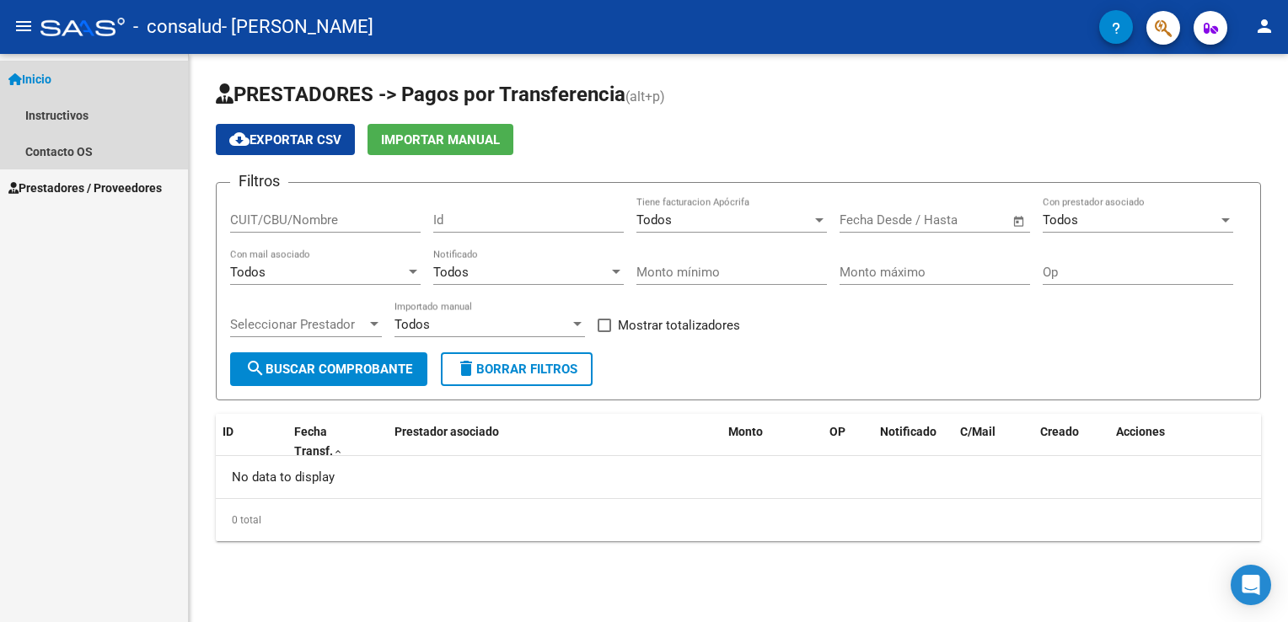
click at [35, 78] on span "Inicio" at bounding box center [29, 79] width 43 height 19
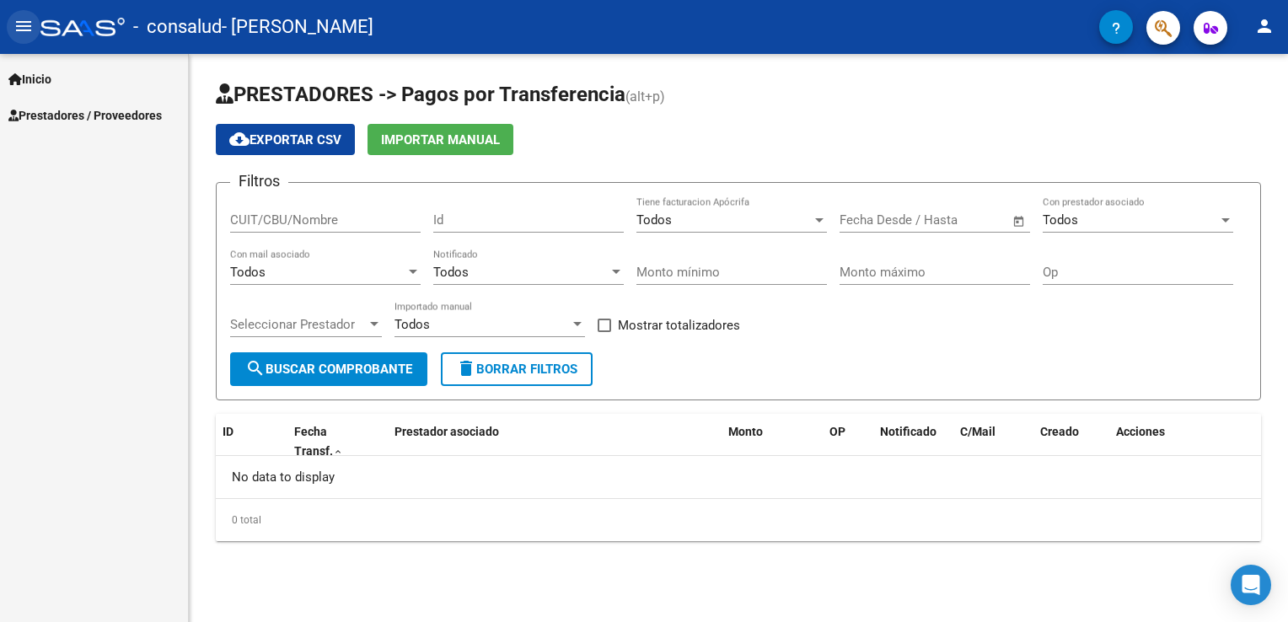
click at [27, 29] on mat-icon "menu" at bounding box center [23, 26] width 20 height 20
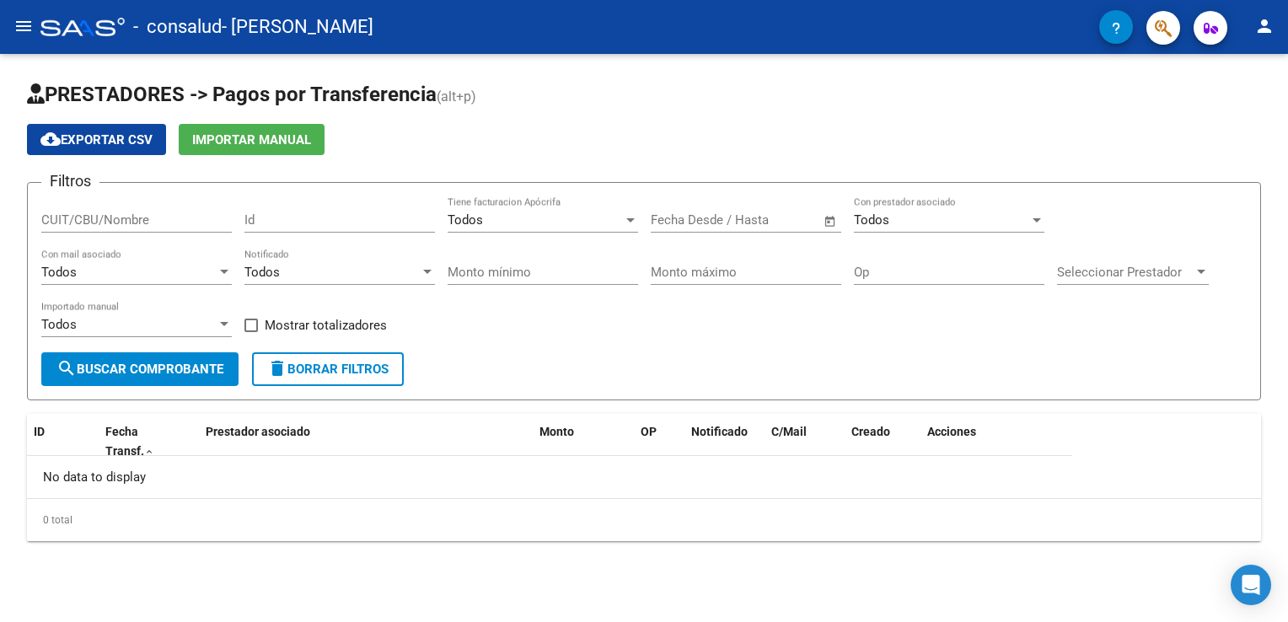
click at [27, 29] on mat-icon "menu" at bounding box center [23, 26] width 20 height 20
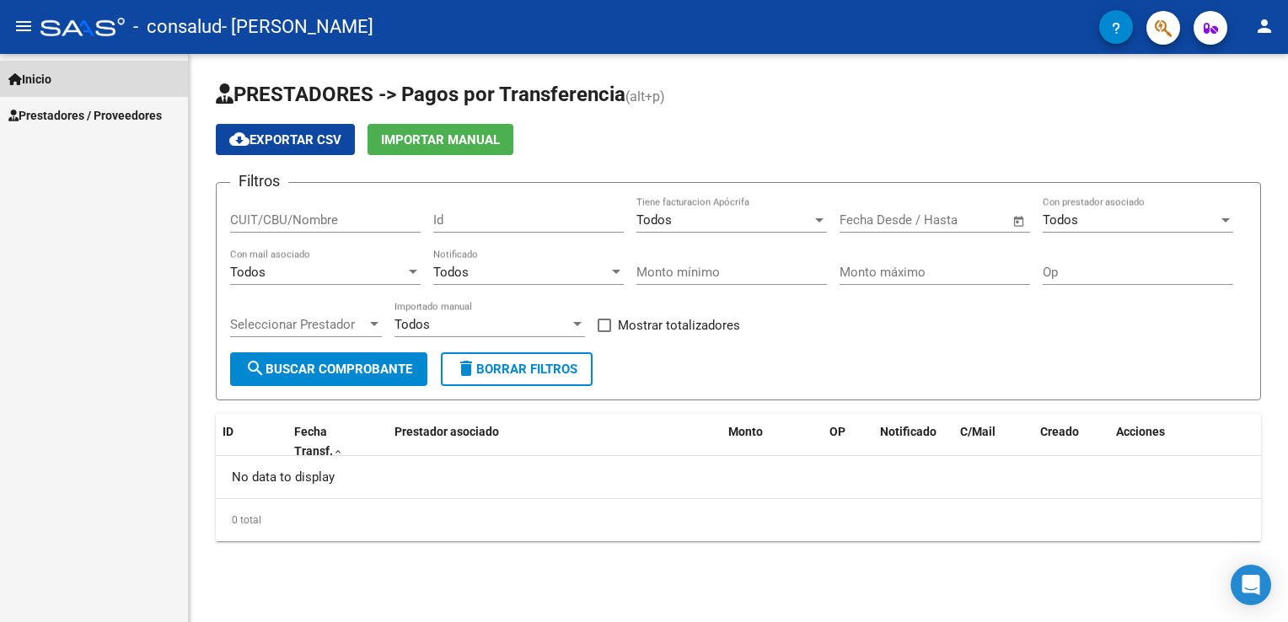
click at [31, 72] on span "Inicio" at bounding box center [29, 79] width 43 height 19
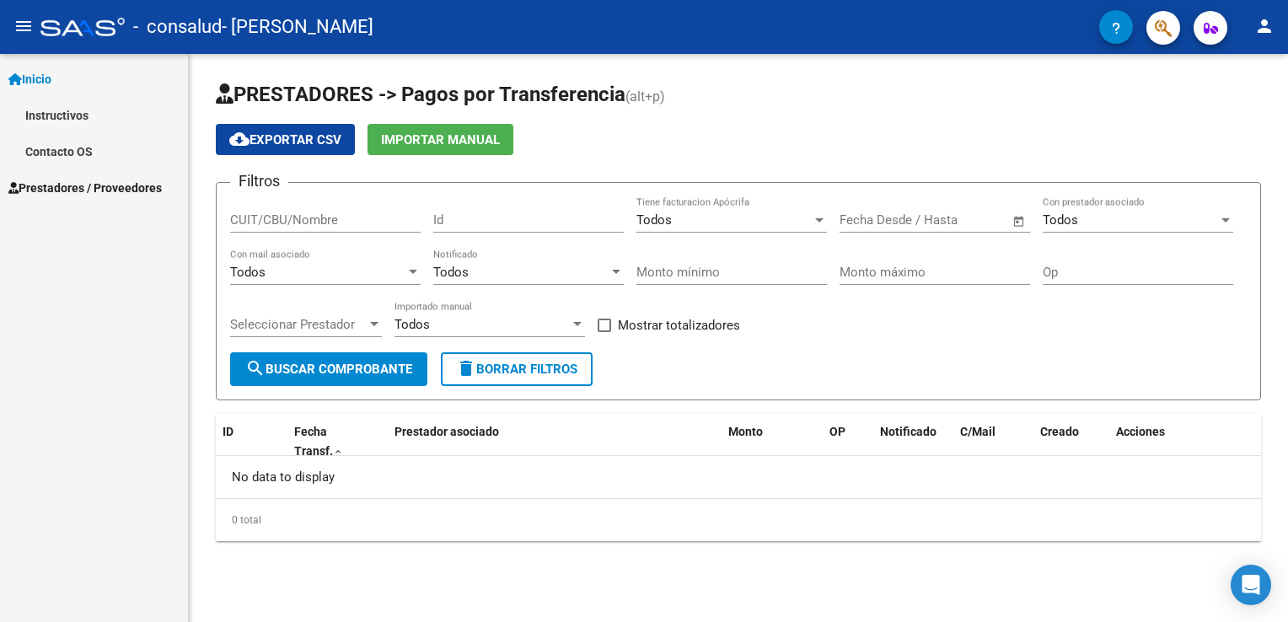
click at [1261, 25] on mat-icon "person" at bounding box center [1264, 26] width 20 height 20
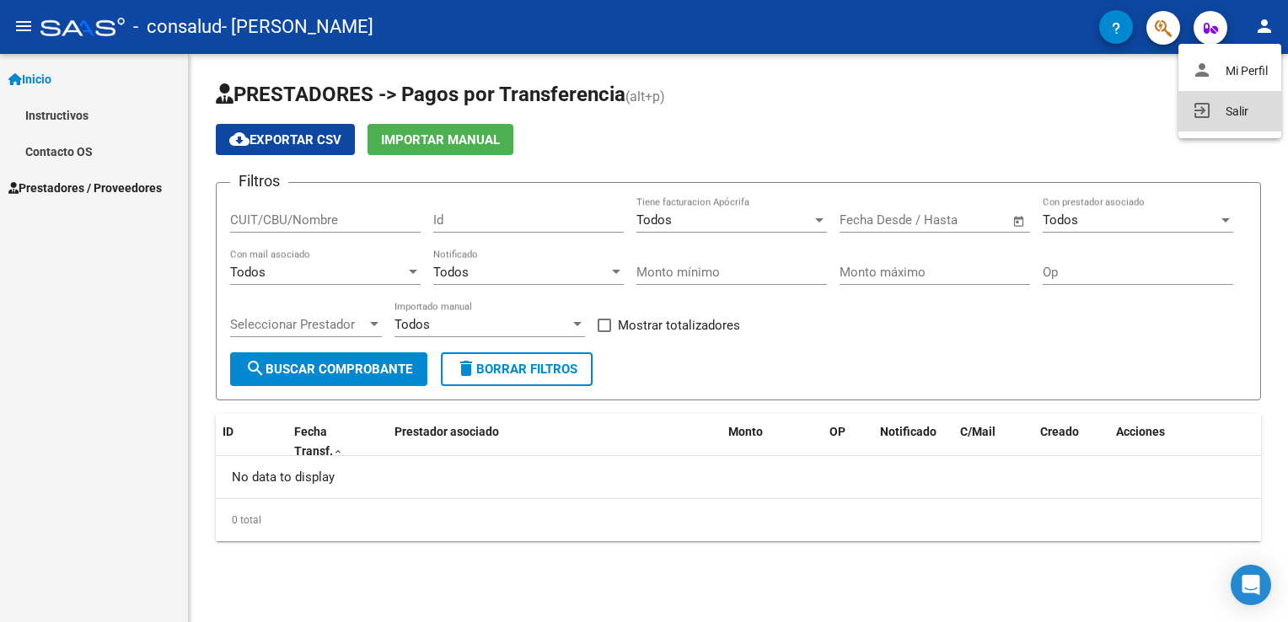
click at [1251, 115] on button "exit_to_app Salir" at bounding box center [1229, 111] width 103 height 40
